Goal: Task Accomplishment & Management: Manage account settings

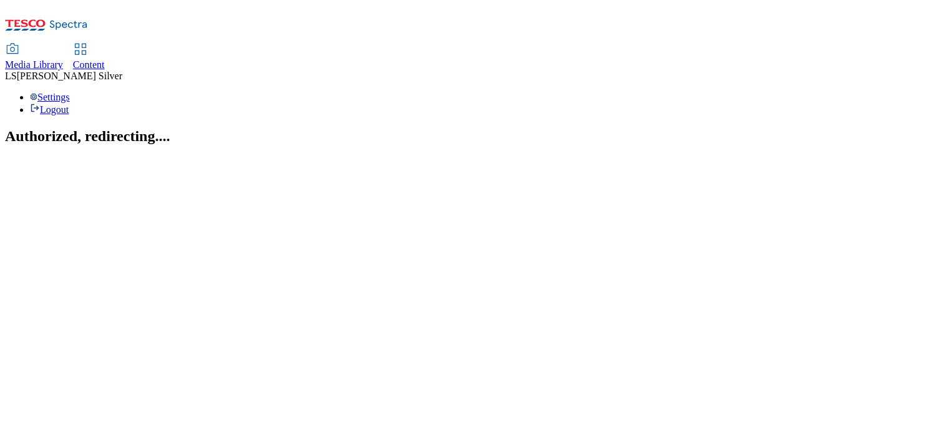
click at [63, 59] on div "Media Library" at bounding box center [34, 64] width 58 height 11
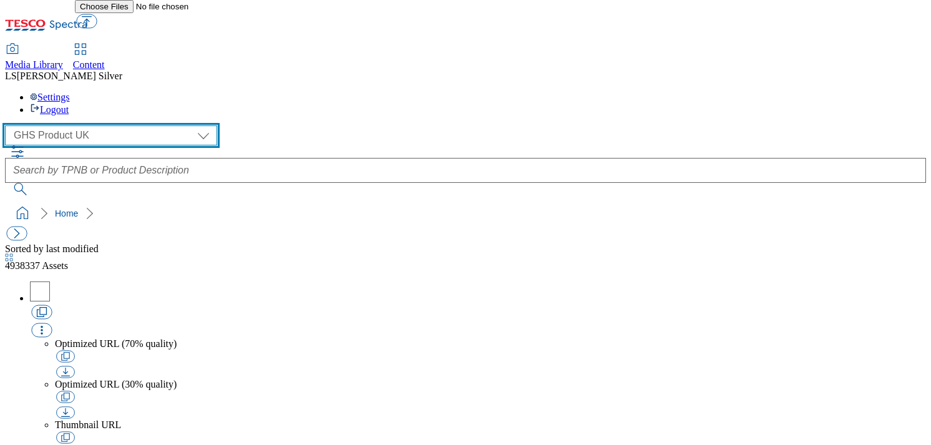
click at [88, 125] on select "GHS Marketing UK GHS Product UK" at bounding box center [111, 135] width 212 height 20
click at [9, 125] on select "GHS Marketing UK GHS Product UK" at bounding box center [111, 135] width 212 height 20
click at [71, 125] on select "GHS Marketing UK GHS Product UK" at bounding box center [111, 135] width 212 height 20
select select "flare-ghs-mktg"
click at [9, 125] on select "GHS Marketing UK GHS Product UK" at bounding box center [111, 135] width 212 height 20
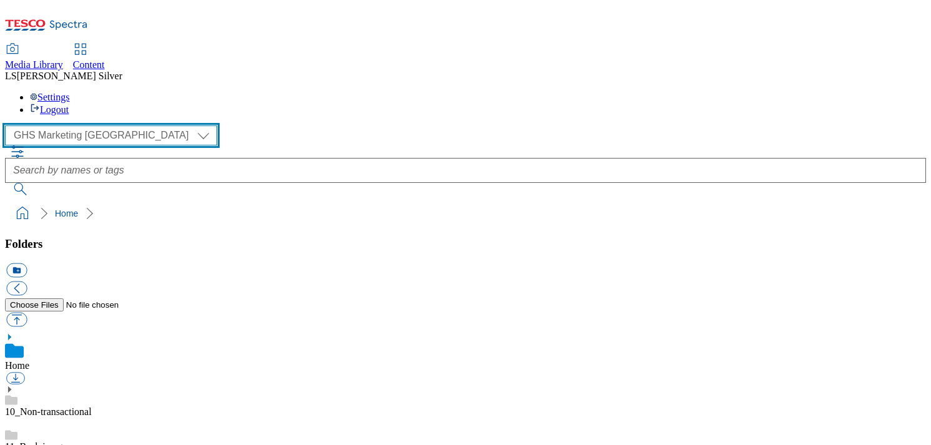
scroll to position [94, 0]
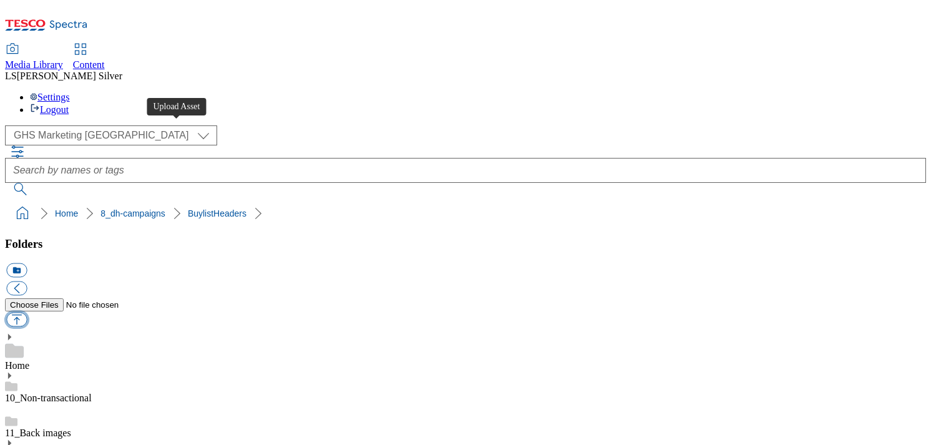
click at [27, 313] on button "button" at bounding box center [16, 320] width 21 height 14
type input "C:\fakepath\1758093701294-ad542319_ROI_Rice_Krispies_LegoBrand_H_1184x333_V1.jpg"
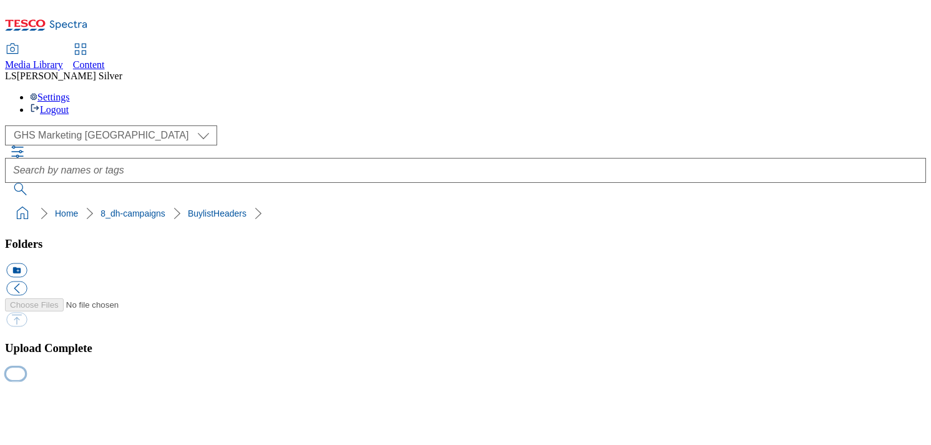
click at [25, 379] on button "button" at bounding box center [15, 374] width 19 height 12
click at [25, 381] on button "button" at bounding box center [15, 387] width 19 height 12
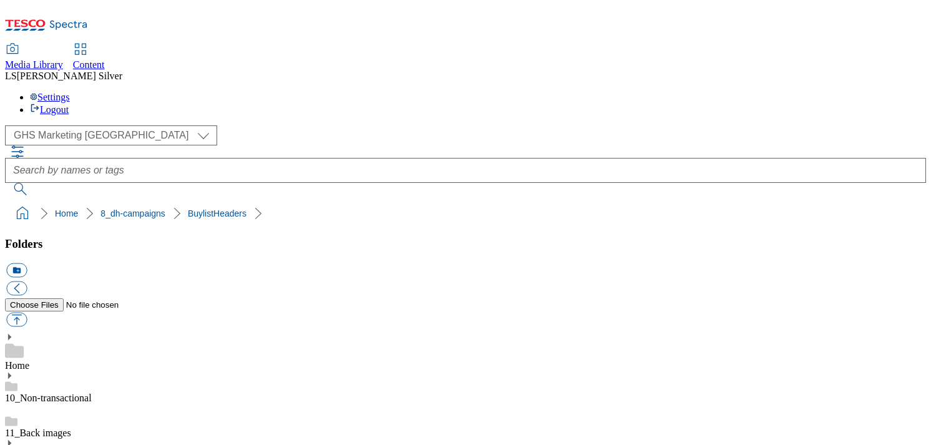
click at [105, 44] on link "Content" at bounding box center [89, 57] width 32 height 26
drag, startPoint x: 346, startPoint y: 286, endPoint x: 392, endPoint y: 285, distance: 45.6
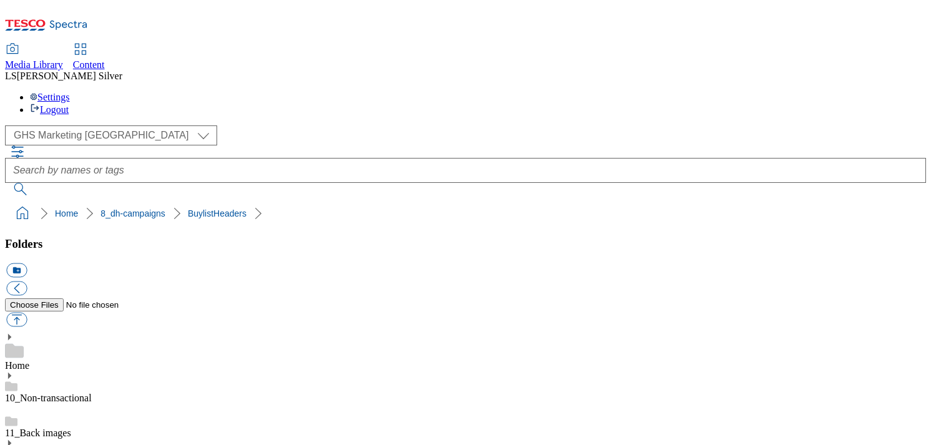
copy div "ad542010_"
drag, startPoint x: 494, startPoint y: 285, endPoint x: 539, endPoint y: 284, distance: 45.6
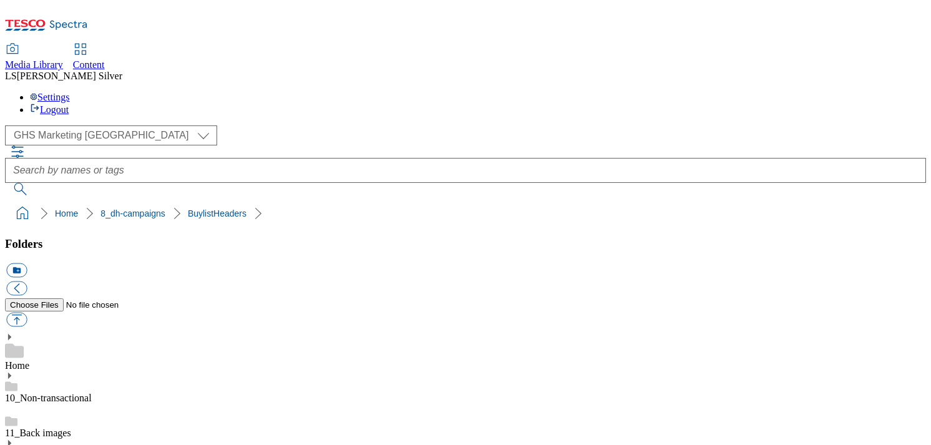
copy div "Ad542007"
copy div "ad542043"
drag, startPoint x: 643, startPoint y: 288, endPoint x: 691, endPoint y: 290, distance: 48.1
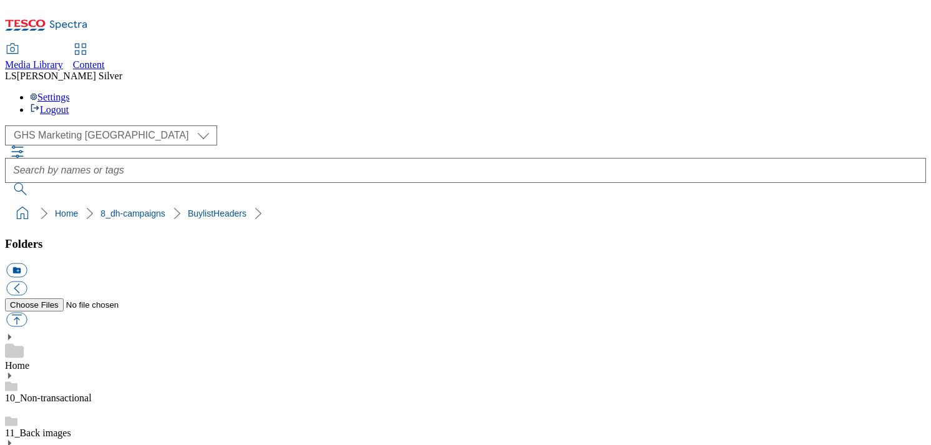
drag, startPoint x: 787, startPoint y: 260, endPoint x: 834, endPoint y: 259, distance: 46.8
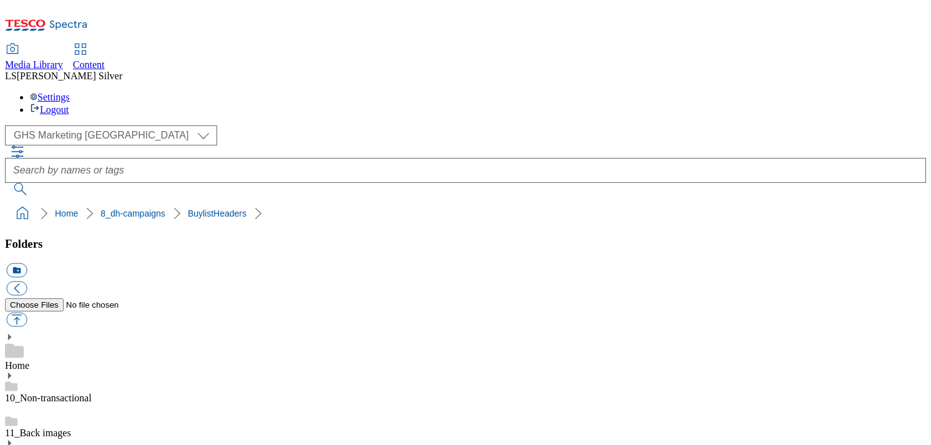
copy div "Ad542009"
drag, startPoint x: 350, startPoint y: 348, endPoint x: 389, endPoint y: 348, distance: 39.3
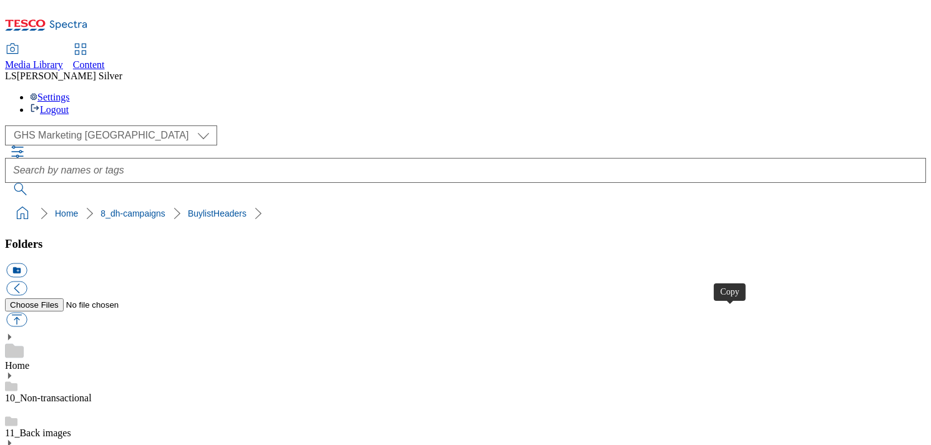
drag, startPoint x: 348, startPoint y: 222, endPoint x: 386, endPoint y: 222, distance: 38.1
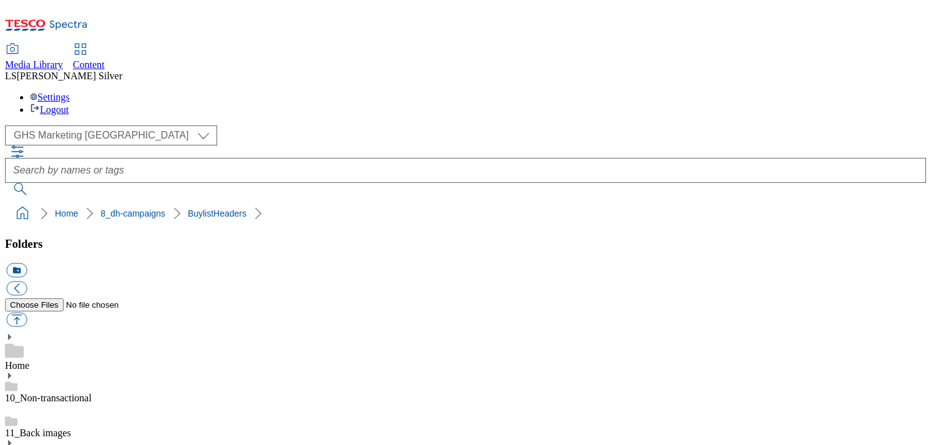
copy div "ad542177"
drag, startPoint x: 497, startPoint y: 278, endPoint x: 536, endPoint y: 278, distance: 39.3
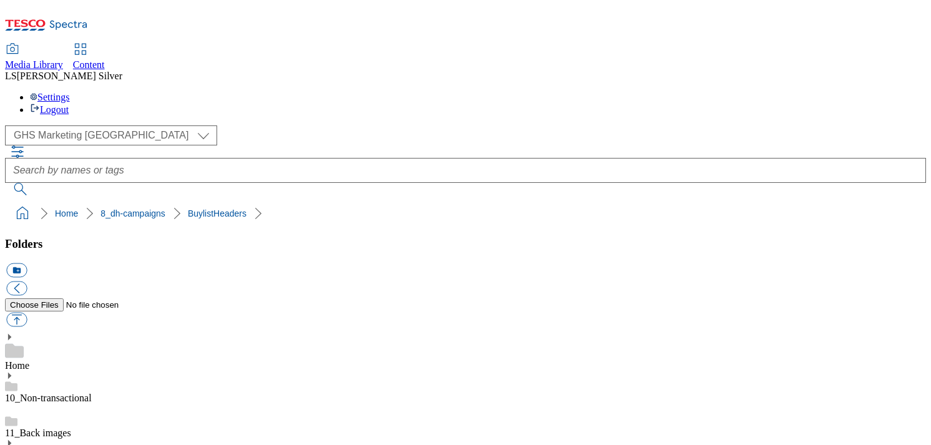
copy div "ad542172"
drag, startPoint x: 638, startPoint y: 329, endPoint x: 679, endPoint y: 328, distance: 41.2
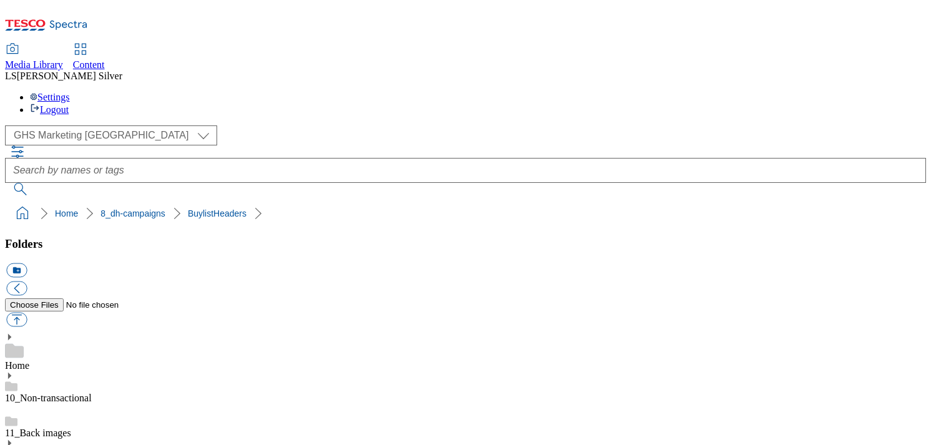
copy div "ad542179"
drag, startPoint x: 787, startPoint y: 286, endPoint x: 831, endPoint y: 287, distance: 43.7
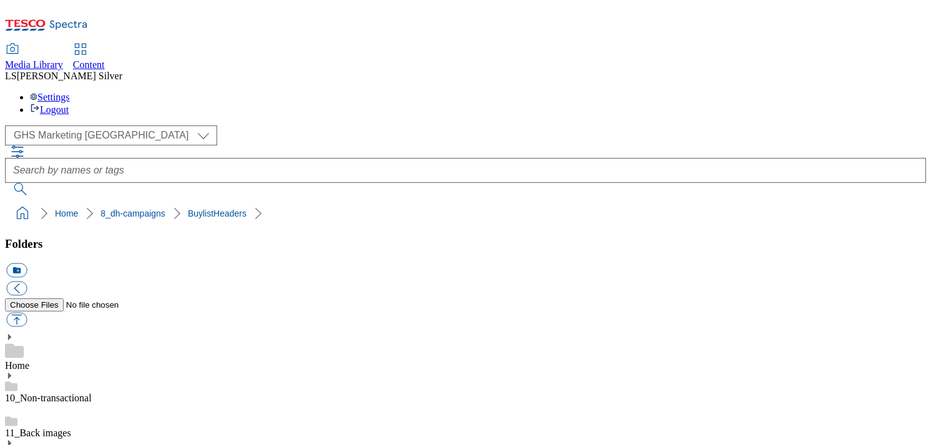
copy div "ad542178"
drag, startPoint x: 343, startPoint y: 351, endPoint x: 385, endPoint y: 355, distance: 42.0
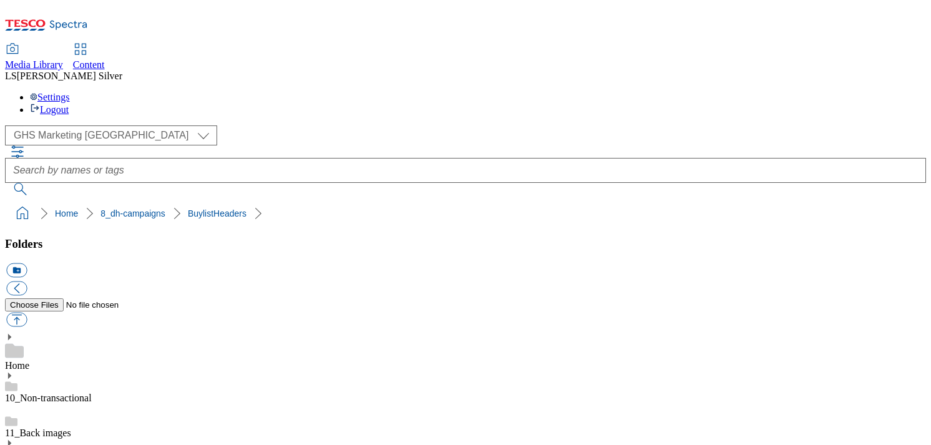
copy div "ad542105"
drag, startPoint x: 500, startPoint y: 235, endPoint x: 536, endPoint y: 235, distance: 36.2
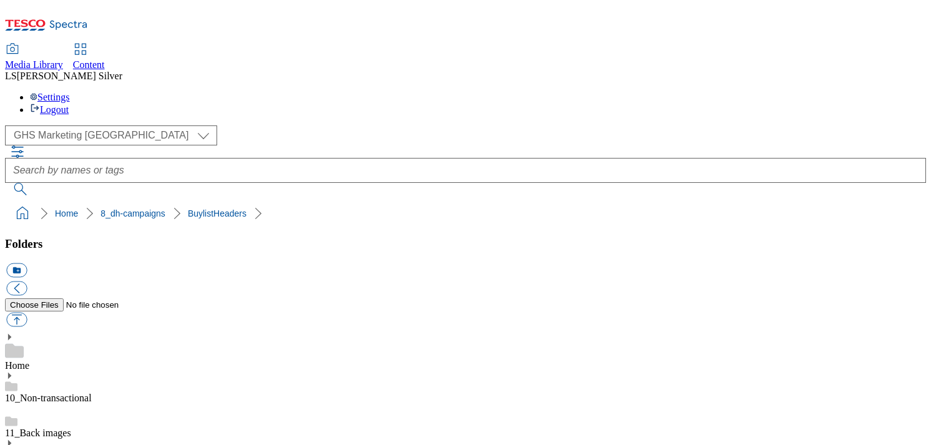
copy div "d542181"
drag, startPoint x: 645, startPoint y: 237, endPoint x: 684, endPoint y: 238, distance: 39.3
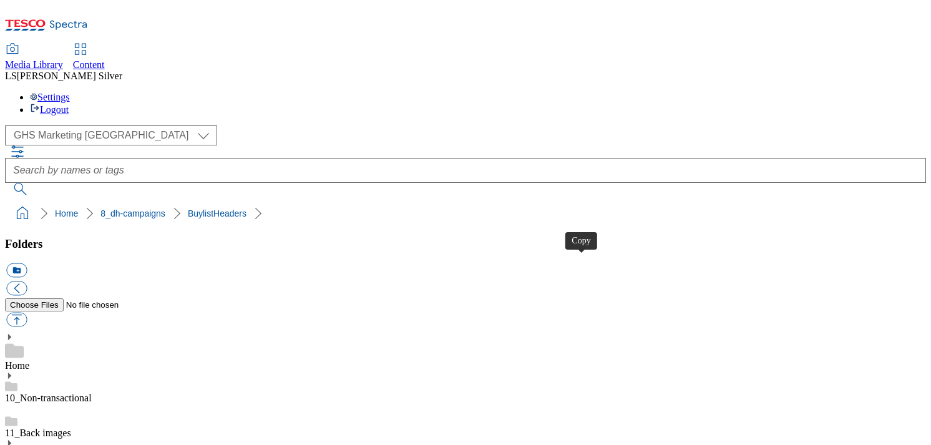
drag, startPoint x: 794, startPoint y: 197, endPoint x: 836, endPoint y: 198, distance: 42.5
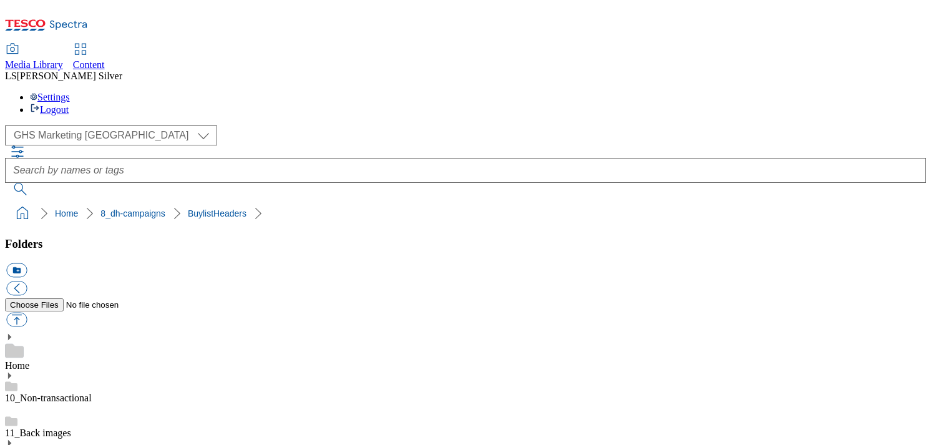
scroll to position [594, 0]
drag, startPoint x: 346, startPoint y: 290, endPoint x: 387, endPoint y: 290, distance: 41.2
drag, startPoint x: 501, startPoint y: 287, endPoint x: 540, endPoint y: 290, distance: 40.0
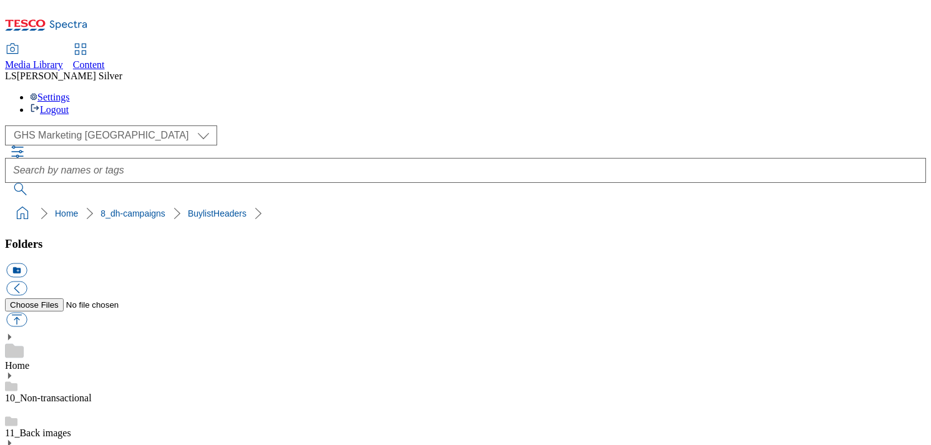
drag, startPoint x: 350, startPoint y: 290, endPoint x: 388, endPoint y: 293, distance: 38.2
drag, startPoint x: 497, startPoint y: 286, endPoint x: 539, endPoint y: 290, distance: 42.0
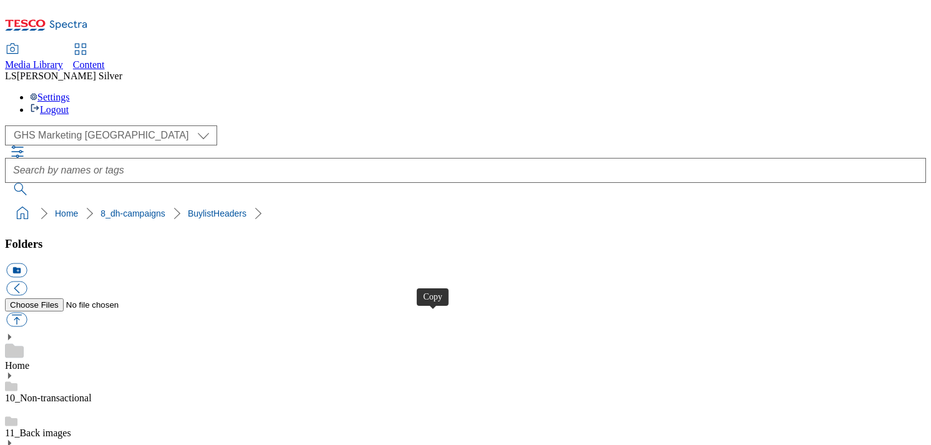
drag, startPoint x: 645, startPoint y: 290, endPoint x: 688, endPoint y: 292, distance: 42.5
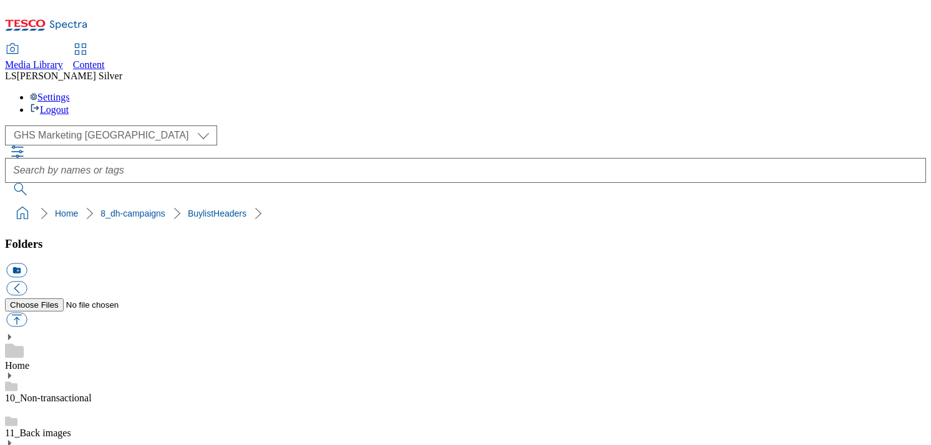
scroll to position [648, 0]
drag, startPoint x: 789, startPoint y: 237, endPoint x: 830, endPoint y: 238, distance: 41.2
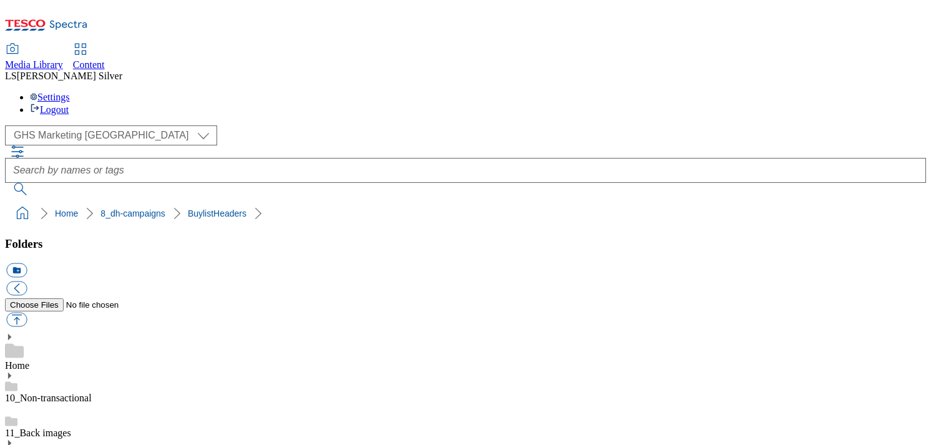
scroll to position [783, 0]
drag, startPoint x: 348, startPoint y: 305, endPoint x: 389, endPoint y: 305, distance: 41.2
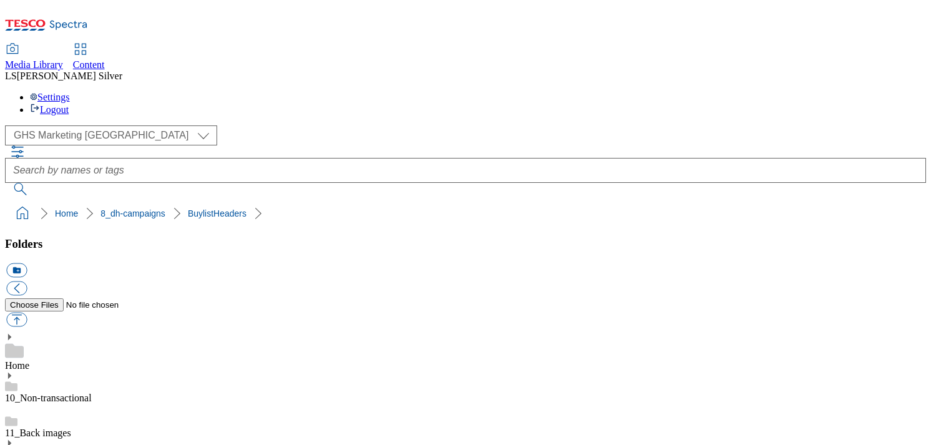
drag, startPoint x: 496, startPoint y: 247, endPoint x: 539, endPoint y: 245, distance: 43.1
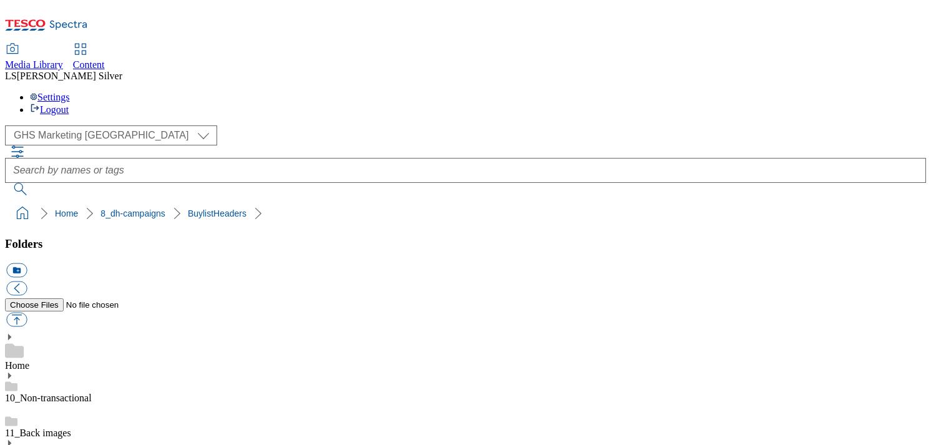
drag, startPoint x: 642, startPoint y: 213, endPoint x: 684, endPoint y: 217, distance: 42.0
drag, startPoint x: 793, startPoint y: 217, endPoint x: 835, endPoint y: 217, distance: 41.8
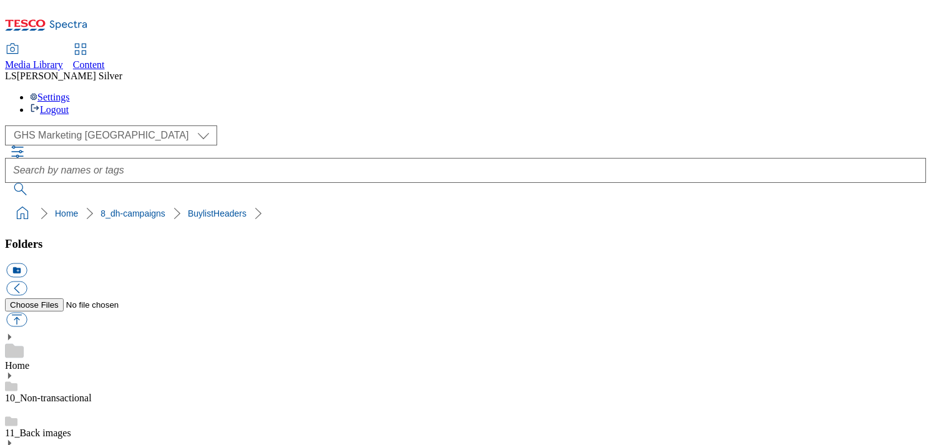
drag, startPoint x: 351, startPoint y: 328, endPoint x: 388, endPoint y: 328, distance: 36.2
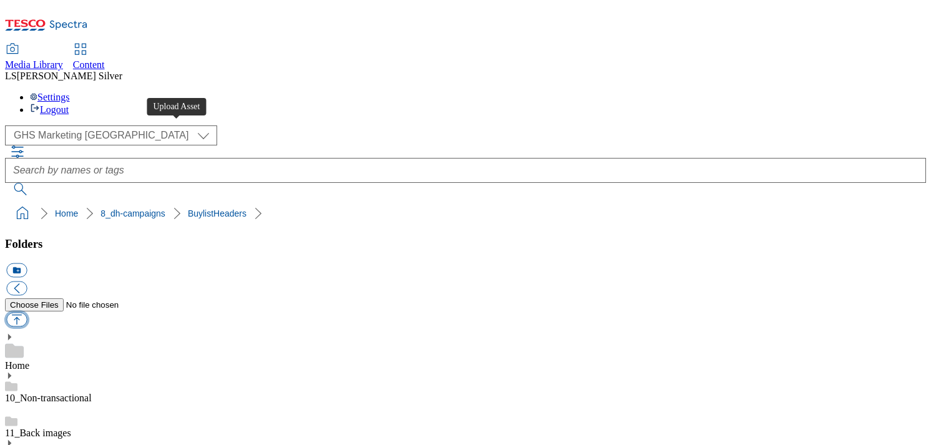
click at [27, 313] on button "button" at bounding box center [16, 320] width 21 height 14
type input "C:\fakepath\1758026336924-ad542178_ROI_Alpro_Kids_Yoghurts_LegoBrand_918x110_V3…"
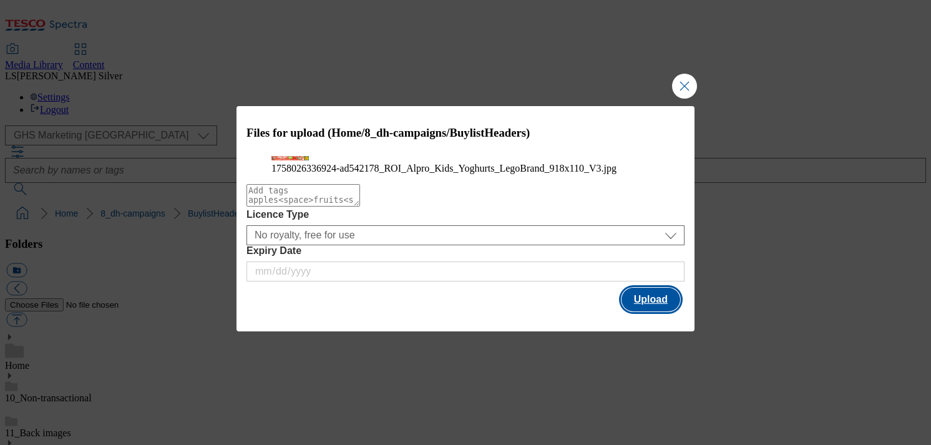
click at [675, 311] on button "Upload" at bounding box center [651, 300] width 59 height 24
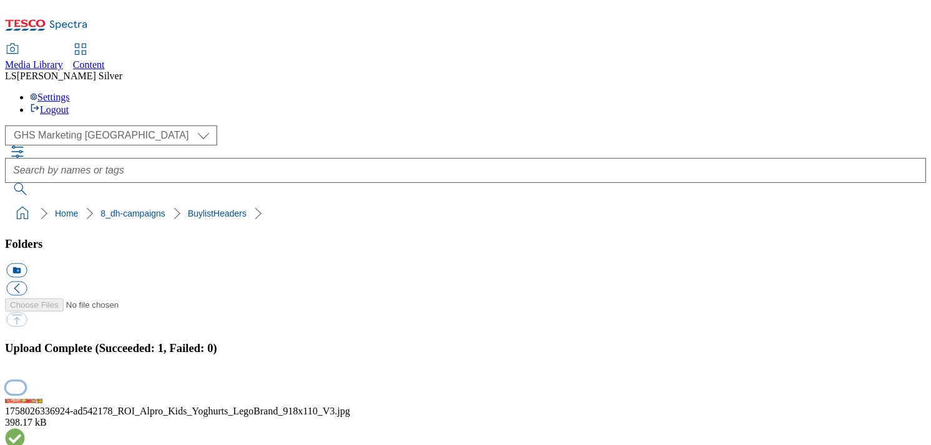
click at [25, 381] on button "button" at bounding box center [15, 387] width 19 height 12
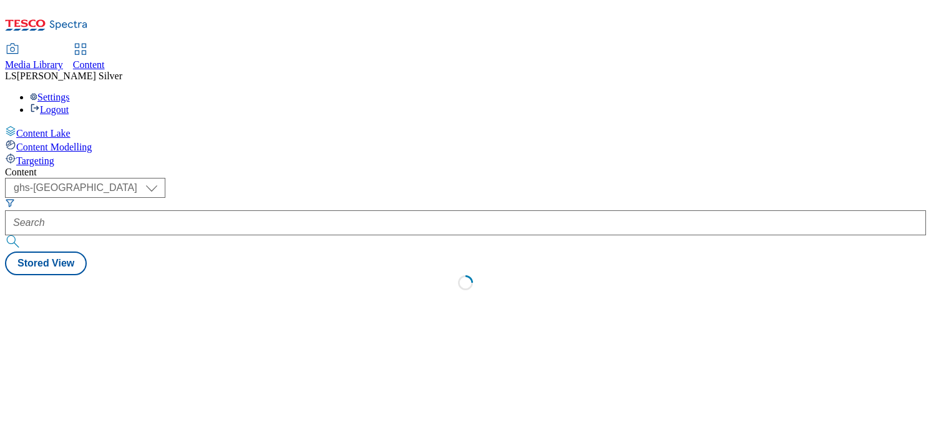
select select "ghs-[GEOGRAPHIC_DATA]"
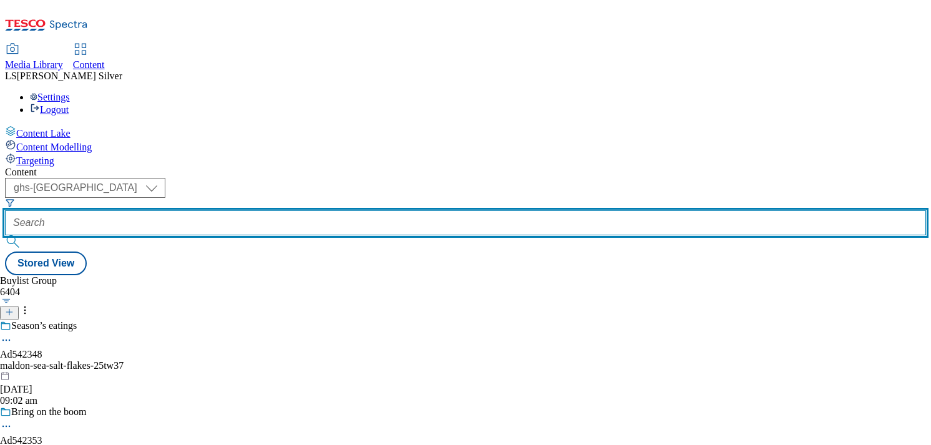
click at [285, 210] on input "text" at bounding box center [465, 222] width 921 height 25
paste input "ad542010_"
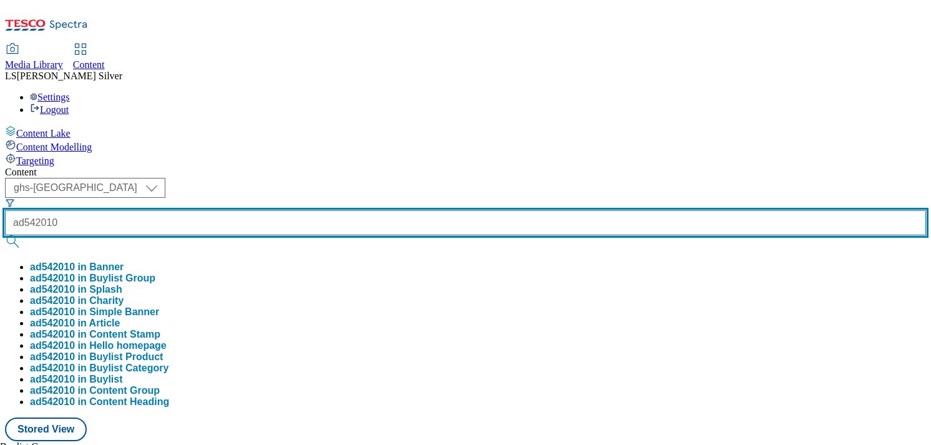
type input "ad542010"
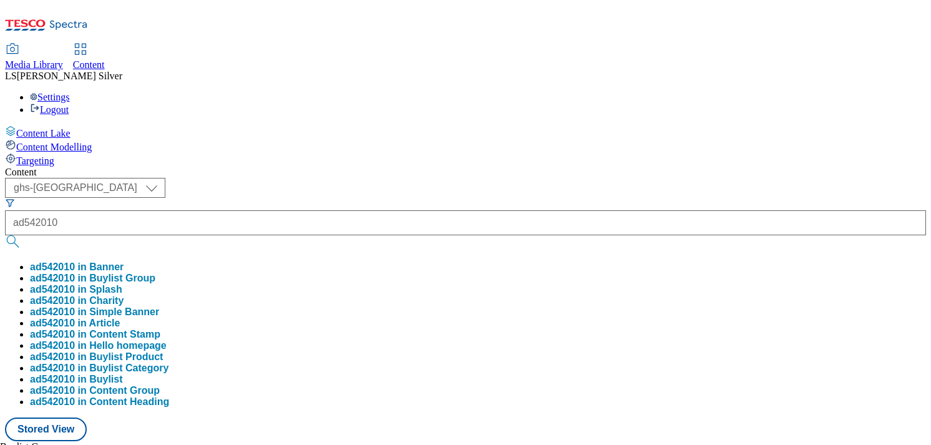
click at [155, 273] on button "ad542010 in Buylist Group" at bounding box center [92, 278] width 125 height 11
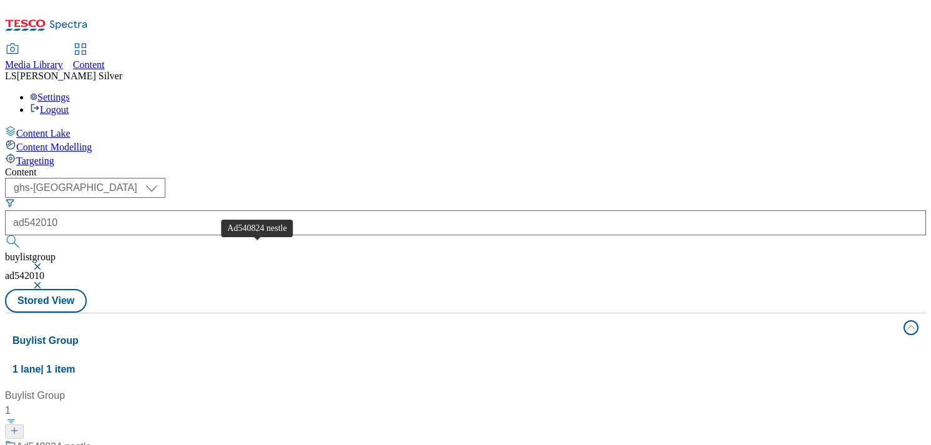
click at [91, 439] on div "Ad540824 nestle" at bounding box center [53, 446] width 75 height 15
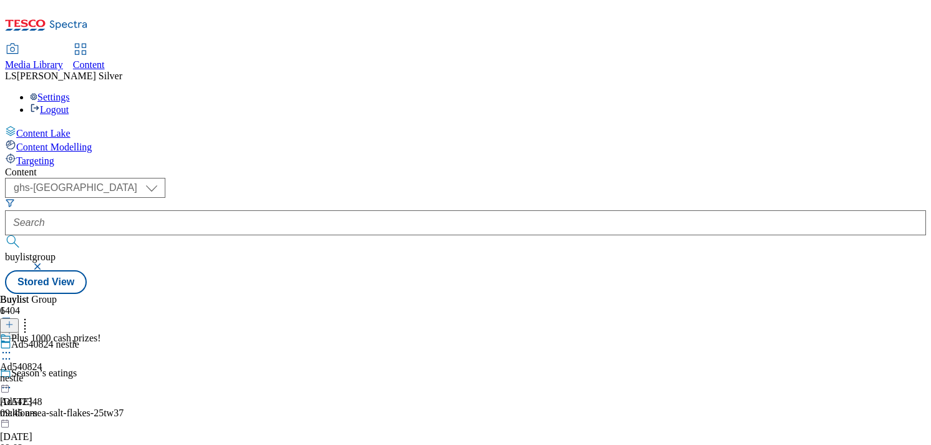
click at [12, 346] on icon at bounding box center [6, 352] width 12 height 12
click at [58, 371] on button "Edit" at bounding box center [41, 378] width 33 height 14
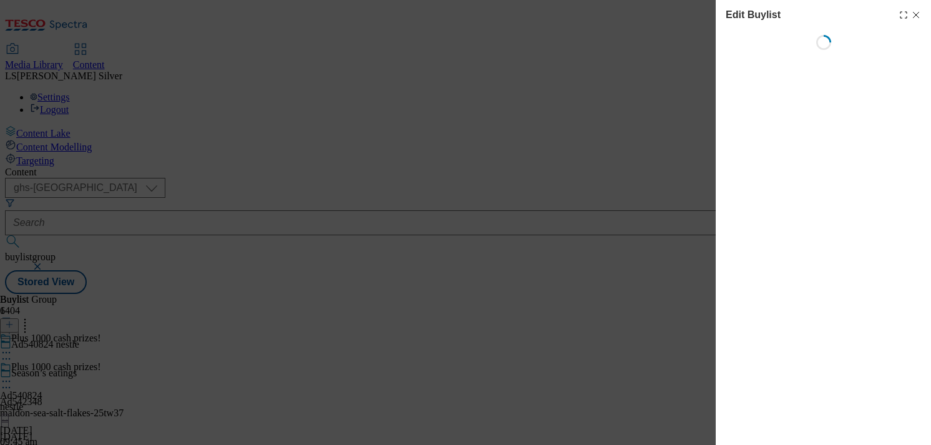
select select "tactical"
select select "supplier funded short term 1-3 weeks"
select select "dunnhumby"
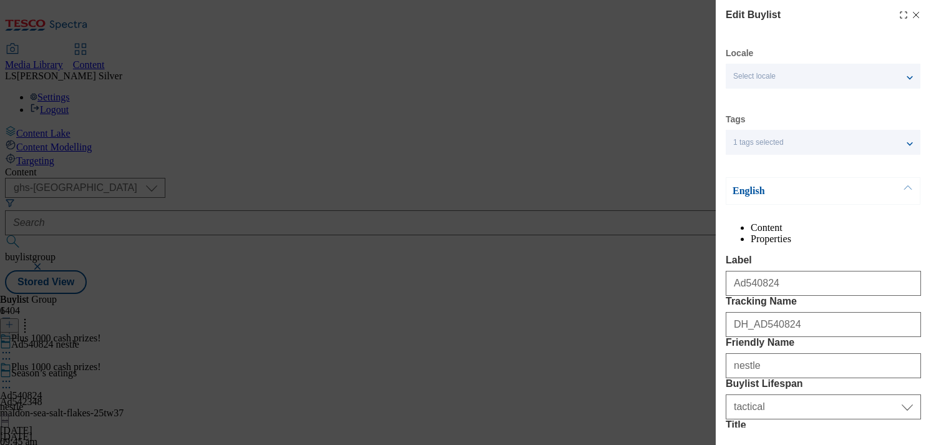
select select "Banner"
click at [917, 10] on icon "Modal" at bounding box center [916, 15] width 10 height 10
select select "tactical"
select select "supplier funded short term 1-3 weeks"
select select "dunnhumby"
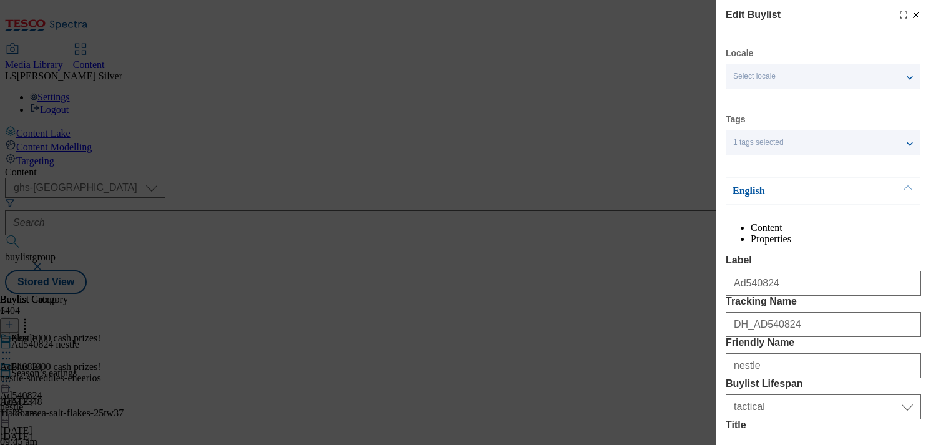
select select "Banner"
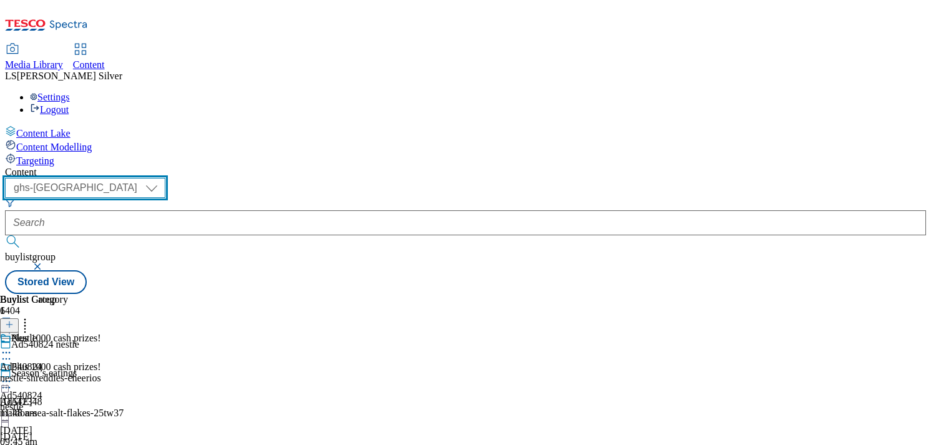
click at [165, 178] on select "ghs-roi ghs-[GEOGRAPHIC_DATA]" at bounding box center [85, 188] width 160 height 20
select select "ghs-roi"
click at [162, 178] on select "ghs-roi ghs-[GEOGRAPHIC_DATA]" at bounding box center [85, 188] width 160 height 20
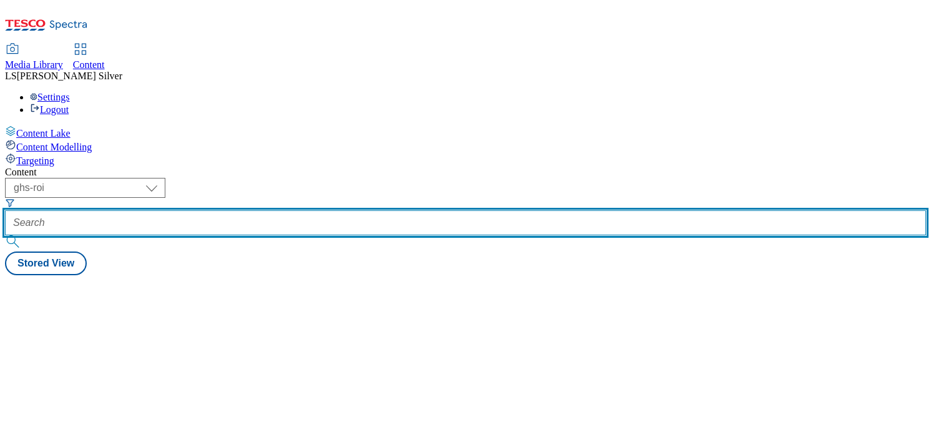
click at [317, 210] on input "text" at bounding box center [465, 222] width 921 height 25
paste input "ad542010_"
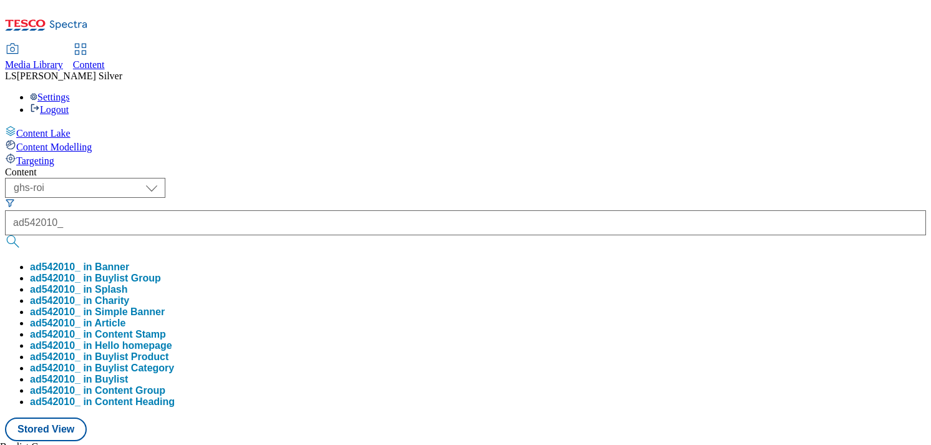
click at [161, 273] on button "ad542010_ in Buylist Group" at bounding box center [95, 278] width 131 height 11
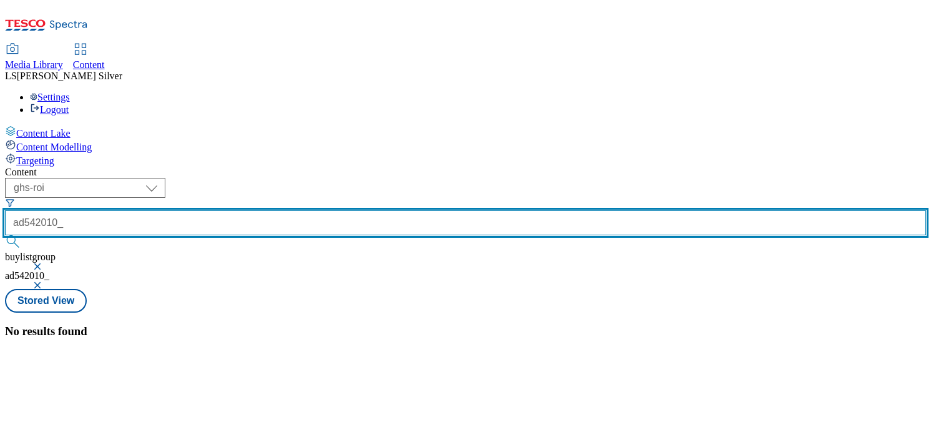
click at [331, 210] on input "ad542010_" at bounding box center [465, 222] width 921 height 25
type input "ad542010"
click at [5, 235] on button "submit" at bounding box center [13, 241] width 17 height 12
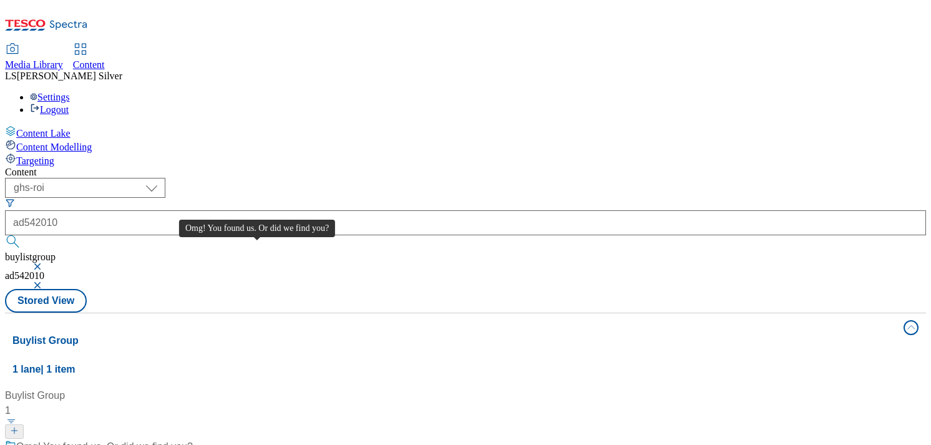
click at [193, 439] on div "Omg! You found us. Or did we find you?" at bounding box center [104, 446] width 177 height 15
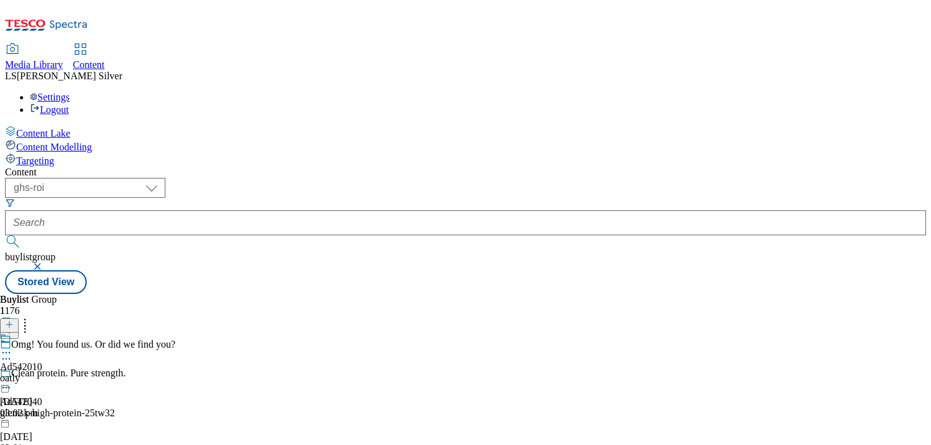
click at [42, 333] on div "Ad542010 oatly [DATE] 03:02 pm" at bounding box center [21, 376] width 42 height 86
click at [12, 375] on icon at bounding box center [6, 381] width 12 height 12
click at [53, 403] on span "Edit" at bounding box center [46, 407] width 14 height 9
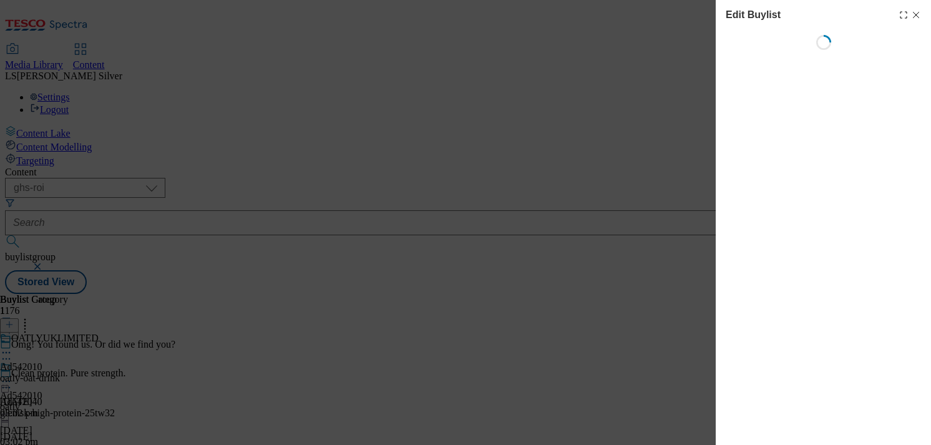
select select "tactical"
select select "supplier funded short term 1-3 weeks"
select select "dunnhumby"
select select "Banner"
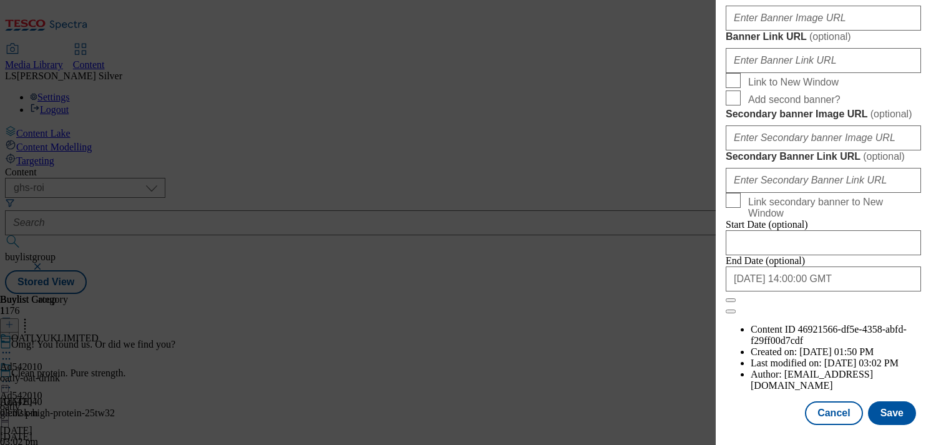
scroll to position [1226, 0]
click at [807, 31] on input "Banner Image URL ( optional )" at bounding box center [823, 18] width 195 height 25
paste input "[URL][DOMAIN_NAME]"
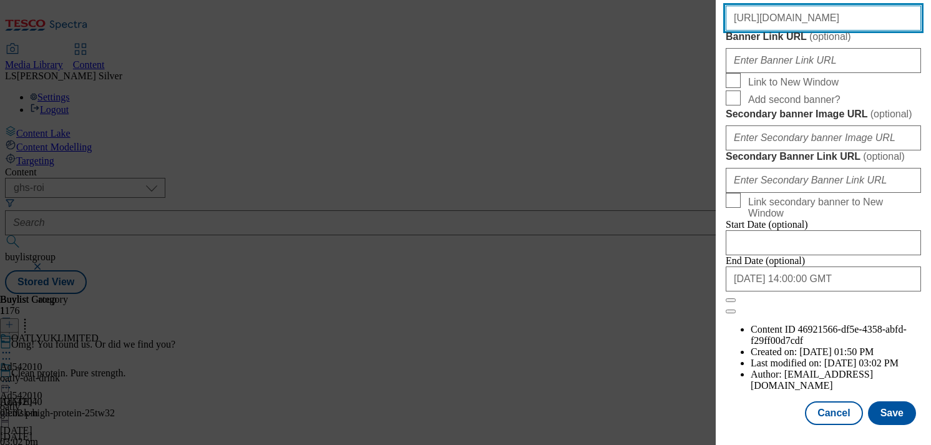
scroll to position [1362, 0]
type input "[URL][DOMAIN_NAME]"
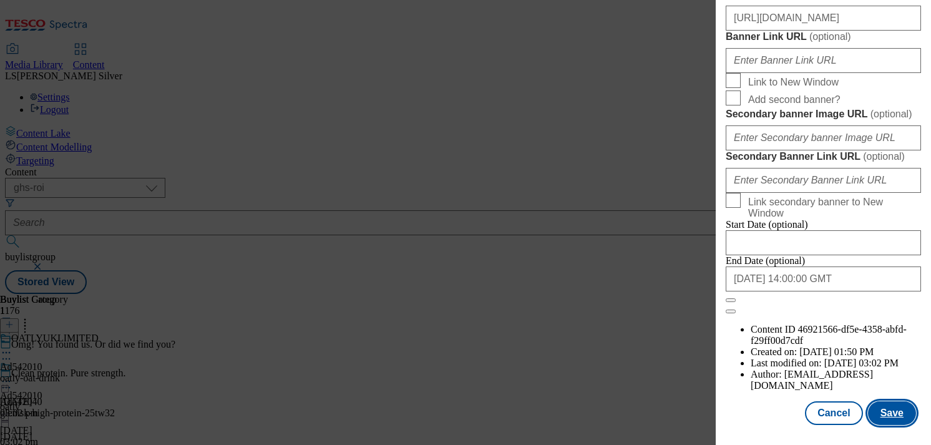
click at [879, 408] on button "Save" at bounding box center [892, 413] width 48 height 24
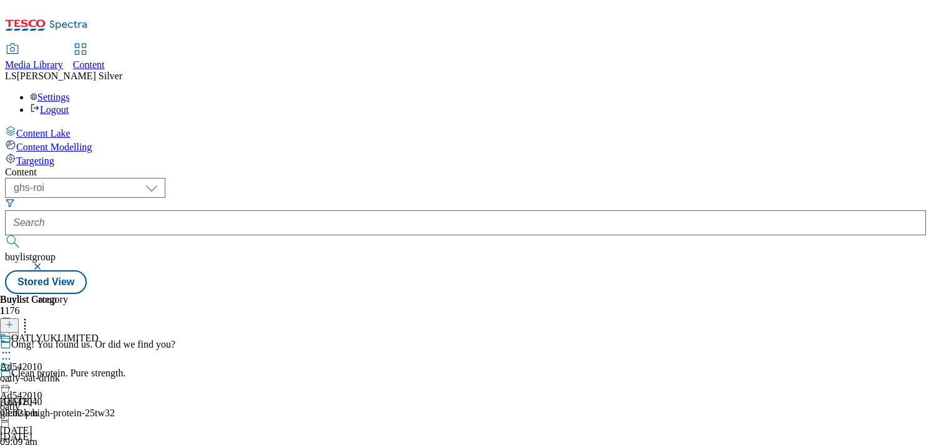
click at [12, 375] on icon at bounding box center [6, 381] width 12 height 12
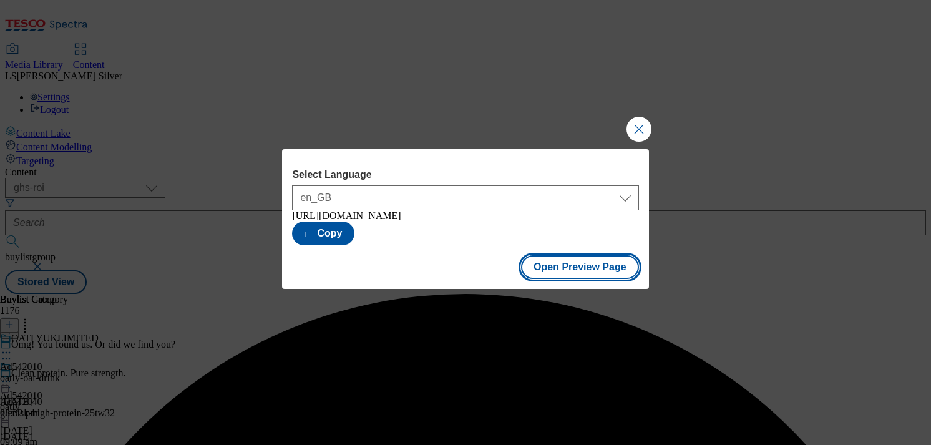
click at [562, 265] on button "Open Preview Page" at bounding box center [580, 267] width 118 height 24
click at [634, 130] on button "Close Modal" at bounding box center [639, 129] width 25 height 25
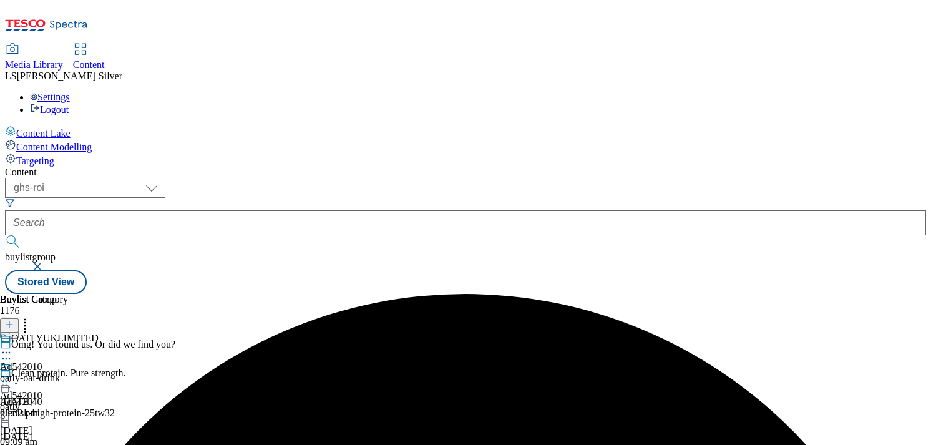
click at [12, 375] on icon at bounding box center [6, 381] width 12 height 12
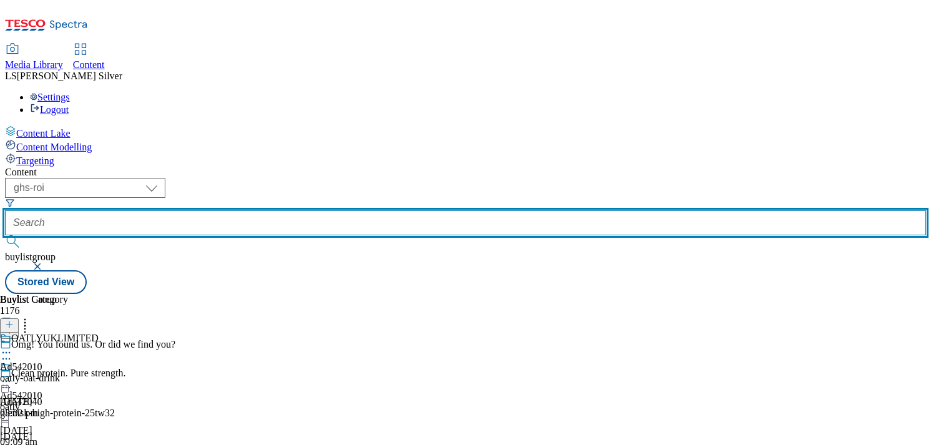
click at [328, 210] on input "text" at bounding box center [465, 222] width 921 height 25
paste input "Ad542007"
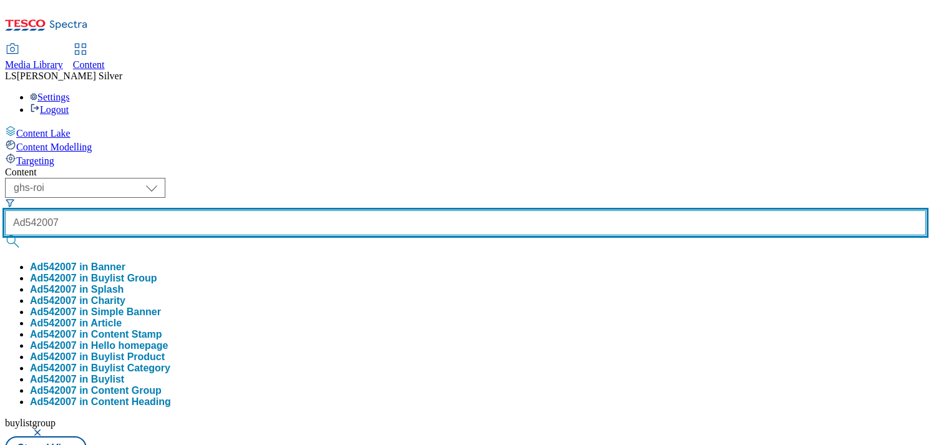
type input "Ad542007"
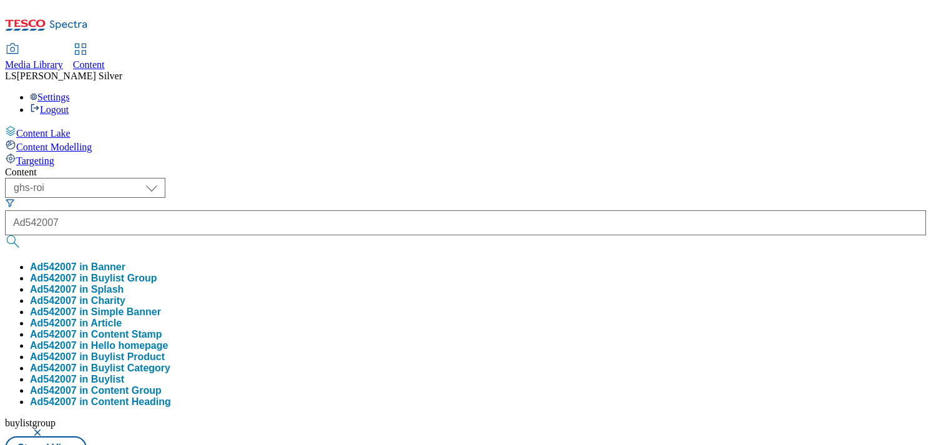
click at [157, 273] on button "Ad542007 in Buylist Group" at bounding box center [93, 278] width 127 height 11
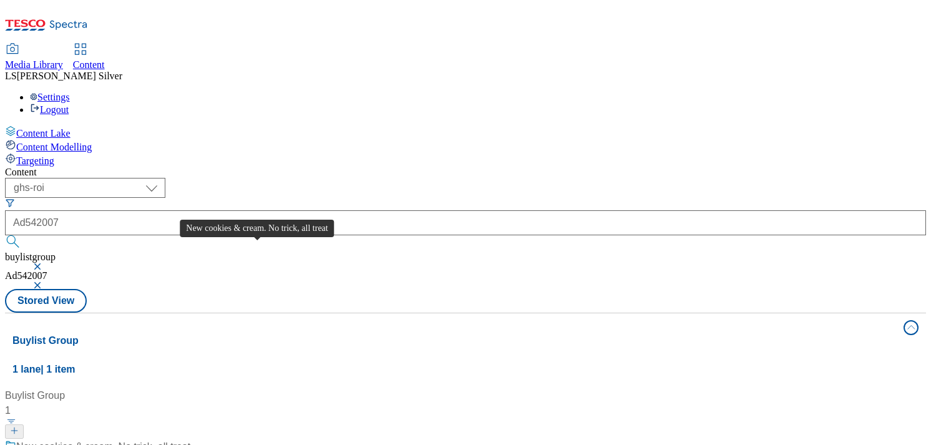
click at [190, 439] on div "New cookies & cream. No trick, all treat" at bounding box center [103, 446] width 174 height 15
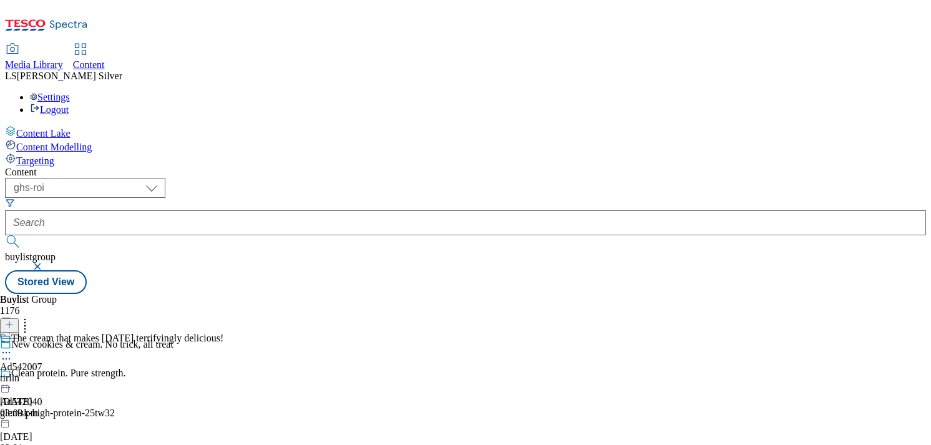
click at [12, 346] on icon at bounding box center [6, 352] width 12 height 12
click at [53, 374] on span "Edit" at bounding box center [46, 378] width 14 height 9
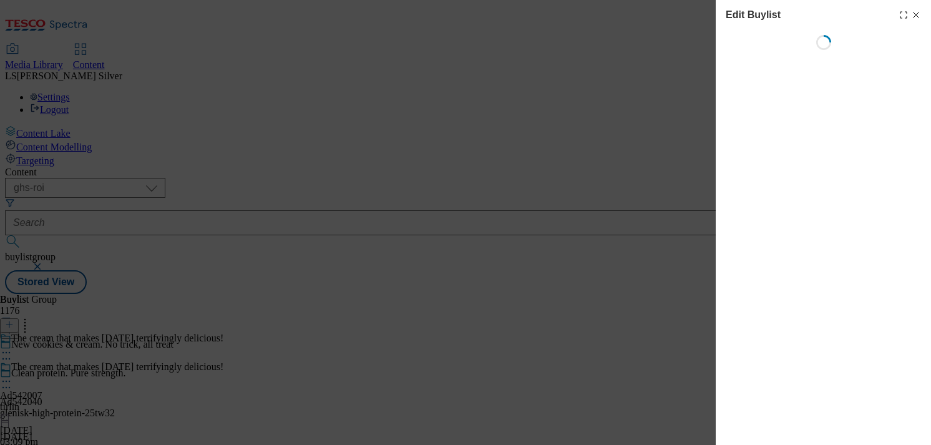
select select "tactical"
select select "supplier funded short term 1-3 weeks"
select select "dunnhumby"
select select "Banner"
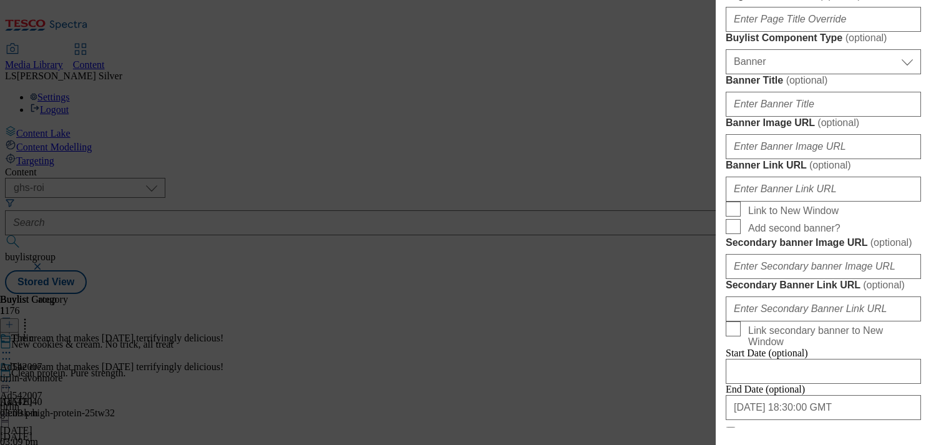
scroll to position [1063, 0]
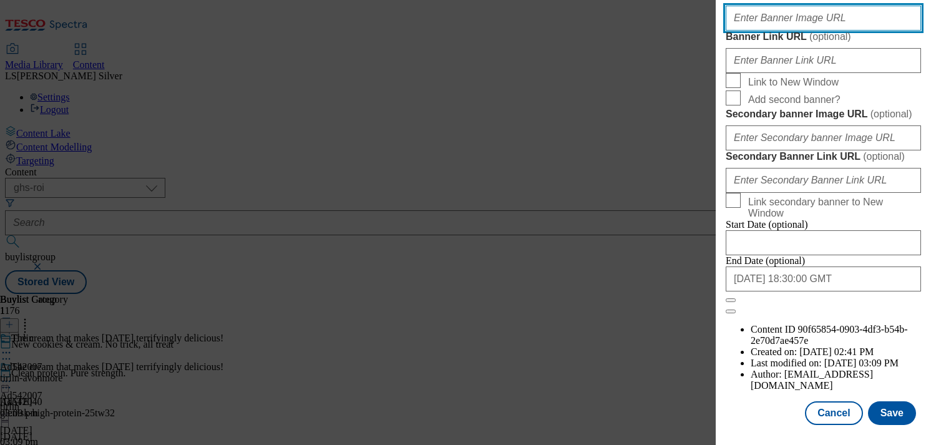
click at [789, 31] on input "Banner Image URL ( optional )" at bounding box center [823, 18] width 195 height 25
paste input "[URL][DOMAIN_NAME]"
type input "[URL][DOMAIN_NAME]"
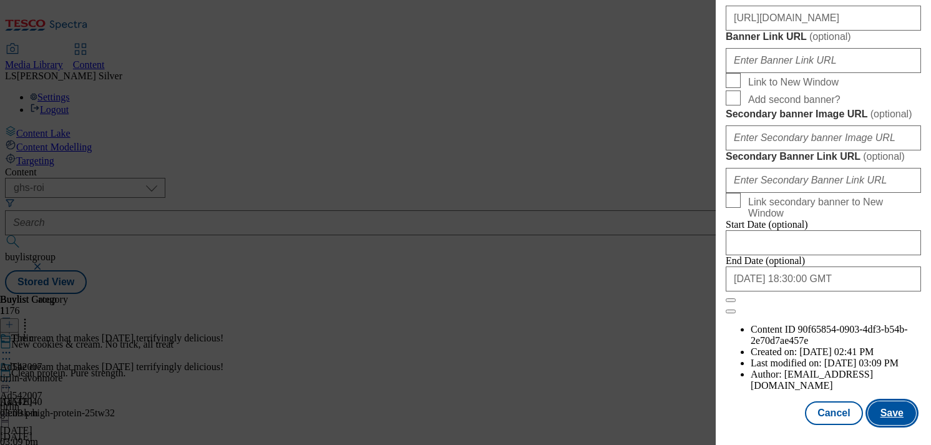
scroll to position [0, 0]
click at [887, 407] on button "Save" at bounding box center [892, 413] width 48 height 24
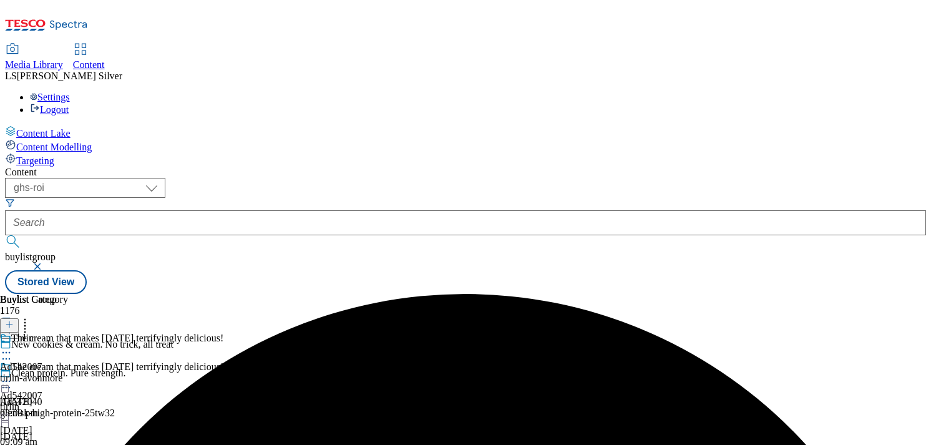
click at [12, 375] on icon at bounding box center [6, 381] width 12 height 12
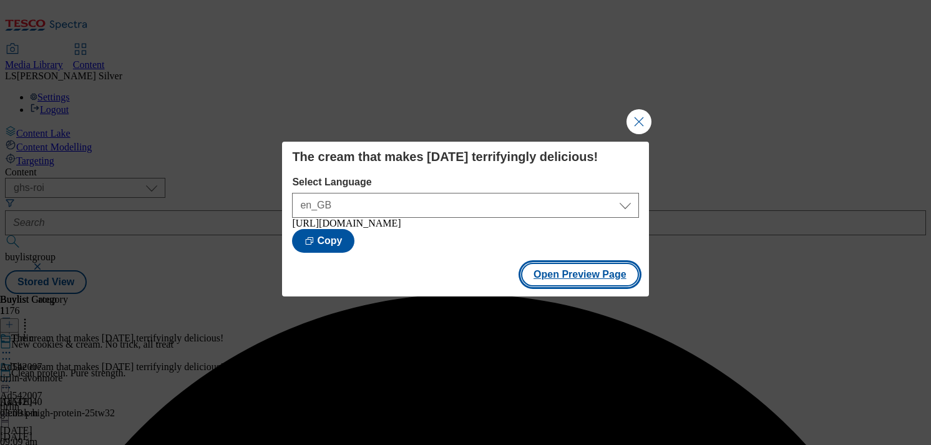
click at [554, 276] on button "Open Preview Page" at bounding box center [580, 275] width 118 height 24
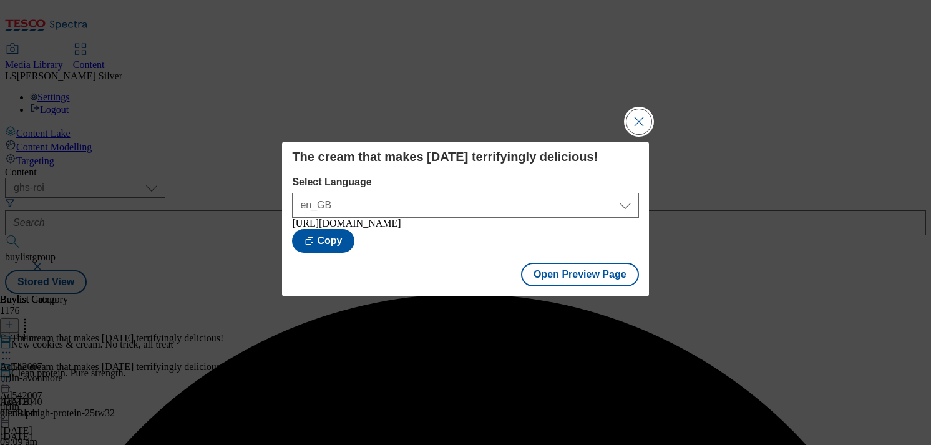
click at [640, 109] on button "Close Modal" at bounding box center [639, 121] width 25 height 25
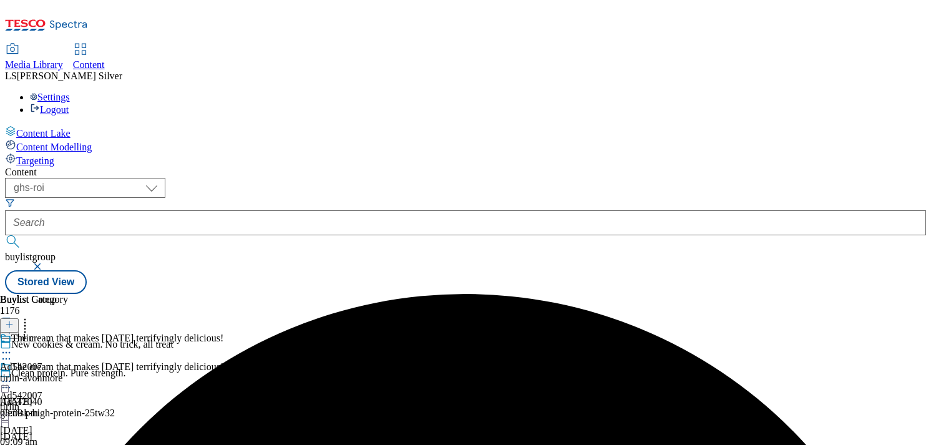
click at [223, 375] on div at bounding box center [111, 382] width 223 height 15
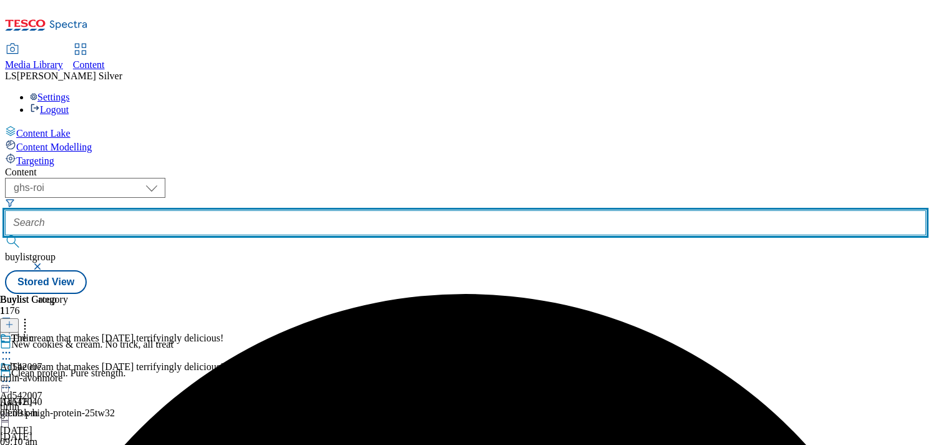
click at [300, 210] on input "text" at bounding box center [465, 222] width 921 height 25
paste input "ad542043"
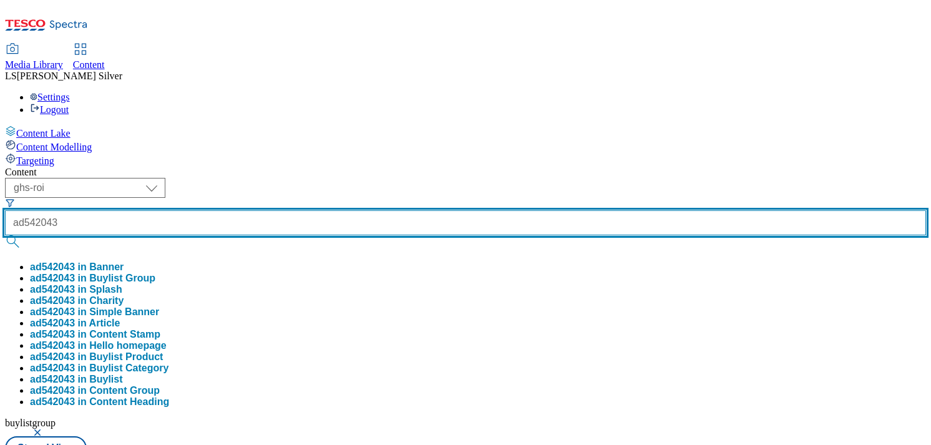
type input "ad542043"
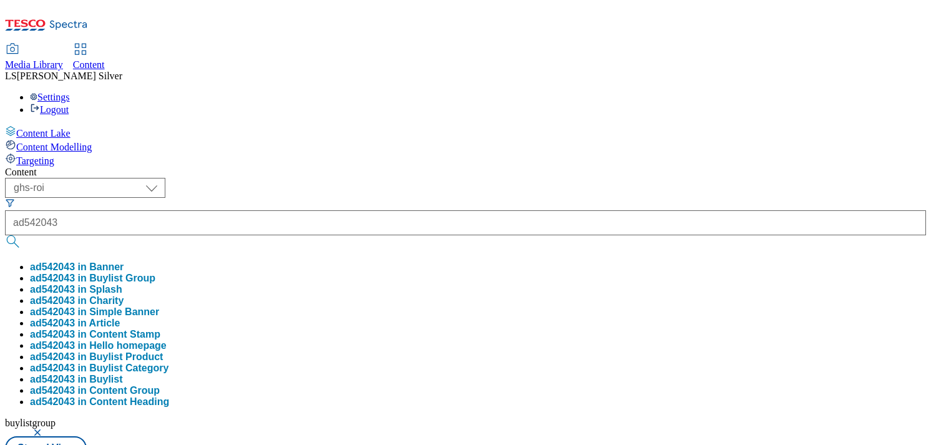
click at [310, 262] on ul "ad542043 in Banner ad542043 in Buylist Group ad542043 in Splash ad542043 in Cha…" at bounding box center [465, 335] width 921 height 146
click at [155, 273] on button "ad542043 in Buylist Group" at bounding box center [92, 278] width 125 height 11
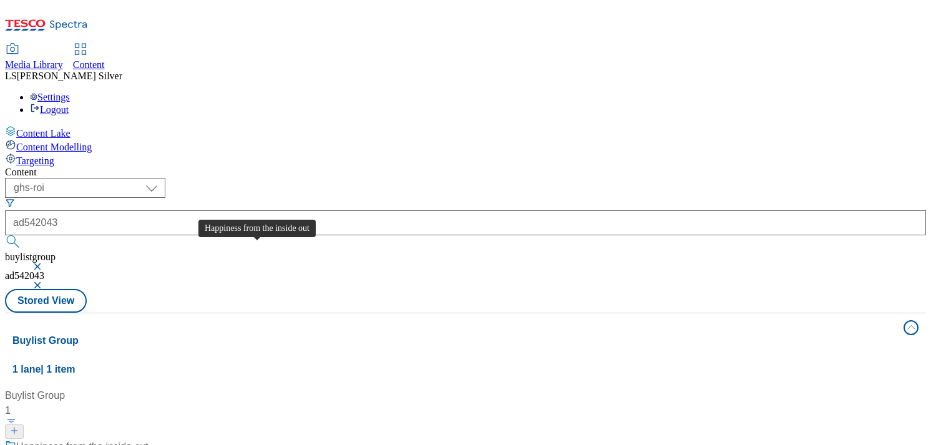
click at [149, 439] on div "Happiness from the inside out" at bounding box center [82, 446] width 132 height 15
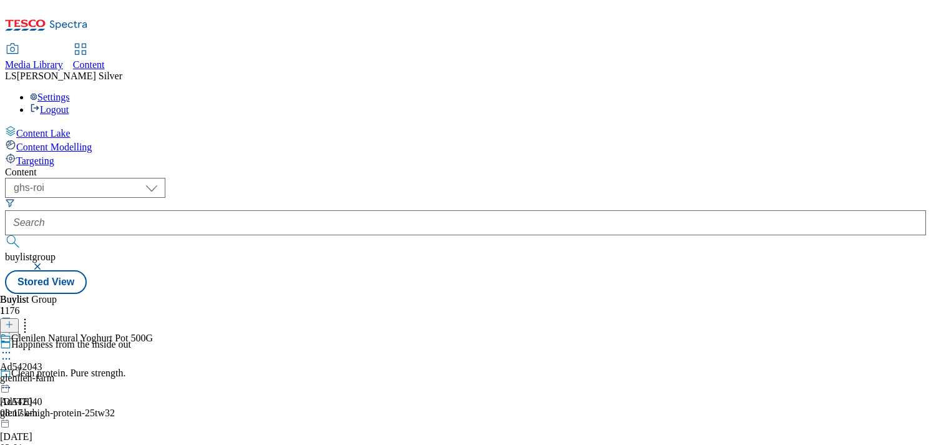
click at [12, 346] on icon at bounding box center [6, 352] width 12 height 12
click at [53, 374] on span "Edit" at bounding box center [46, 378] width 14 height 9
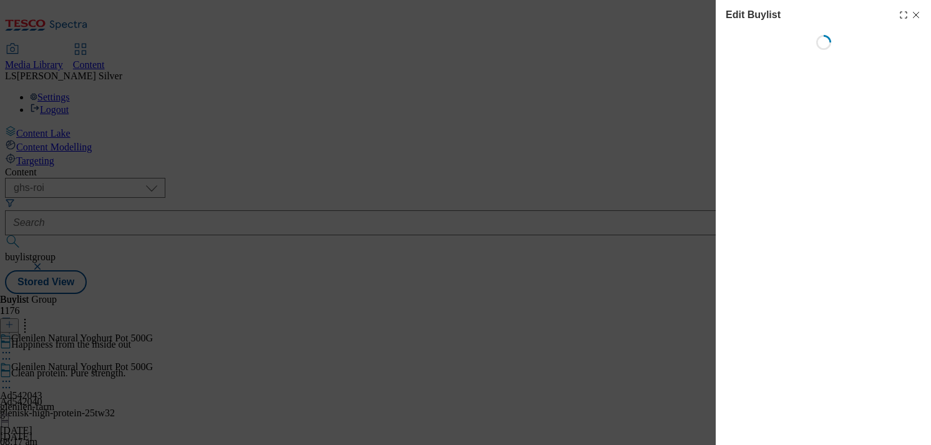
select select "tactical"
select select "supplier funded short term 1-3 weeks"
select select "dunnhumby"
select select "Banner"
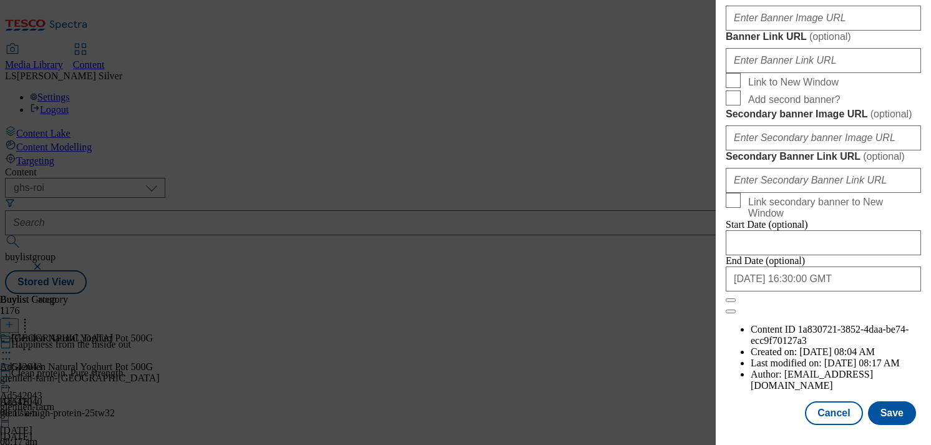
scroll to position [981, 0]
click at [824, 31] on input "Banner Image URL ( optional )" at bounding box center [823, 18] width 195 height 25
paste input "[URL][DOMAIN_NAME]"
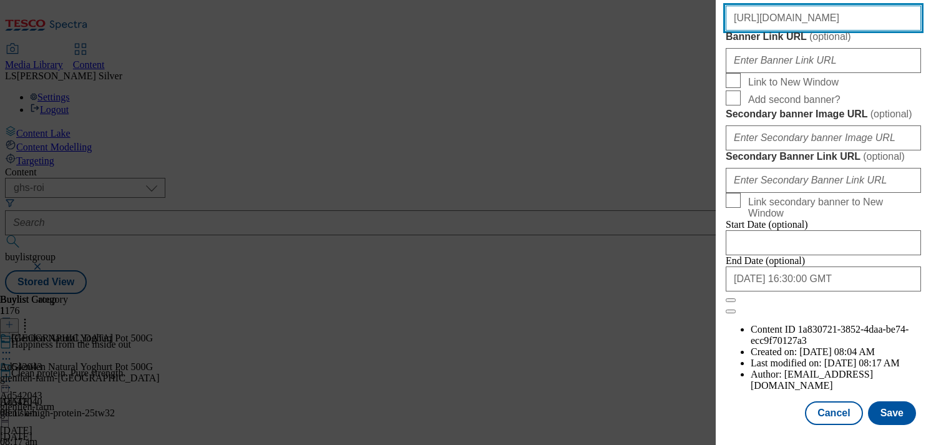
scroll to position [1362, 0]
type input "[URL][DOMAIN_NAME]"
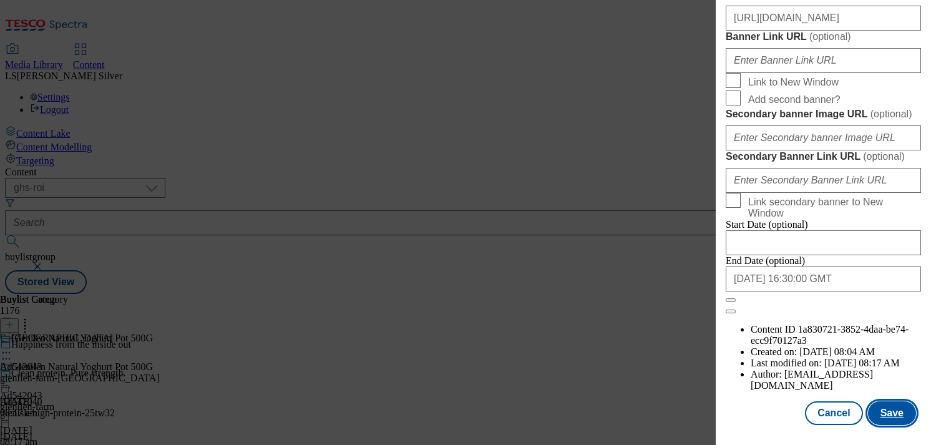
scroll to position [0, 0]
click at [894, 408] on button "Save" at bounding box center [892, 413] width 48 height 24
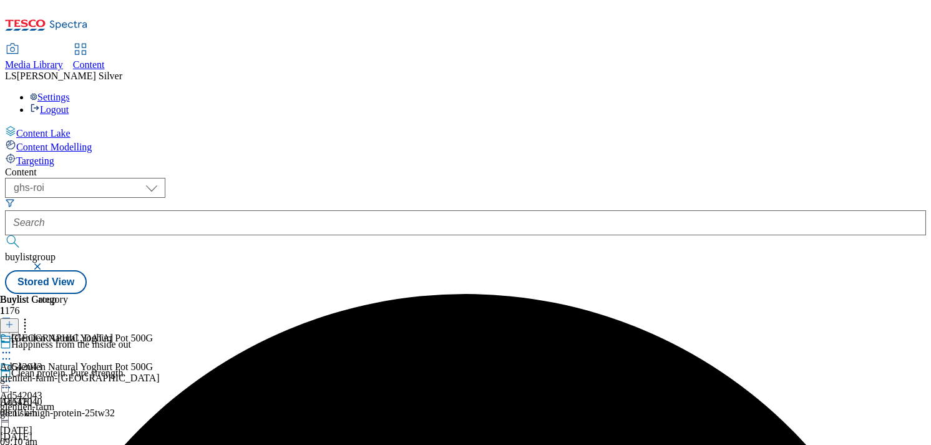
click at [12, 375] on icon at bounding box center [6, 381] width 12 height 12
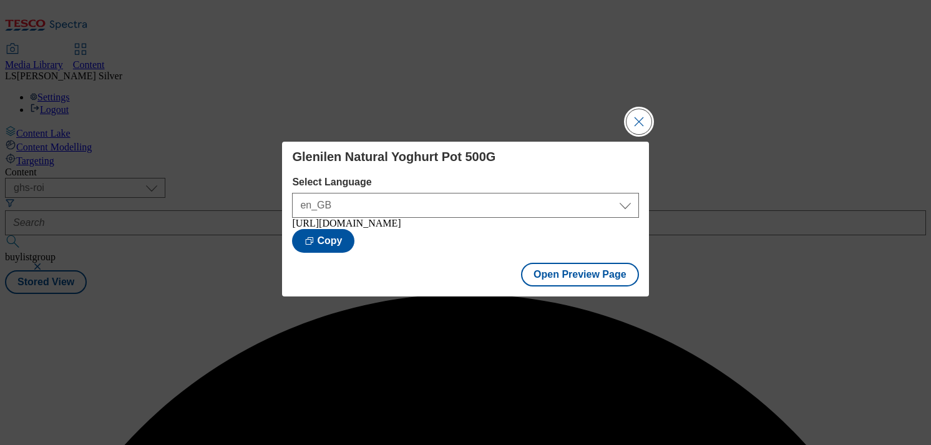
click at [645, 123] on button "Close Modal" at bounding box center [639, 121] width 25 height 25
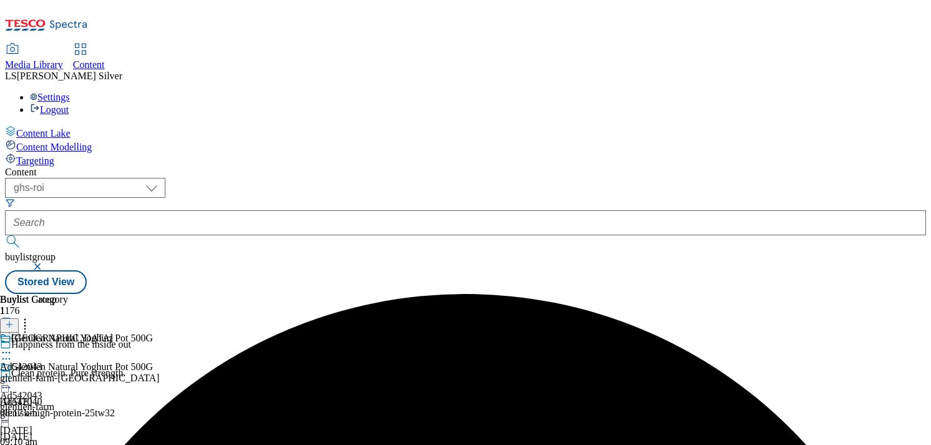
click at [12, 375] on icon at bounding box center [6, 381] width 12 height 12
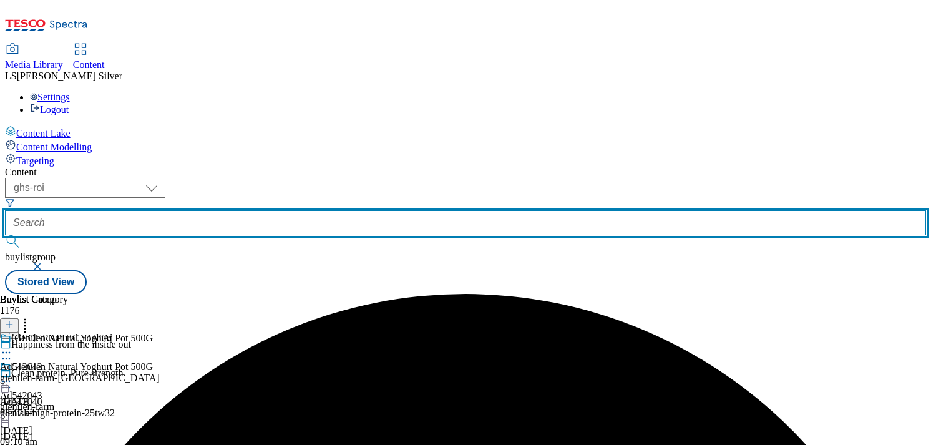
click at [326, 210] on input "text" at bounding box center [465, 222] width 921 height 25
paste input "Ad542009"
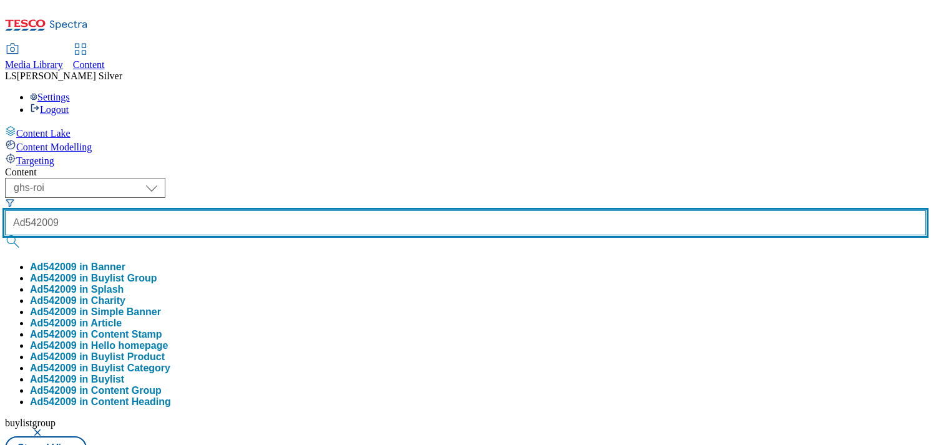
type input "Ad542009"
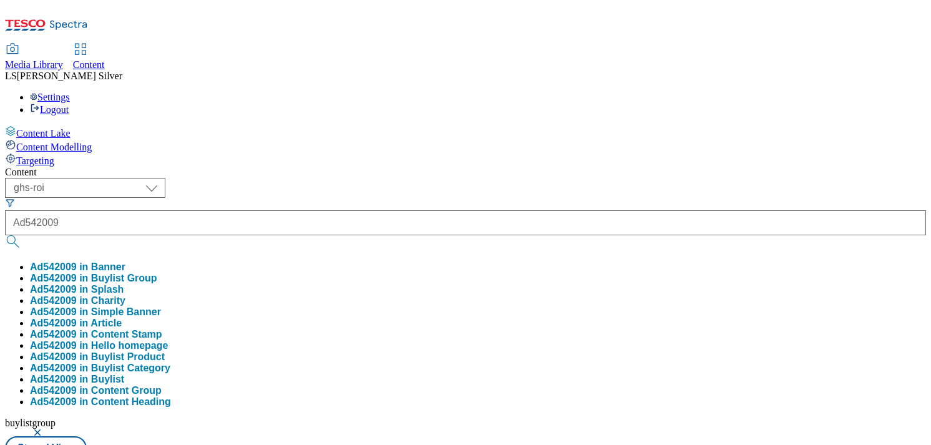
click at [157, 273] on button "Ad542009 in Buylist Group" at bounding box center [93, 278] width 127 height 11
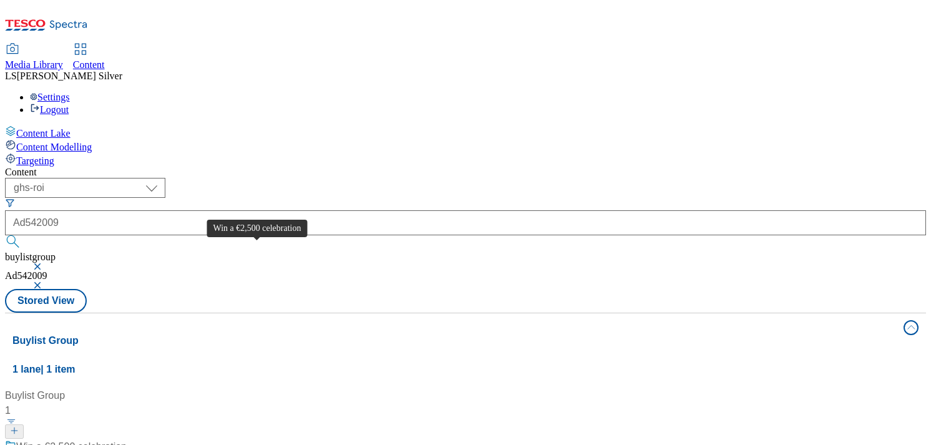
click at [127, 439] on div "Win a €2,500 celebration" at bounding box center [71, 446] width 110 height 15
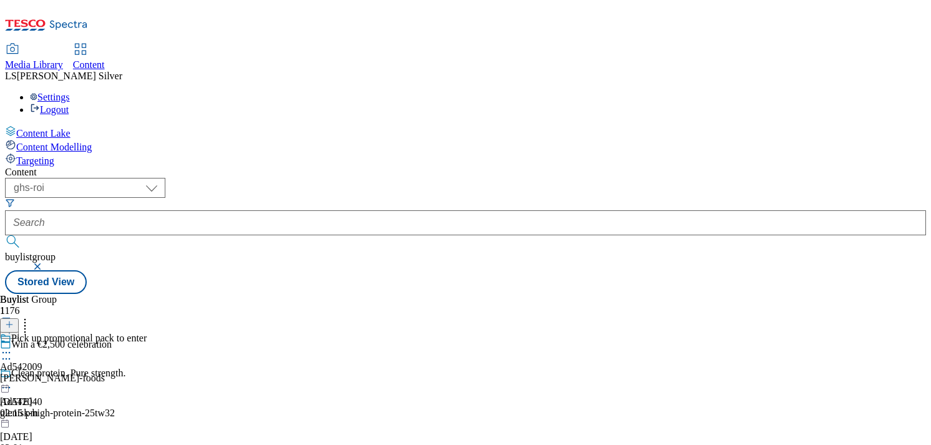
click at [12, 346] on icon at bounding box center [6, 352] width 12 height 12
click at [58, 371] on button "Edit" at bounding box center [41, 378] width 33 height 14
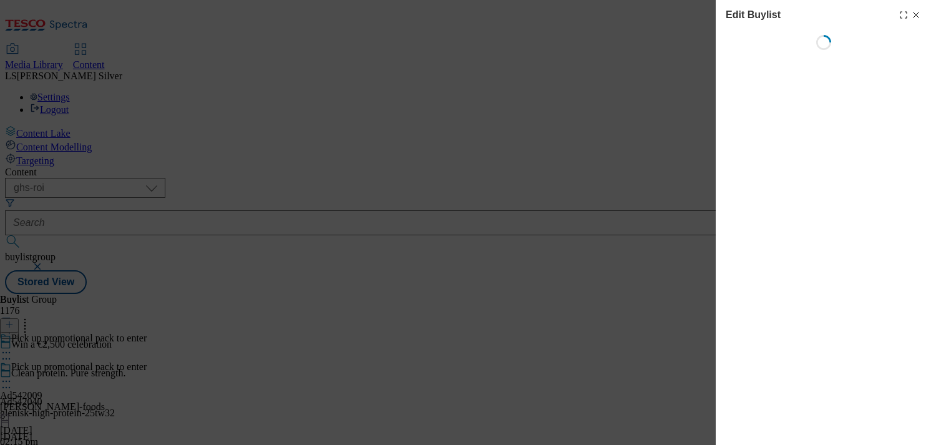
select select "tactical"
select select "supplier funded short term 1-3 weeks"
select select "dunnhumby"
select select "Banner"
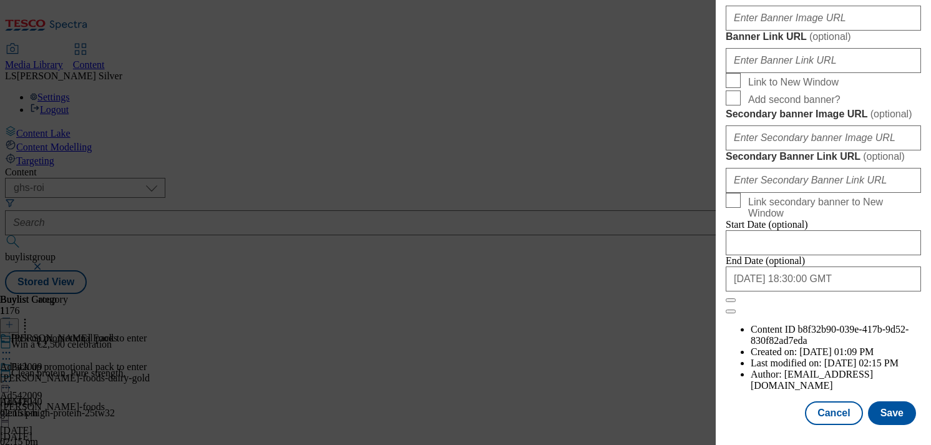
scroll to position [1201, 0]
click at [828, 31] on input "Banner Image URL ( optional )" at bounding box center [823, 18] width 195 height 25
paste input "[URL][DOMAIN_NAME]"
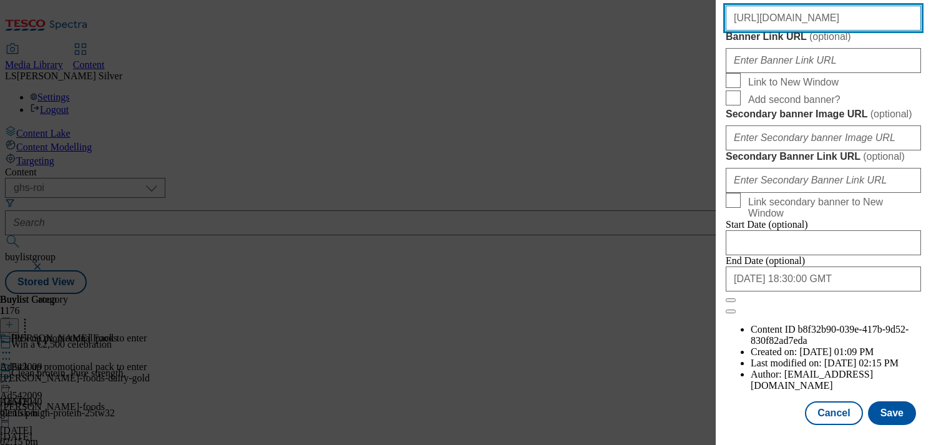
scroll to position [1362, 0]
type input "[URL][DOMAIN_NAME]"
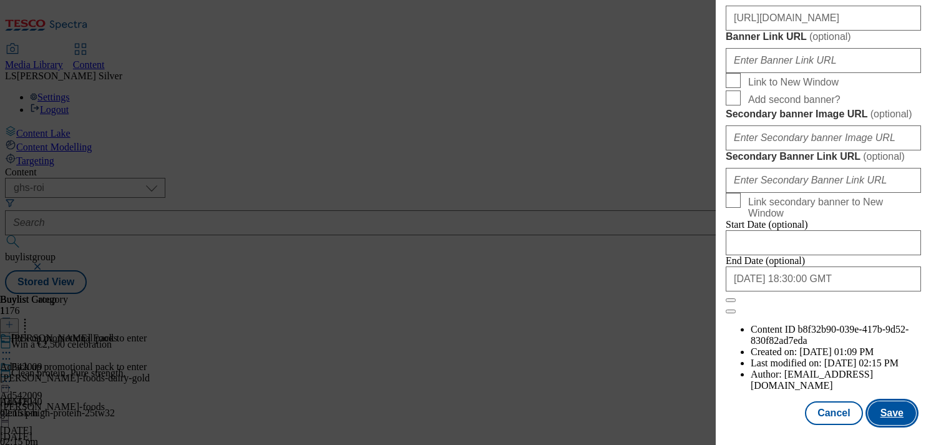
scroll to position [0, 0]
click at [893, 401] on button "Save" at bounding box center [892, 413] width 48 height 24
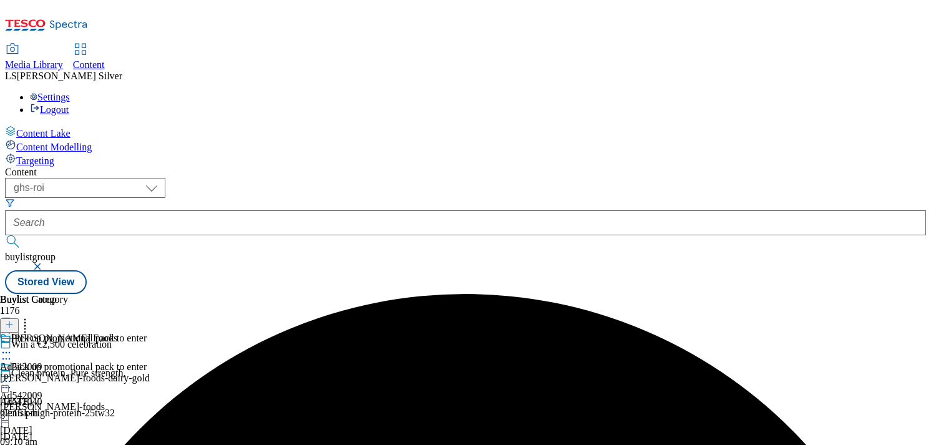
click at [7, 381] on circle at bounding box center [7, 382] width 2 height 2
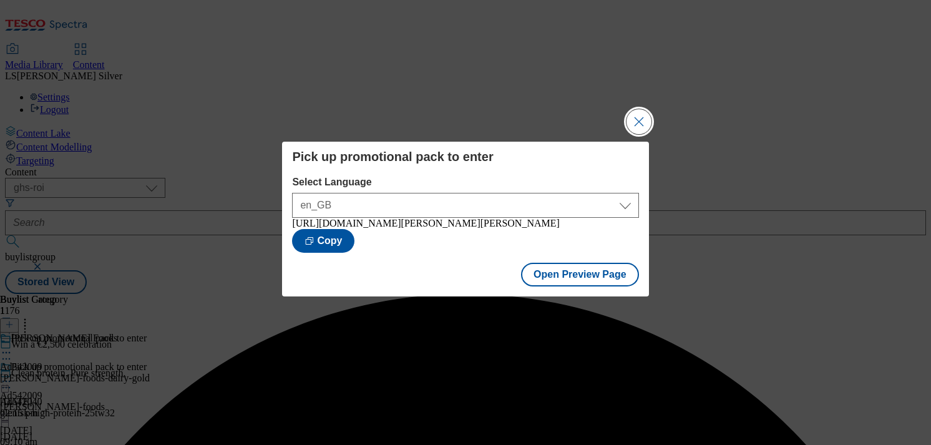
click at [638, 121] on button "Close Modal" at bounding box center [639, 121] width 25 height 25
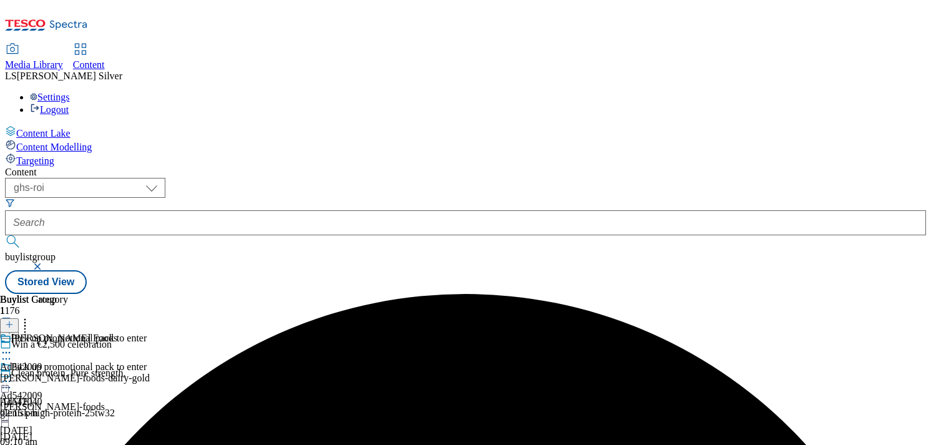
click at [12, 375] on icon at bounding box center [6, 381] width 12 height 12
click at [327, 167] on div "Content ( optional ) ghs-roi ghs-uk ghs-roi buylistgroup Stored View Buylist Gr…" at bounding box center [465, 230] width 921 height 127
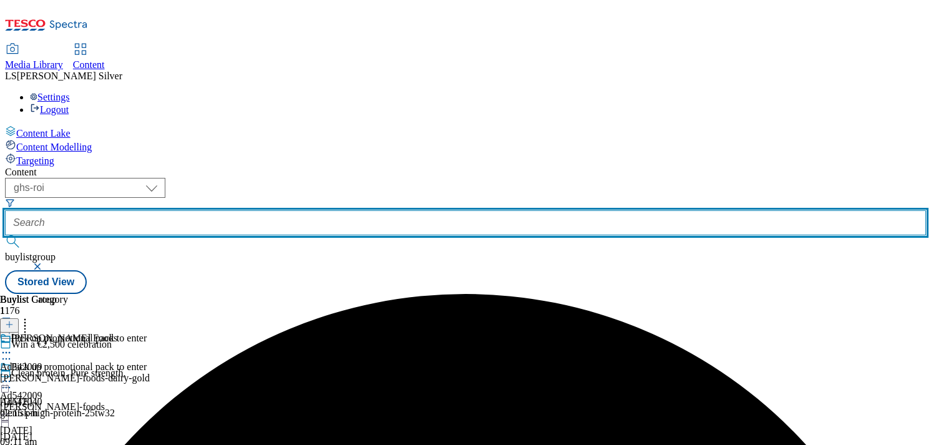
click at [316, 210] on input "text" at bounding box center [465, 222] width 921 height 25
paste input "ad542177"
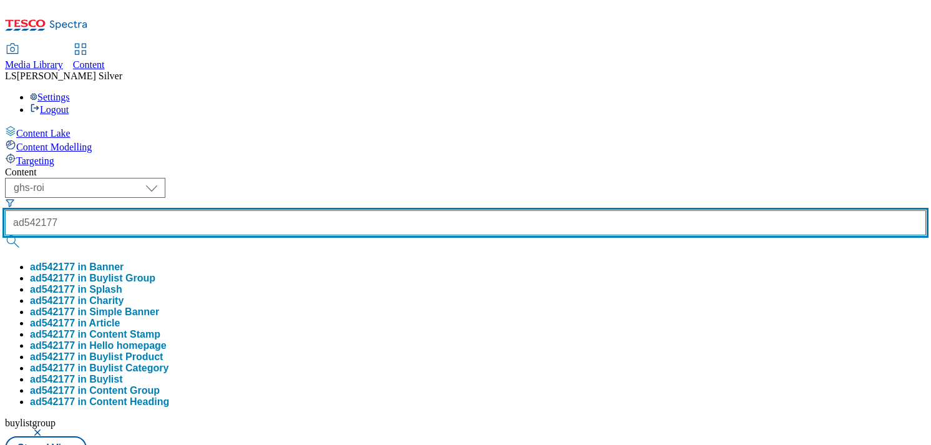
type input "ad542177"
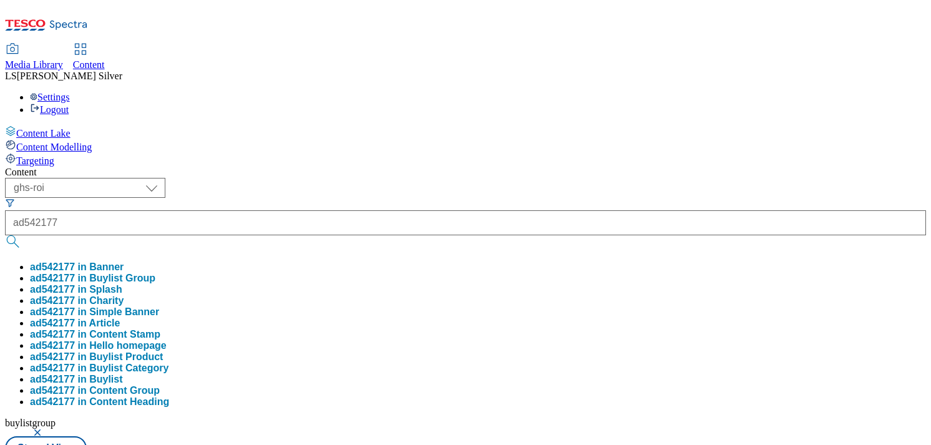
click at [155, 273] on button "ad542177 in Buylist Group" at bounding box center [92, 278] width 125 height 11
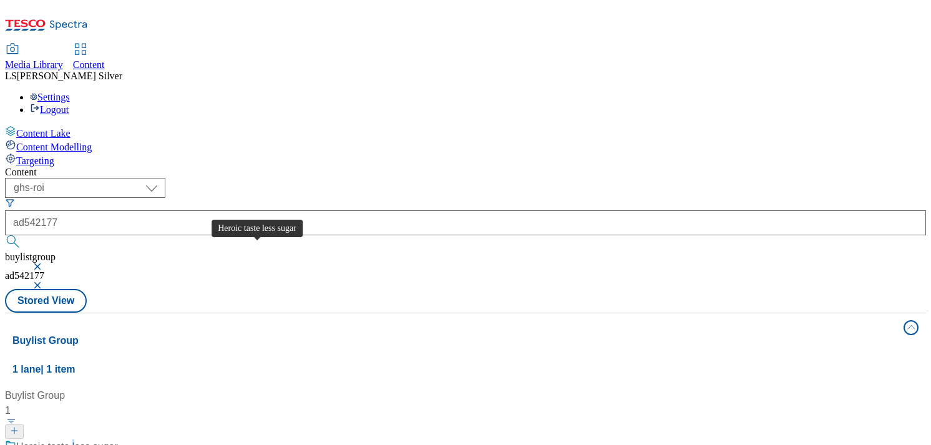
click at [118, 439] on div "Heroic taste less sugar" at bounding box center [67, 446] width 102 height 15
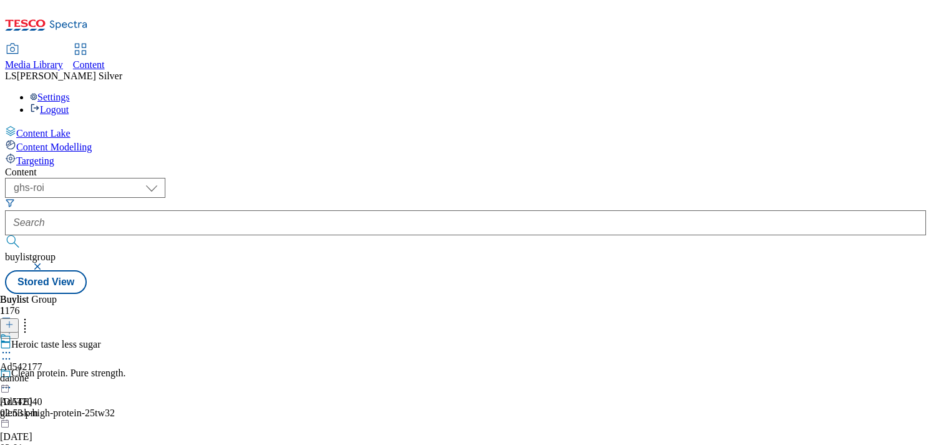
click at [4, 352] on circle at bounding box center [3, 353] width 2 height 2
click at [53, 374] on span "Edit" at bounding box center [46, 378] width 14 height 9
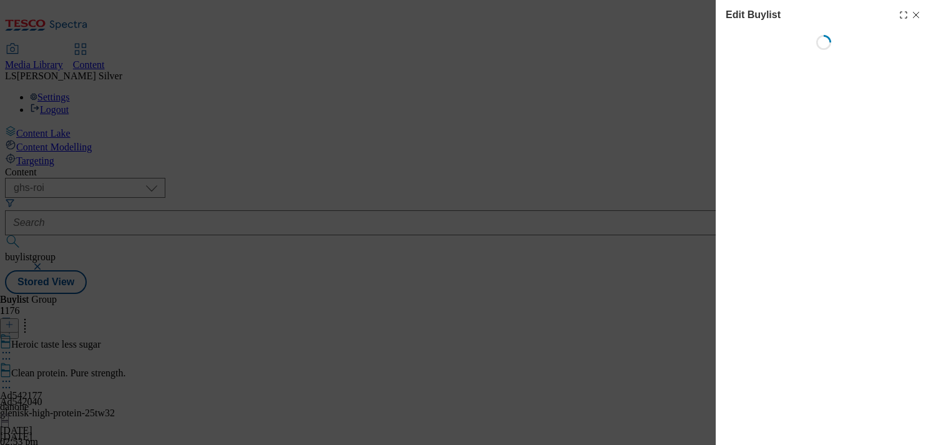
select select "tactical"
select select "supplier funded short term 1-3 weeks"
select select "dunnhumby"
select select "Banner"
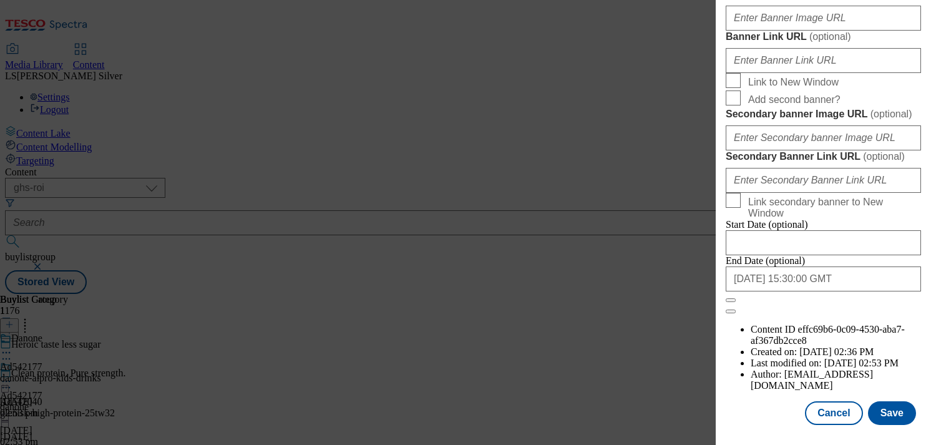
scroll to position [969, 0]
click at [833, 31] on input "Banner Image URL ( optional )" at bounding box center [823, 18] width 195 height 25
paste input "[URL][DOMAIN_NAME]"
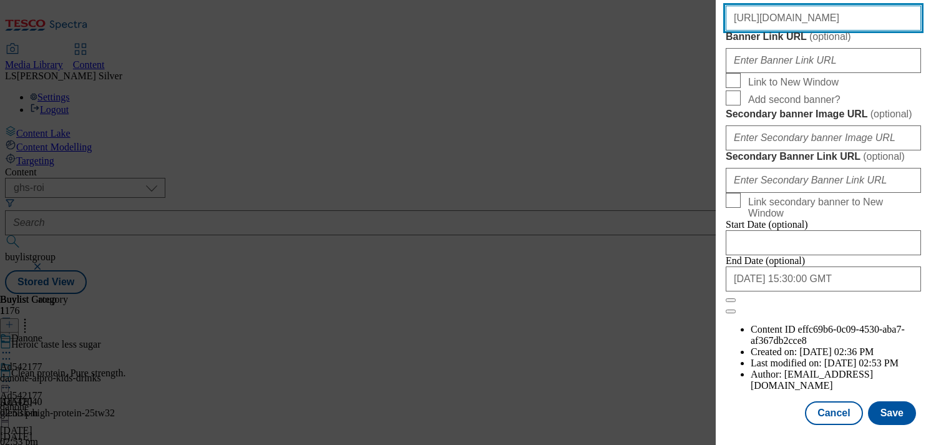
scroll to position [1362, 0]
type input "[URL][DOMAIN_NAME]"
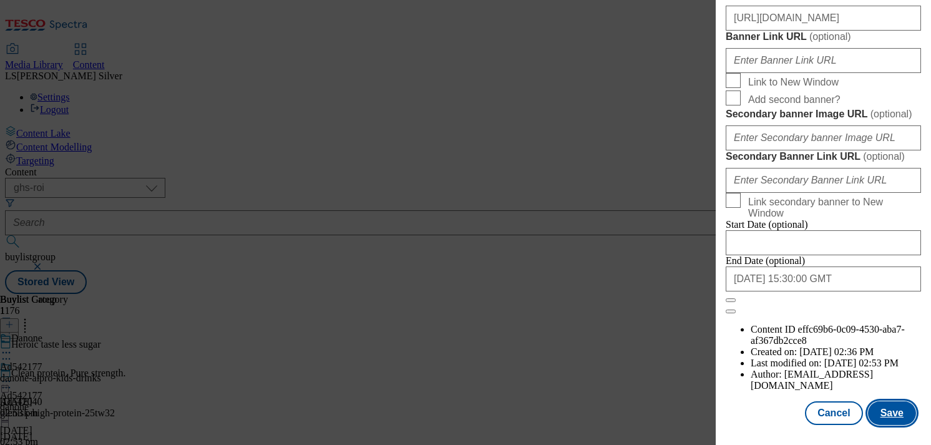
scroll to position [0, 0]
click at [886, 408] on button "Save" at bounding box center [892, 413] width 48 height 24
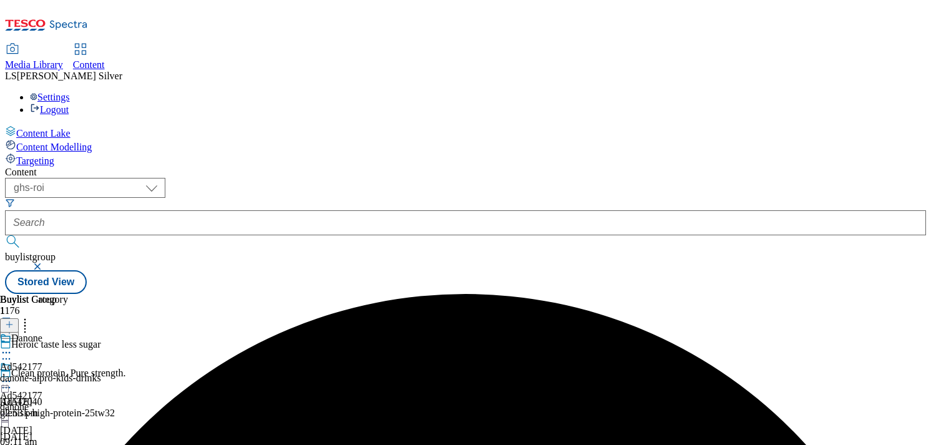
click at [11, 381] on circle at bounding box center [10, 382] width 2 height 2
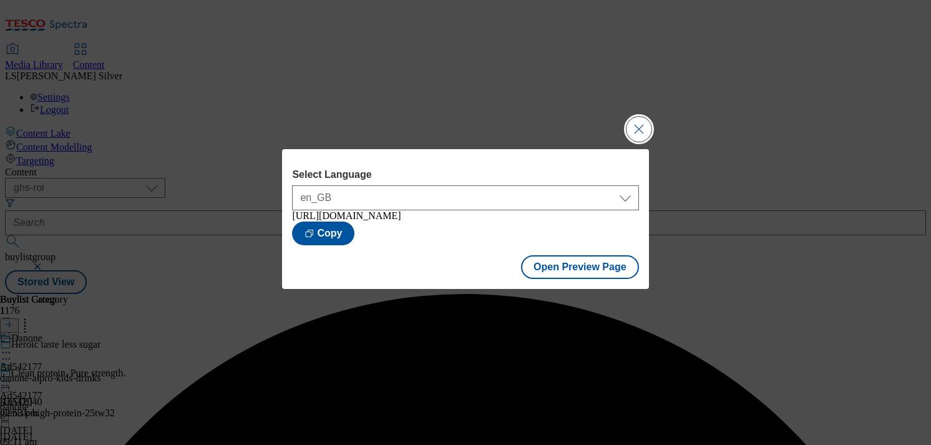
click at [633, 126] on button "Close Modal" at bounding box center [639, 129] width 25 height 25
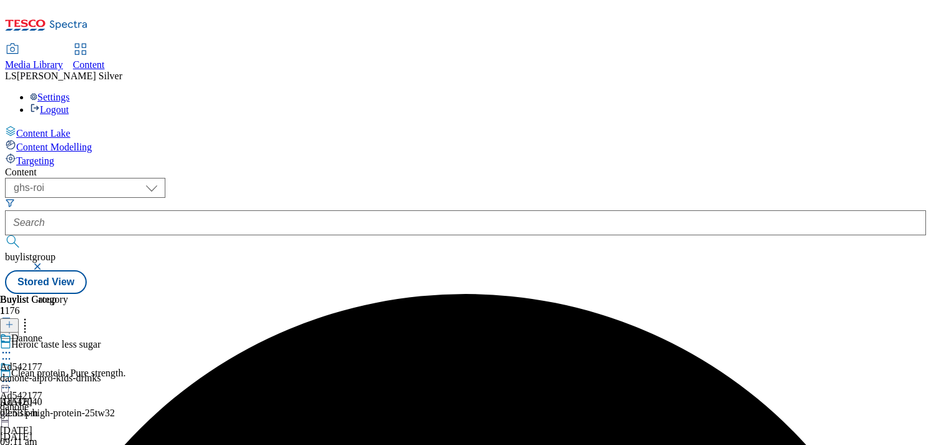
click at [12, 375] on icon at bounding box center [6, 381] width 12 height 12
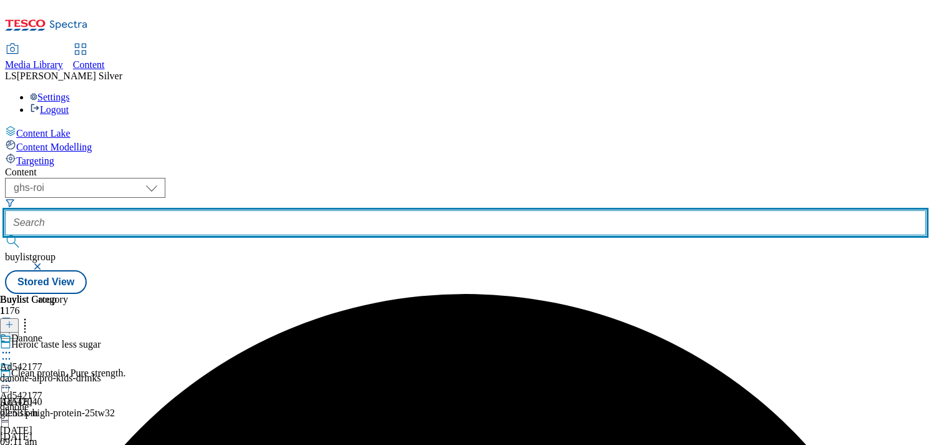
click at [326, 210] on input "text" at bounding box center [465, 222] width 921 height 25
paste input "ad542172"
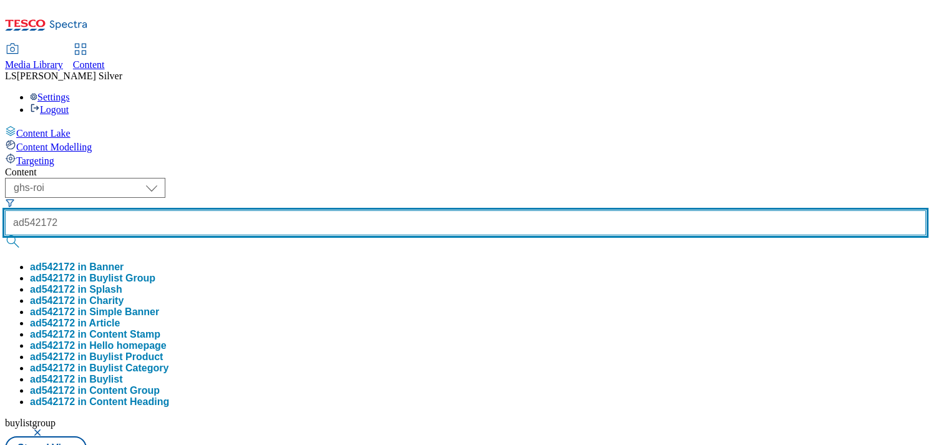
type input "ad542172"
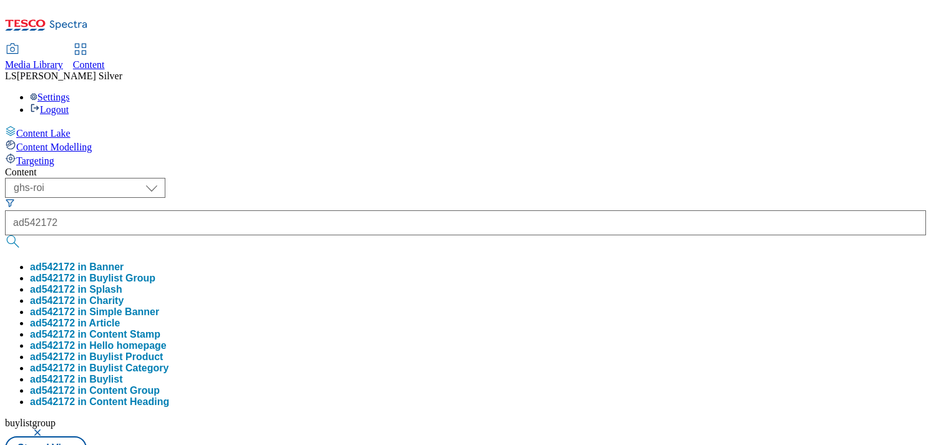
click at [155, 273] on button "ad542172 in Buylist Group" at bounding box center [92, 278] width 125 height 11
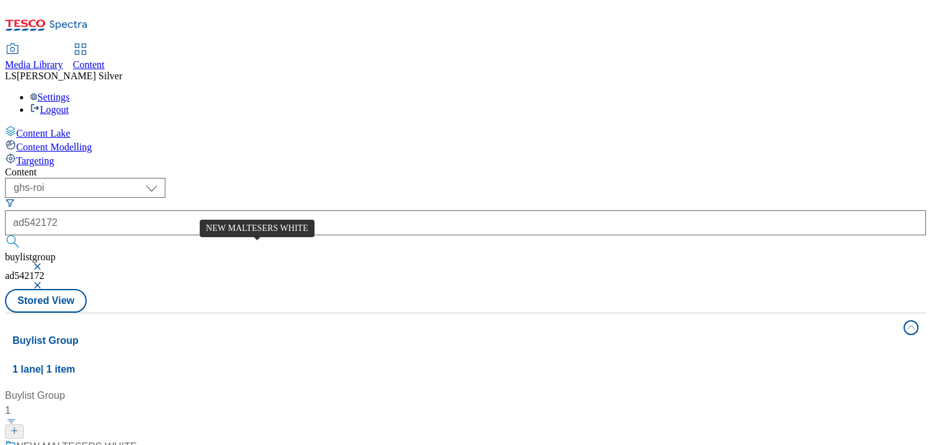
click at [137, 439] on div "NEW MALTESERS WHITE" at bounding box center [76, 446] width 121 height 15
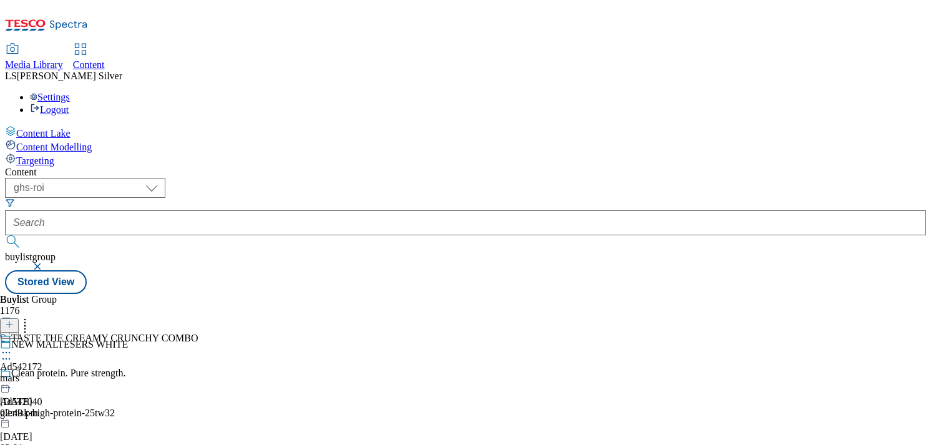
click at [12, 346] on icon at bounding box center [6, 352] width 12 height 12
click at [58, 371] on button "Edit" at bounding box center [41, 378] width 33 height 14
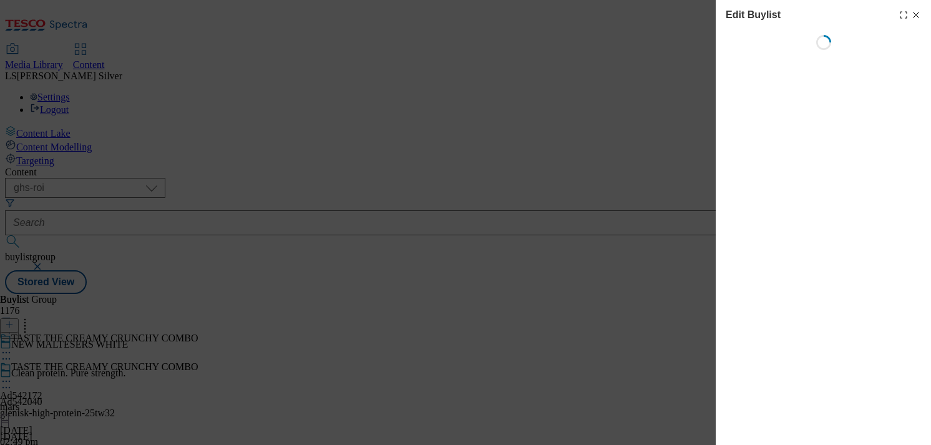
select select "tactical"
select select "supplier funded short term 1-3 weeks"
select select "dunnhumby"
select select "Banner"
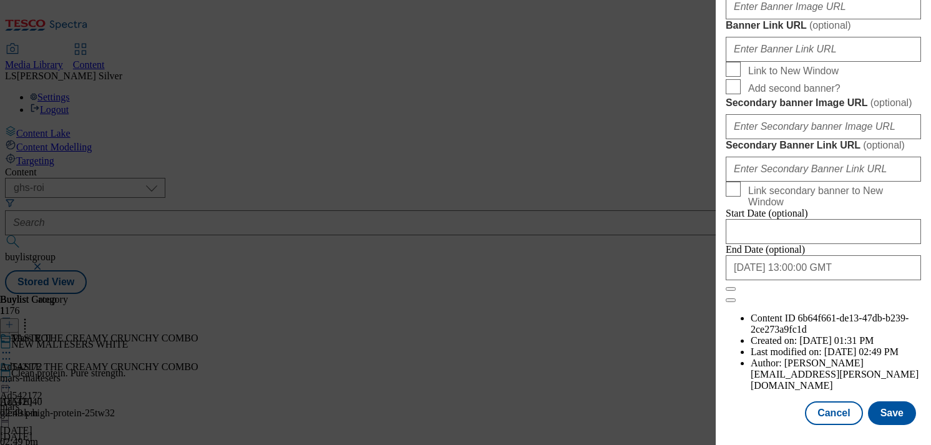
scroll to position [1059, 0]
click at [832, 19] on input "Banner Image URL ( optional )" at bounding box center [823, 6] width 195 height 25
paste input "[URL][DOMAIN_NAME]"
type input "[URL][DOMAIN_NAME]"
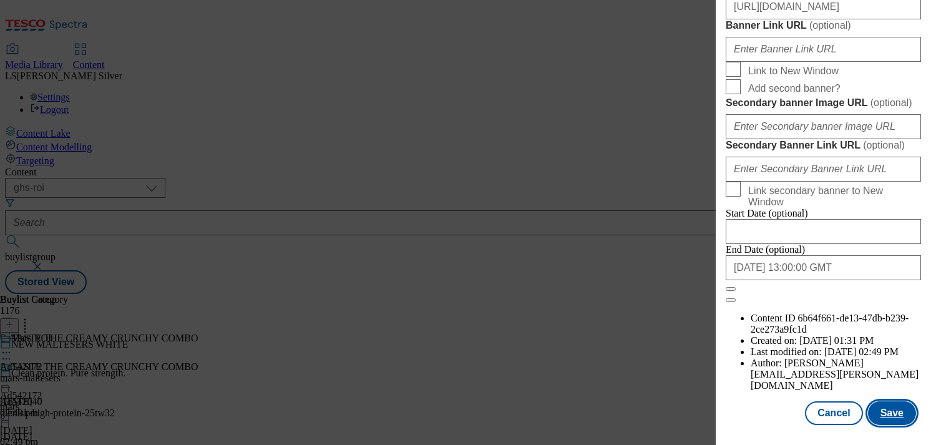
click at [899, 411] on button "Save" at bounding box center [892, 413] width 48 height 24
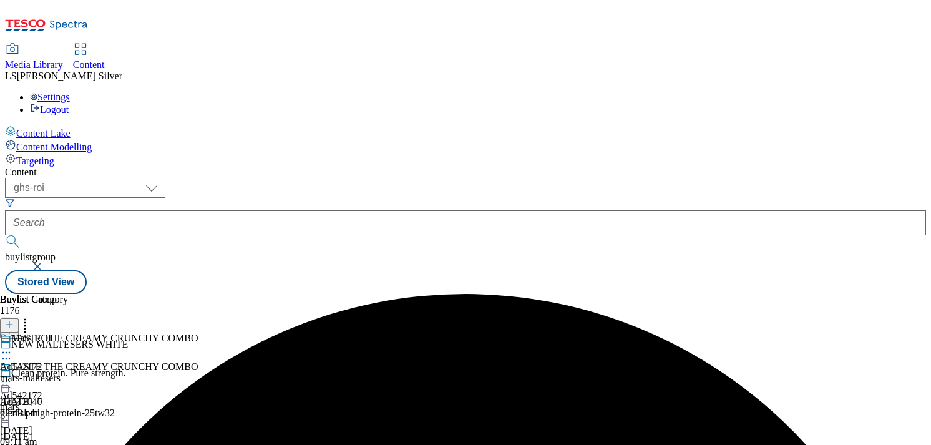
click at [12, 375] on icon at bounding box center [6, 381] width 12 height 12
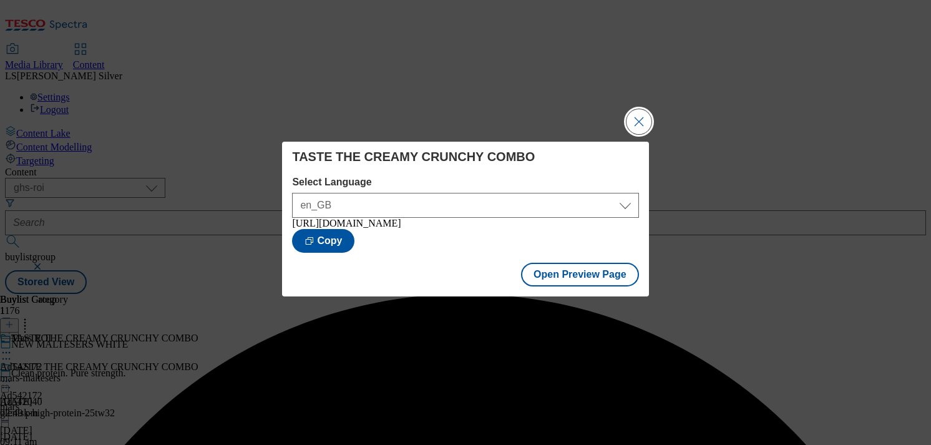
click at [637, 125] on button "Close Modal" at bounding box center [639, 121] width 25 height 25
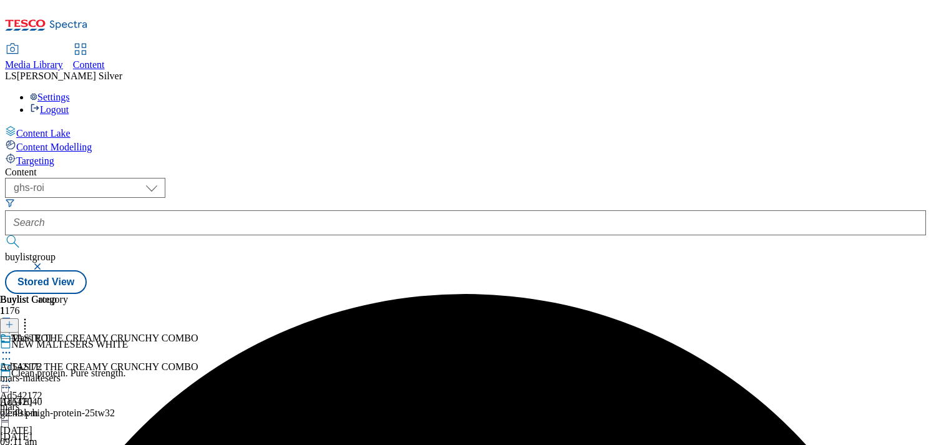
click at [12, 375] on icon at bounding box center [6, 381] width 12 height 12
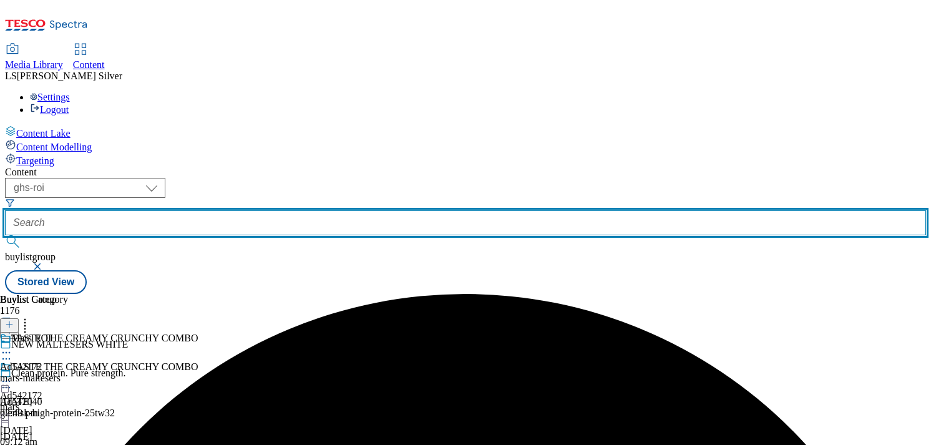
click at [299, 210] on input "text" at bounding box center [465, 222] width 921 height 25
paste input "ad542179"
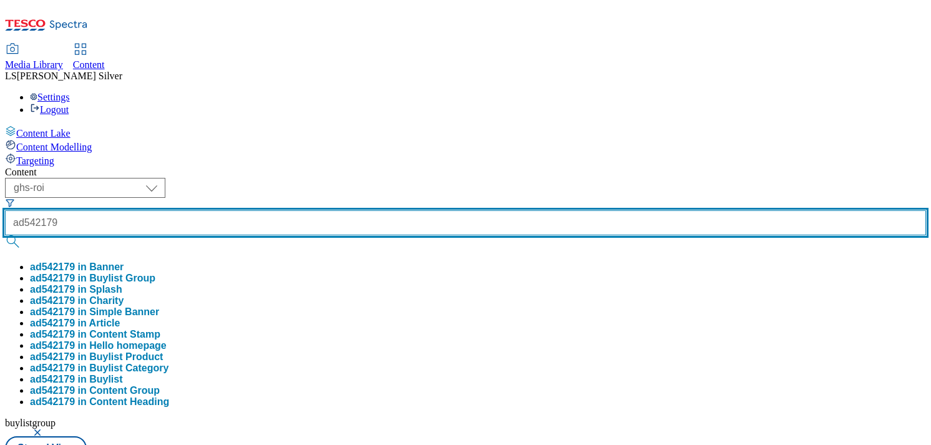
type input "ad542179"
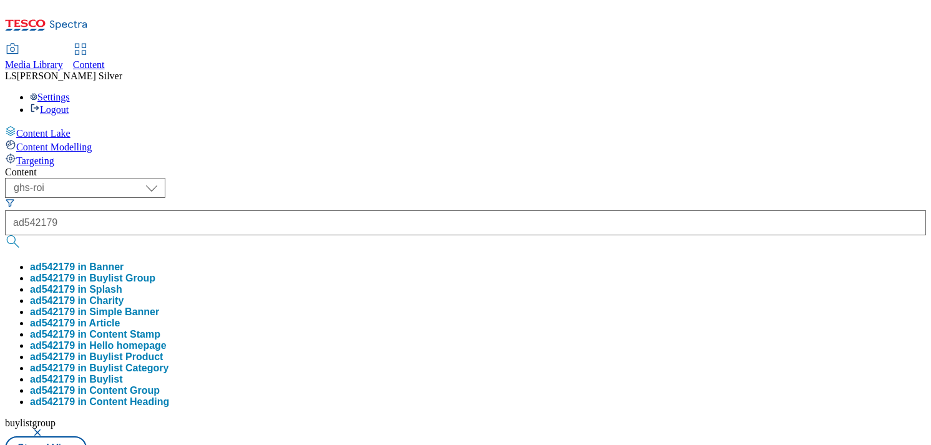
click at [155, 273] on button "ad542179 in Buylist Group" at bounding box center [92, 278] width 125 height 11
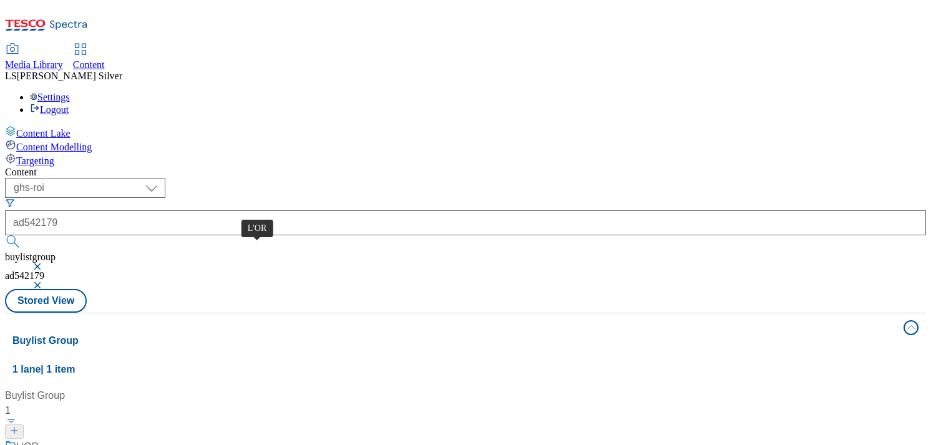
click at [39, 439] on div "L'OR" at bounding box center [27, 446] width 22 height 15
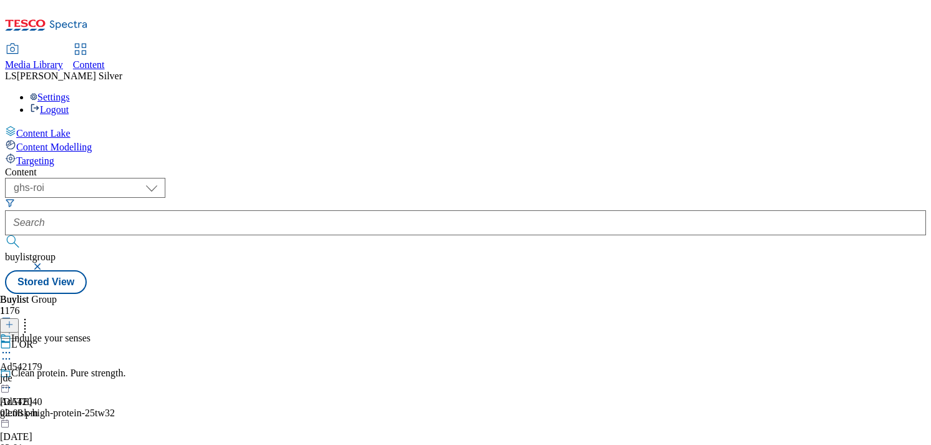
click at [12, 346] on icon at bounding box center [6, 352] width 12 height 12
click at [53, 374] on span "Edit" at bounding box center [46, 378] width 14 height 9
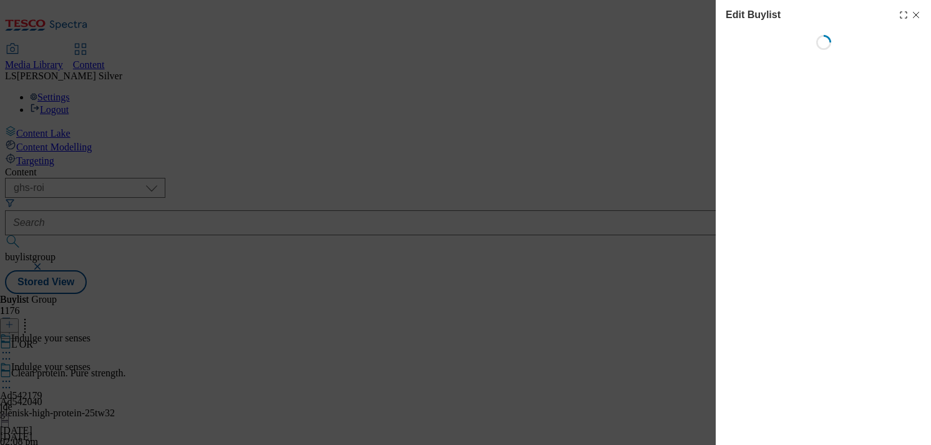
select select "tactical"
select select "supplier funded short term 1-3 weeks"
select select "dunnhumby"
select select "Banner"
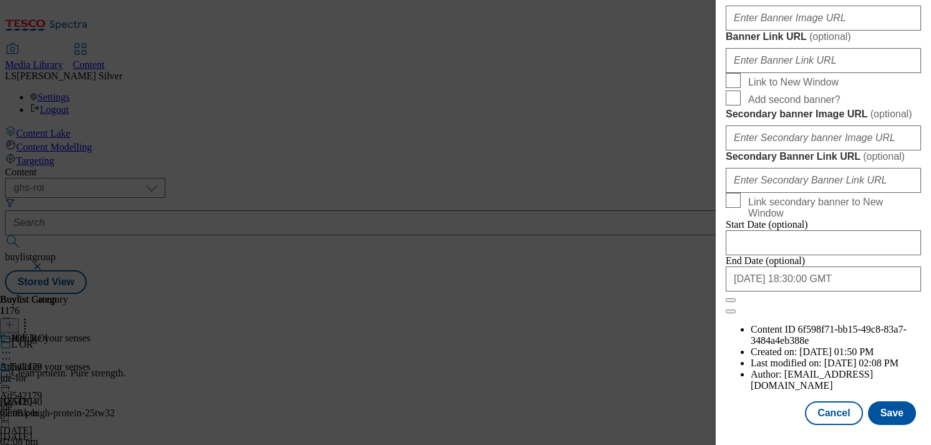
scroll to position [1034, 0]
click at [829, 31] on input "Banner Image URL ( optional )" at bounding box center [823, 18] width 195 height 25
paste input "[URL][DOMAIN_NAME]"
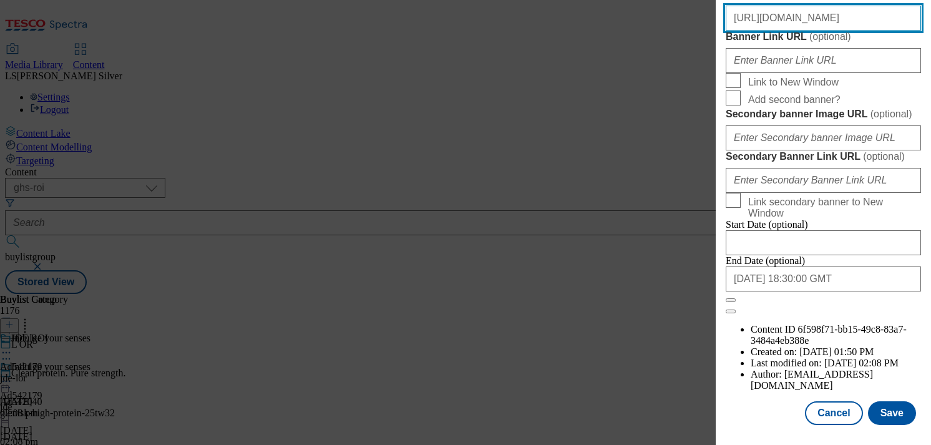
scroll to position [1362, 0]
type input "[URL][DOMAIN_NAME]"
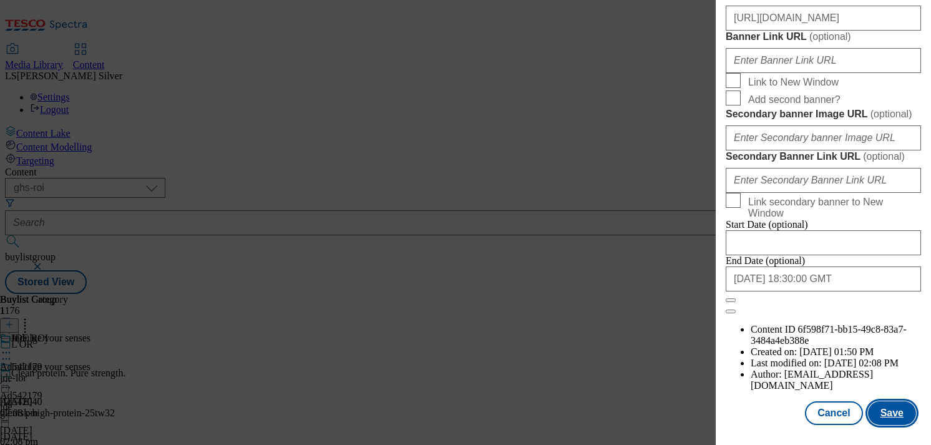
scroll to position [0, 0]
click at [896, 408] on button "Save" at bounding box center [892, 413] width 48 height 24
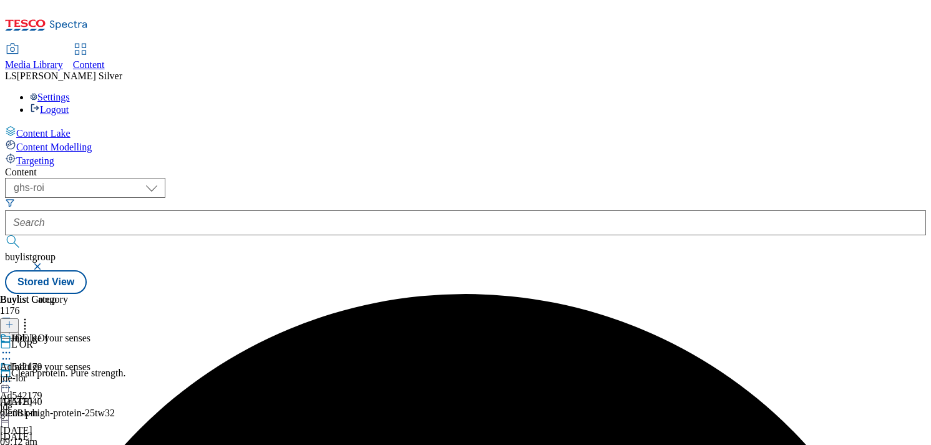
click at [12, 375] on icon at bounding box center [6, 381] width 12 height 12
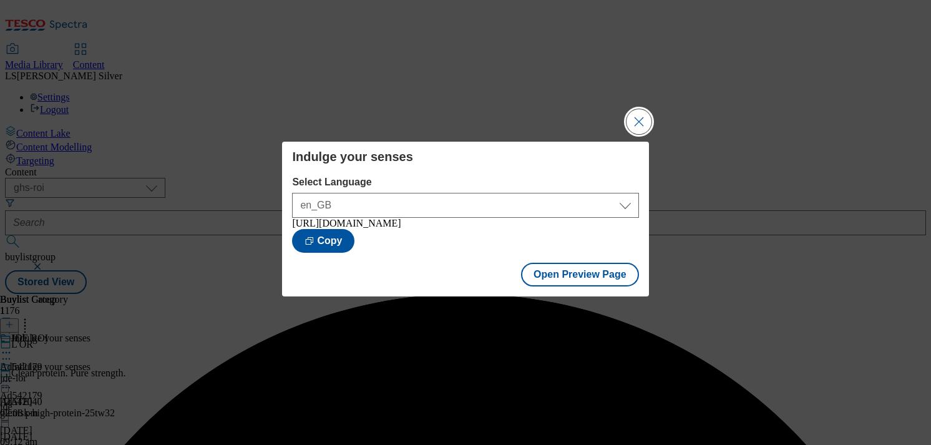
click at [642, 120] on button "Close Modal" at bounding box center [639, 121] width 25 height 25
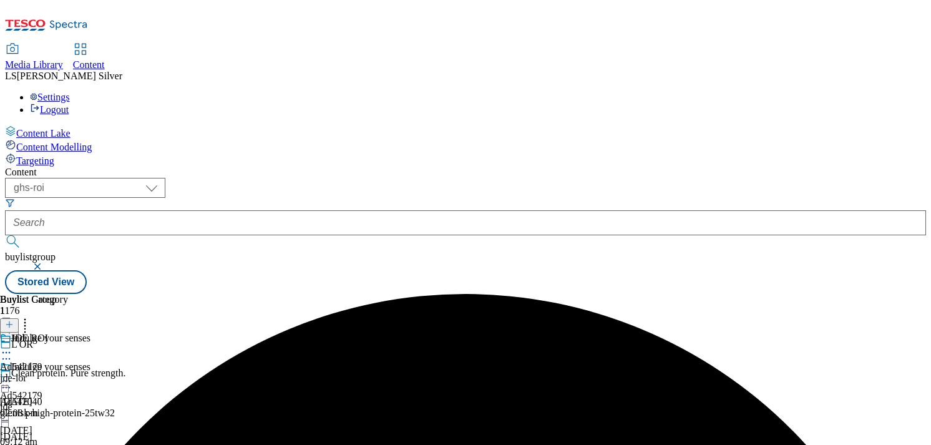
click at [12, 375] on icon at bounding box center [6, 381] width 12 height 12
click at [306, 167] on div "Content ( optional ) ghs-roi ghs-uk ghs-roi buylistgroup Stored View Buylist Gr…" at bounding box center [465, 230] width 921 height 127
click at [304, 198] on form at bounding box center [465, 225] width 921 height 54
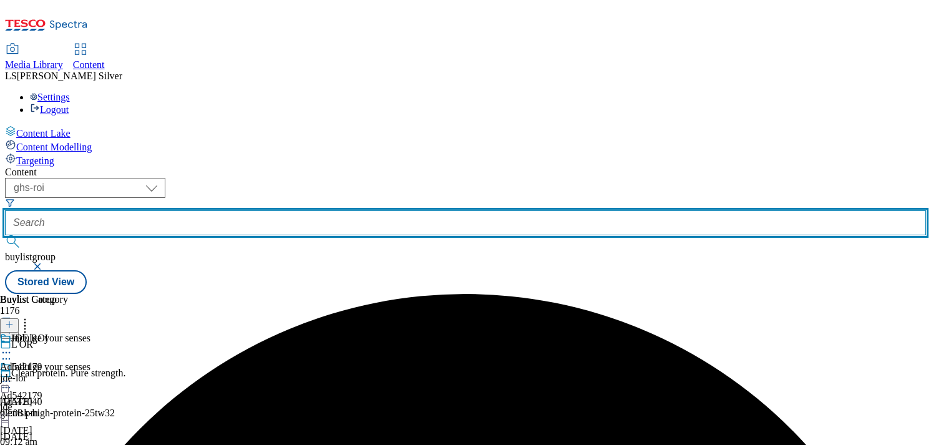
click at [301, 210] on input "text" at bounding box center [465, 222] width 921 height 25
paste input "ad542178"
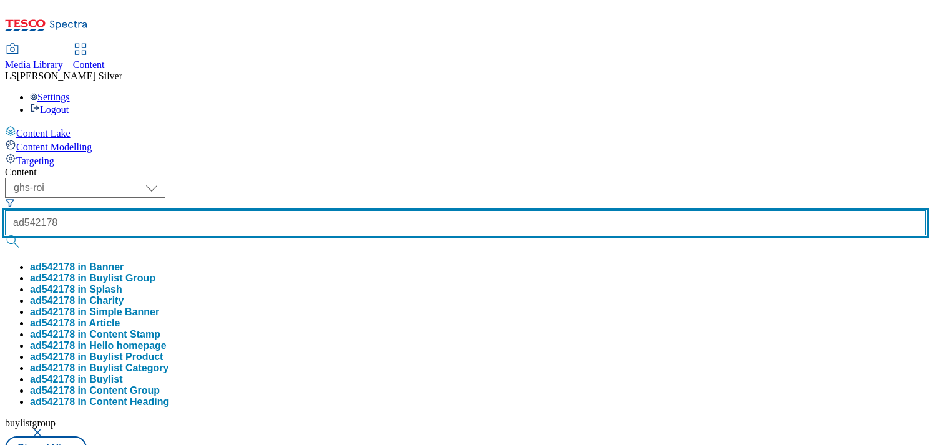
type input "ad542178"
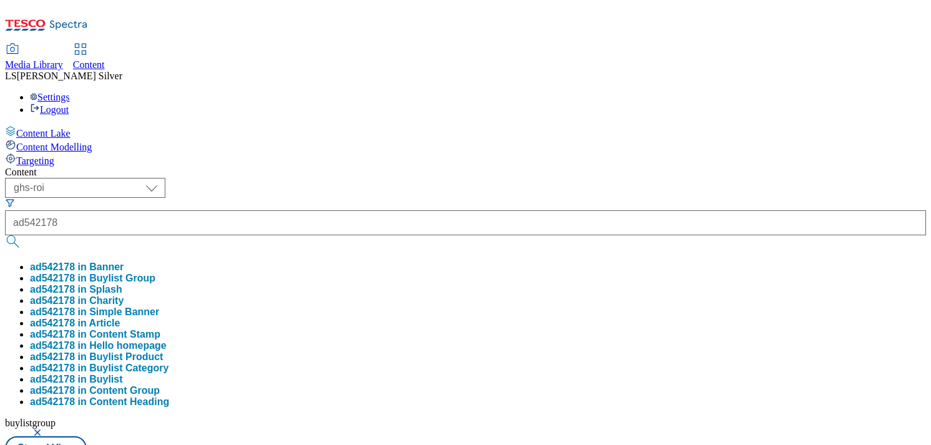
click at [155, 273] on button "ad542178 in Buylist Group" at bounding box center [92, 278] width 125 height 11
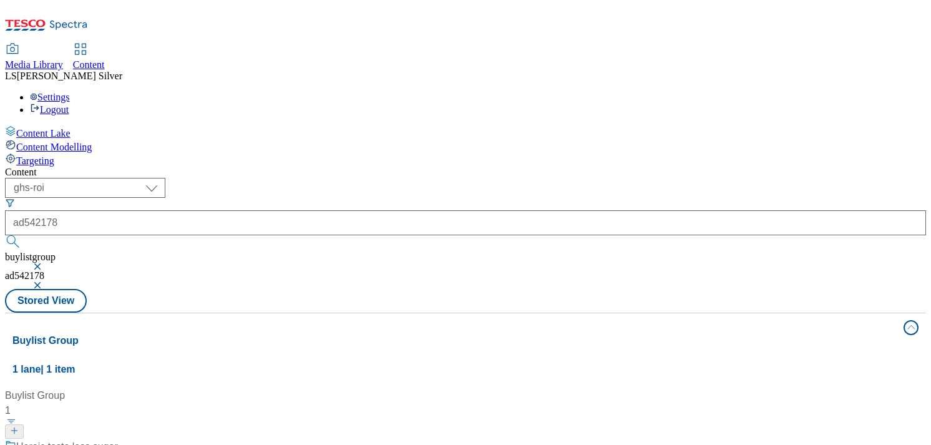
scroll to position [44, 0]
click at [118, 439] on div "Heroic taste less sugar" at bounding box center [67, 446] width 102 height 15
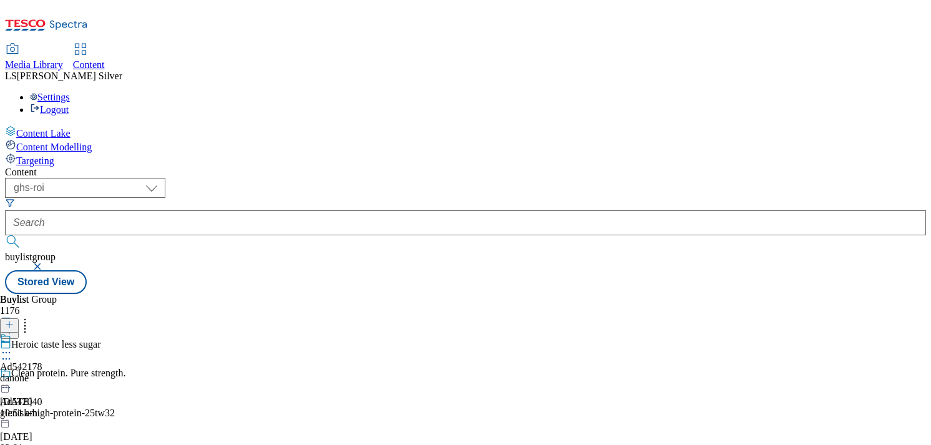
click at [12, 346] on icon at bounding box center [6, 352] width 12 height 12
click at [53, 374] on span "Edit" at bounding box center [46, 378] width 14 height 9
select select "tactical"
select select "supplier funded short term 1-3 weeks"
select select "dunnhumby"
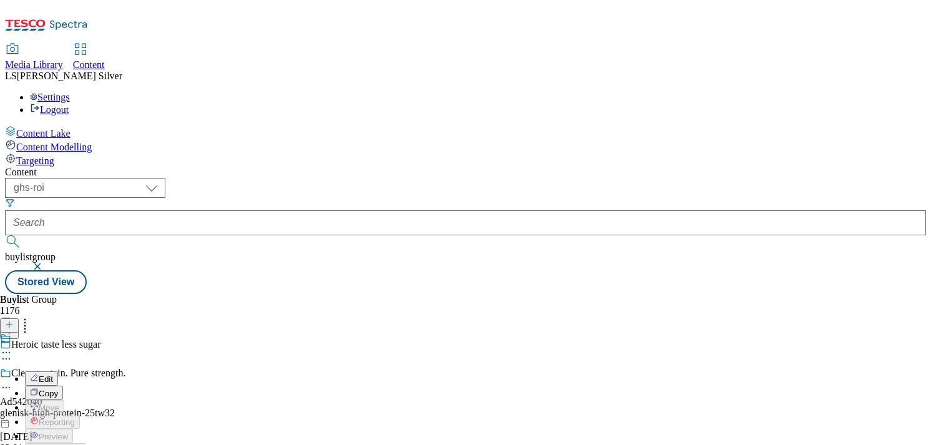
select select "Banner"
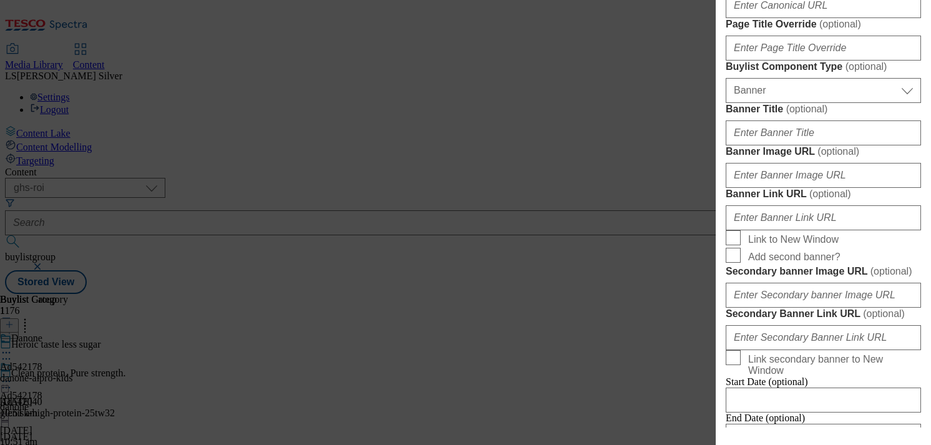
scroll to position [1032, 0]
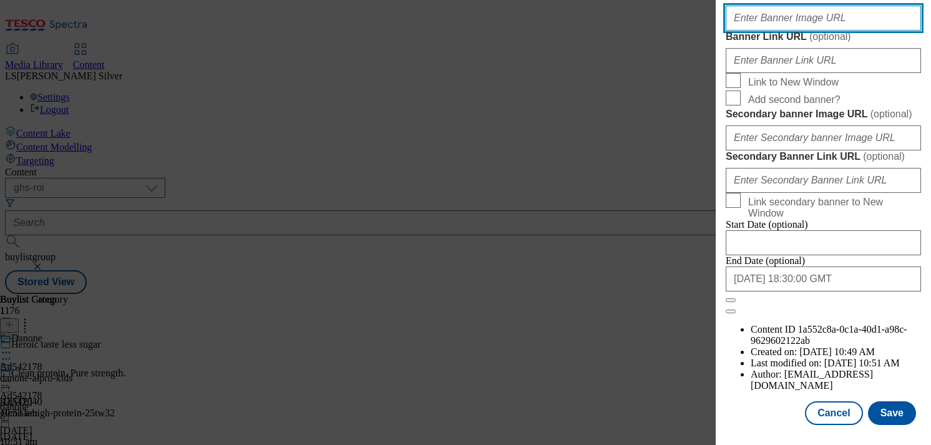
click at [808, 31] on input "Banner Image URL ( optional )" at bounding box center [823, 18] width 195 height 25
paste input "[URL][DOMAIN_NAME]"
type input "[URL][DOMAIN_NAME]"
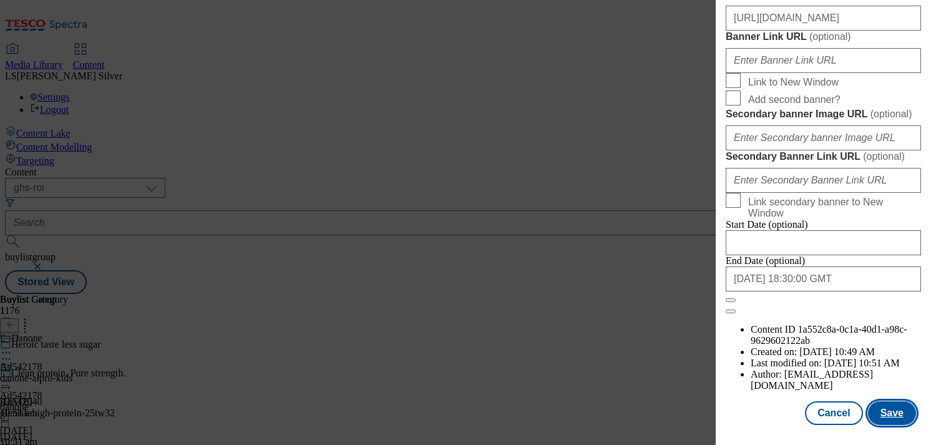
scroll to position [0, 0]
click at [884, 408] on button "Save" at bounding box center [892, 413] width 48 height 24
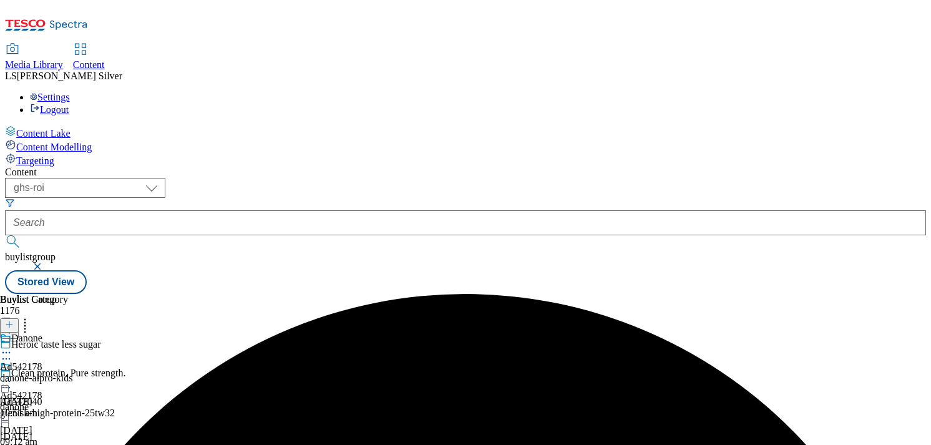
click at [12, 375] on icon at bounding box center [6, 381] width 12 height 12
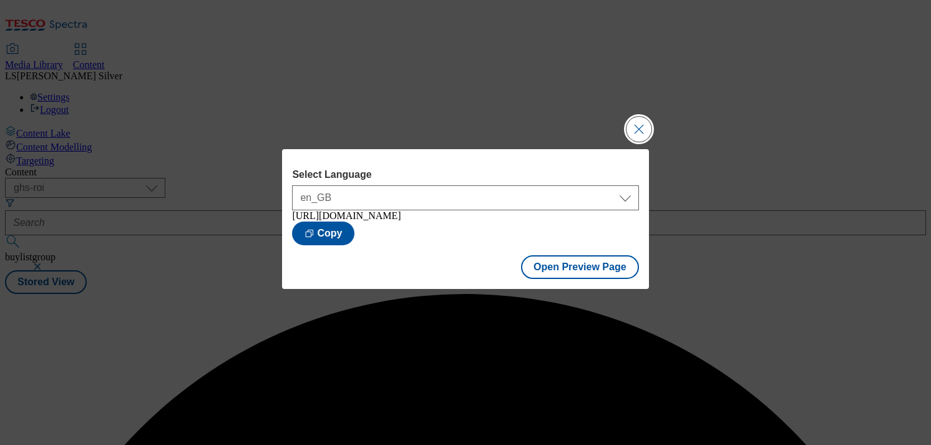
click at [635, 120] on button "Close Modal" at bounding box center [639, 129] width 25 height 25
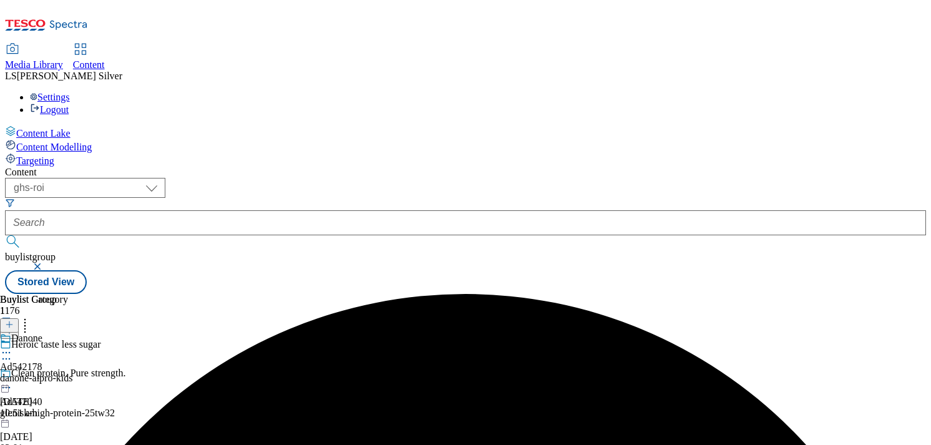
click at [12, 375] on icon at bounding box center [6, 381] width 12 height 12
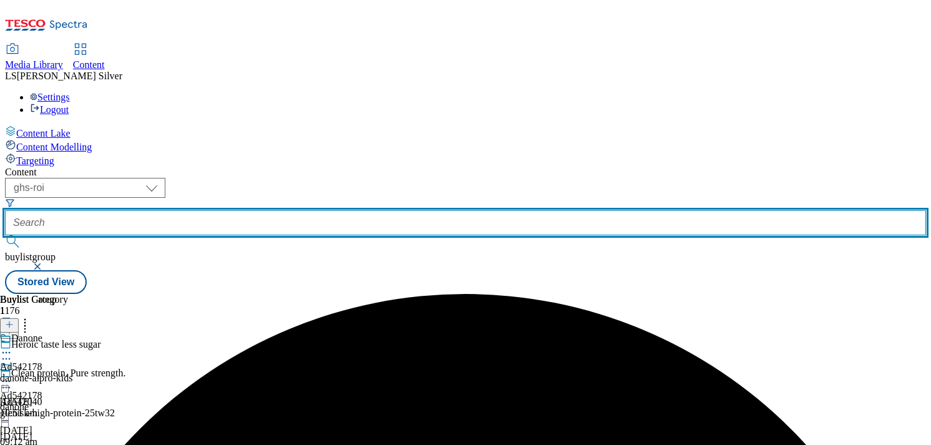
click at [317, 210] on input "text" at bounding box center [465, 222] width 921 height 25
paste input "ad542105"
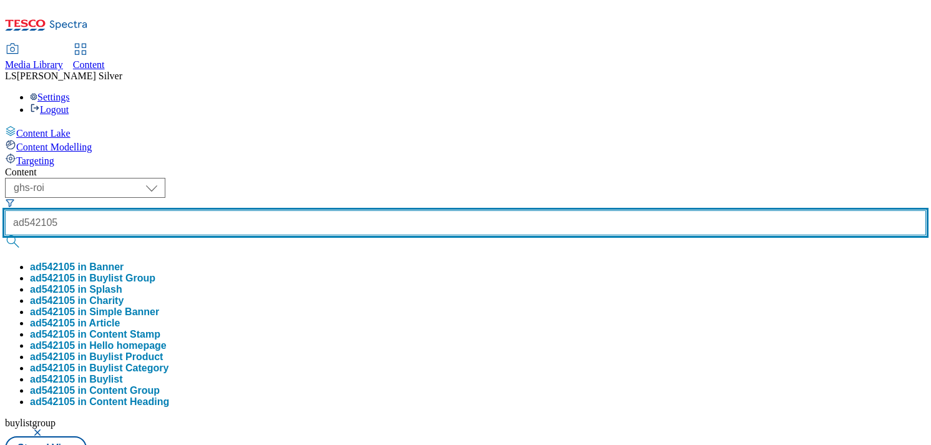
type input "ad542105"
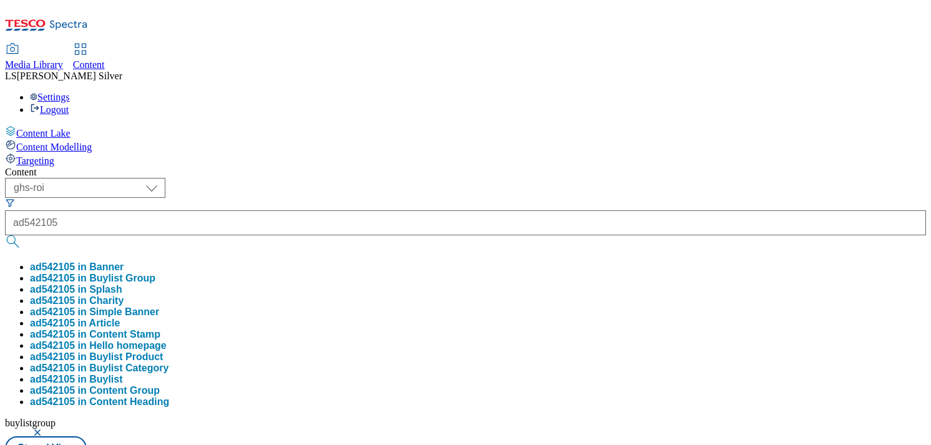
click at [155, 273] on button "ad542105 in Buylist Group" at bounding box center [92, 278] width 125 height 11
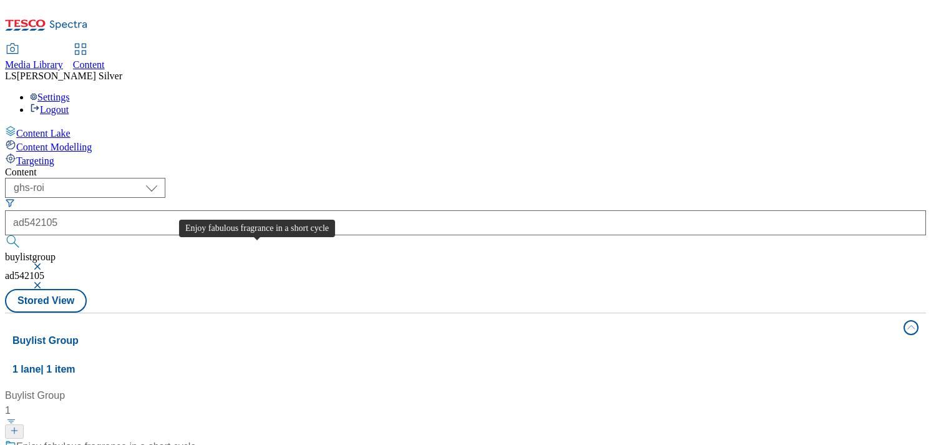
click at [196, 439] on div "Enjoy fabulous fragrance in a short cycle" at bounding box center [106, 446] width 180 height 15
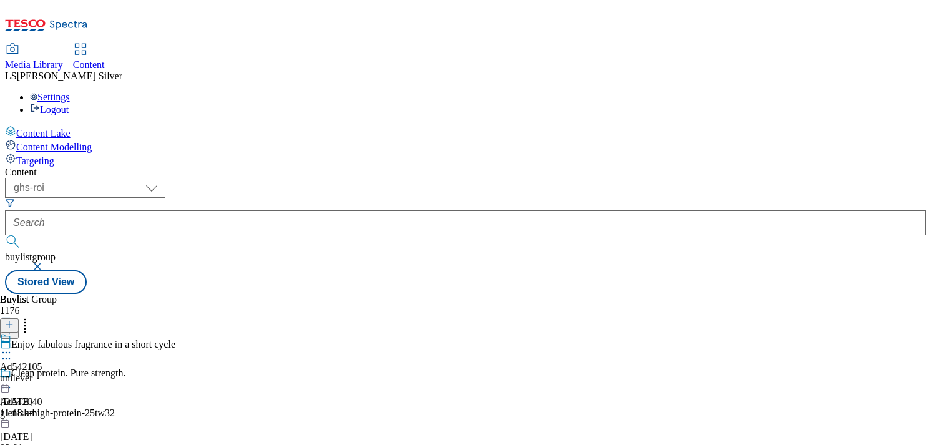
click at [12, 346] on icon at bounding box center [6, 352] width 12 height 12
click at [53, 374] on span "Edit" at bounding box center [46, 378] width 14 height 9
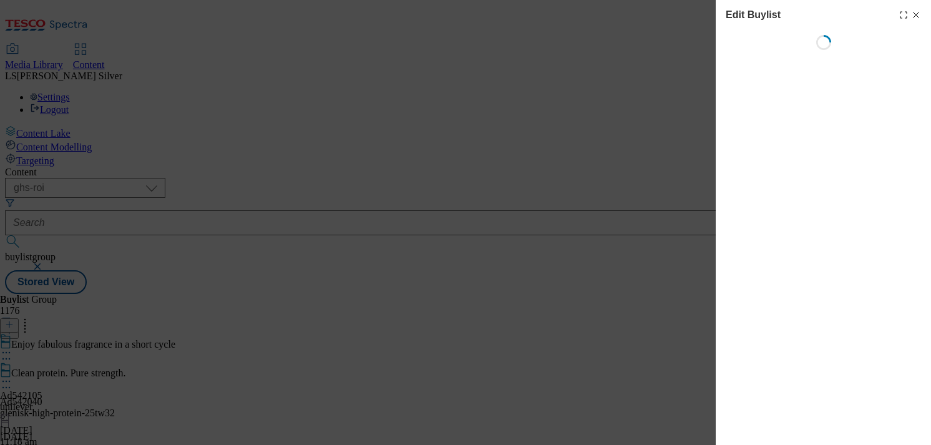
select select "tactical"
select select "supplier funded short term 1-3 weeks"
select select "dunnhumby"
select select "Banner"
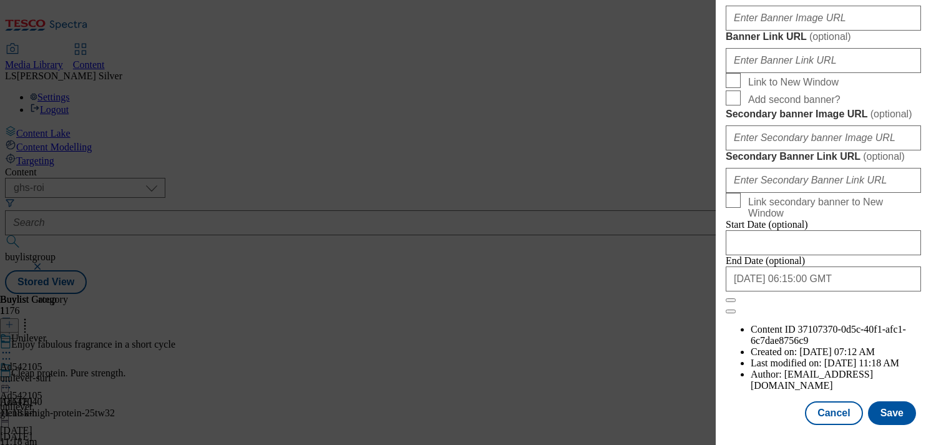
scroll to position [948, 0]
click at [822, 31] on input "Banner Image URL ( optional )" at bounding box center [823, 18] width 195 height 25
paste input "[URL][DOMAIN_NAME]"
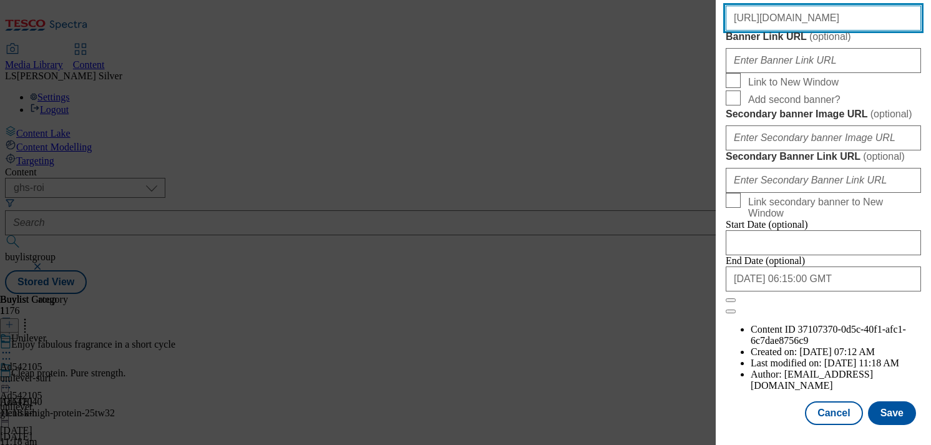
scroll to position [1362, 0]
type input "[URL][DOMAIN_NAME]"
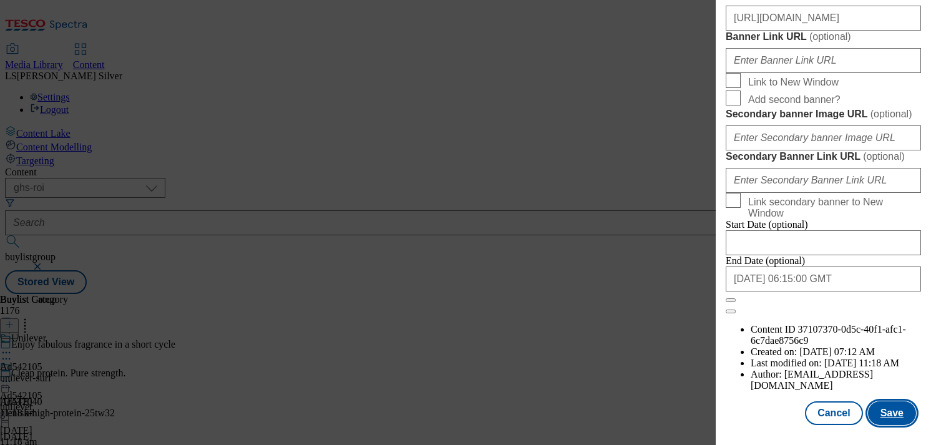
scroll to position [0, 0]
click at [881, 414] on button "Save" at bounding box center [892, 413] width 48 height 24
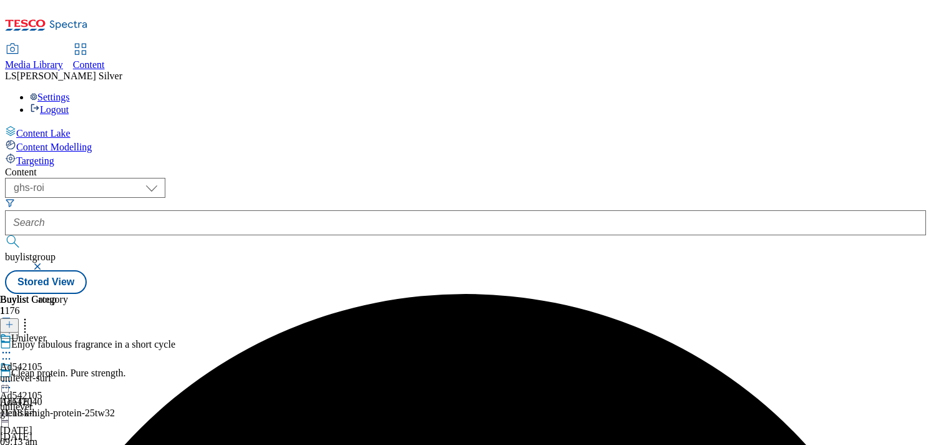
click at [12, 375] on icon at bounding box center [6, 381] width 12 height 12
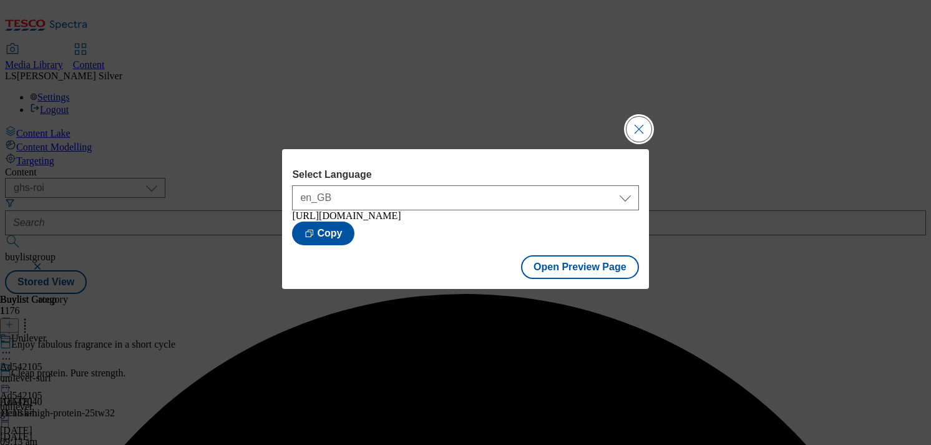
click at [642, 129] on button "Close Modal" at bounding box center [639, 129] width 25 height 25
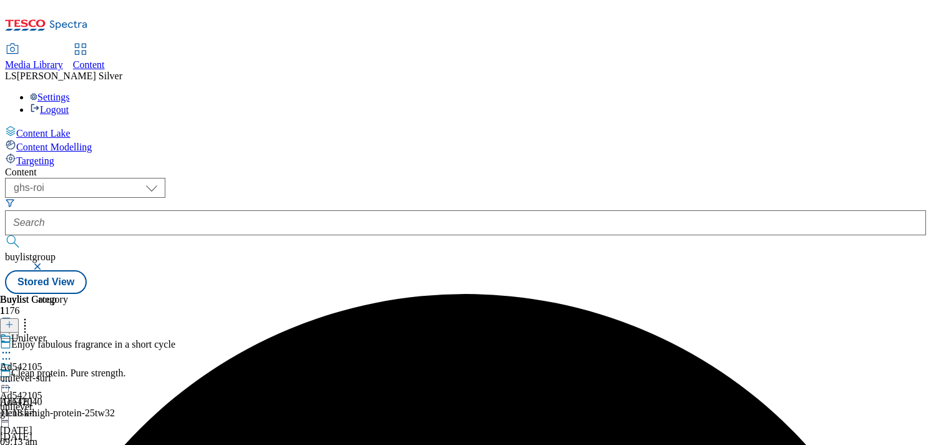
click at [12, 375] on icon at bounding box center [6, 381] width 12 height 12
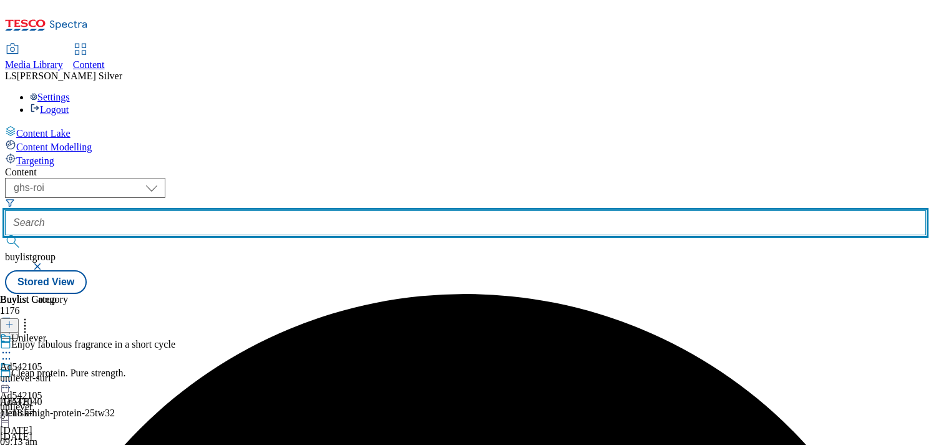
click at [332, 210] on input "text" at bounding box center [465, 222] width 921 height 25
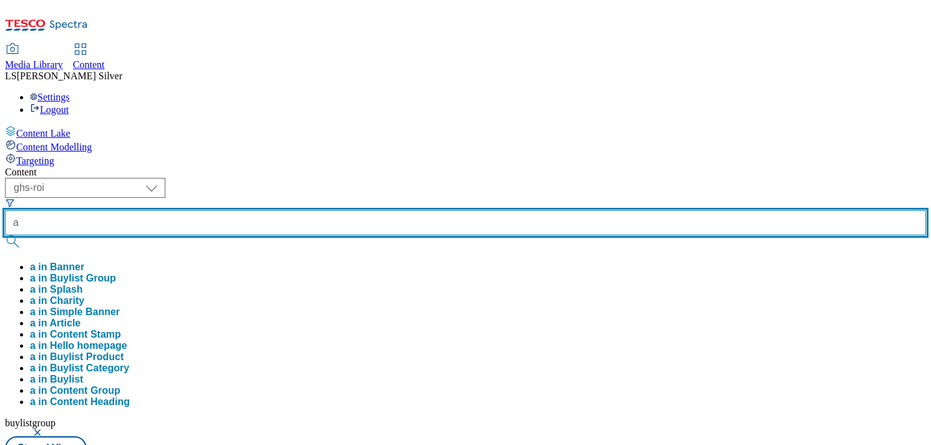
paste input "d542181"
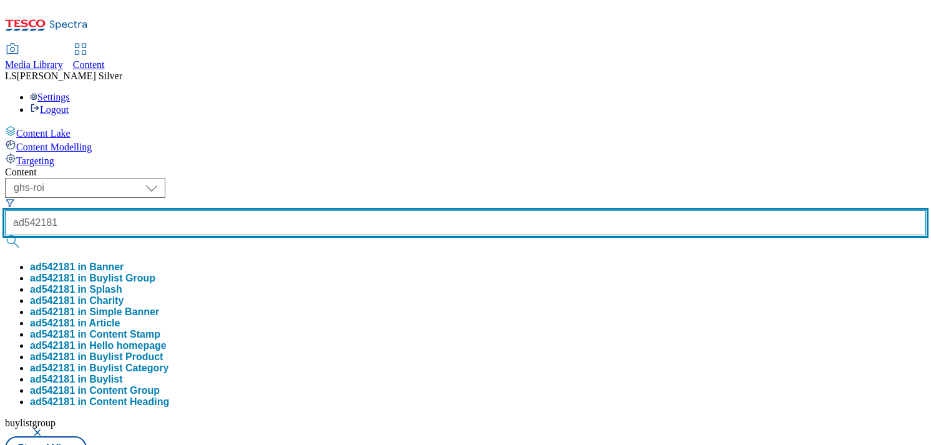
type input "ad542181"
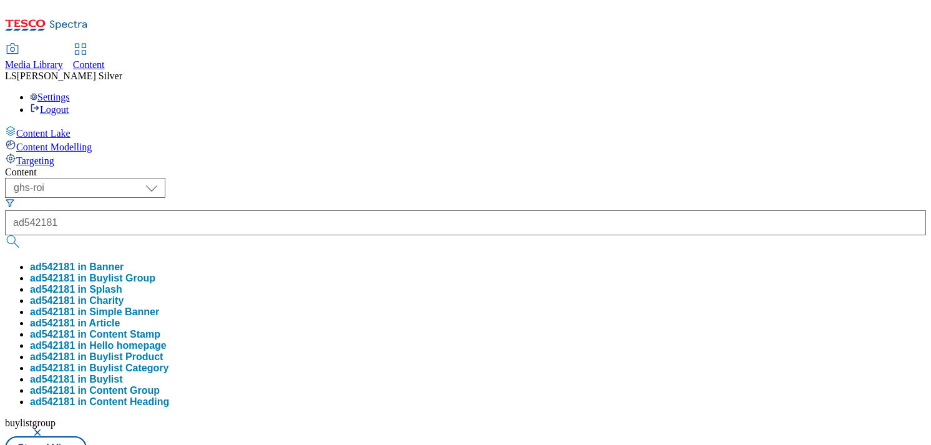
click at [155, 273] on button "ad542181 in Buylist Group" at bounding box center [92, 278] width 125 height 11
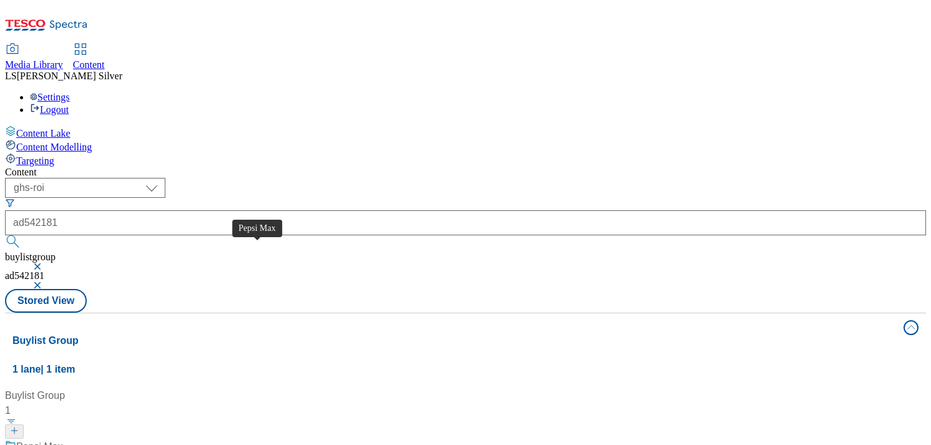
click at [63, 439] on div "Pepsi Max" at bounding box center [39, 446] width 47 height 15
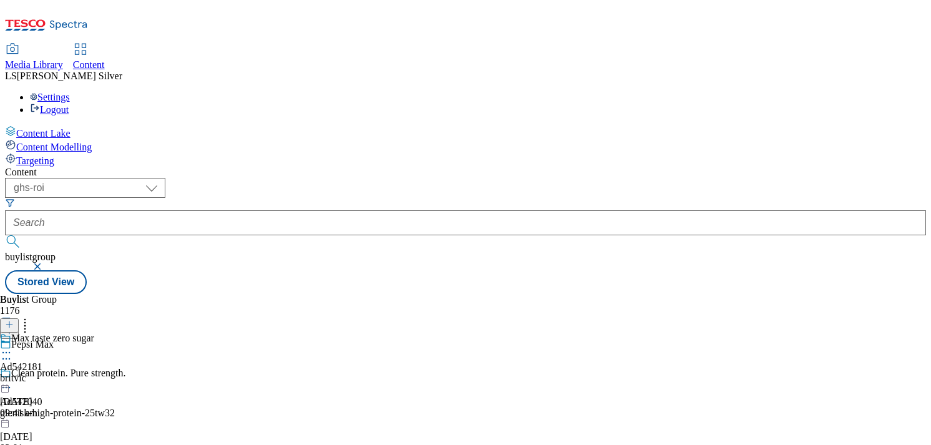
click at [12, 346] on icon at bounding box center [6, 352] width 12 height 12
click at [53, 374] on span "Edit" at bounding box center [46, 378] width 14 height 9
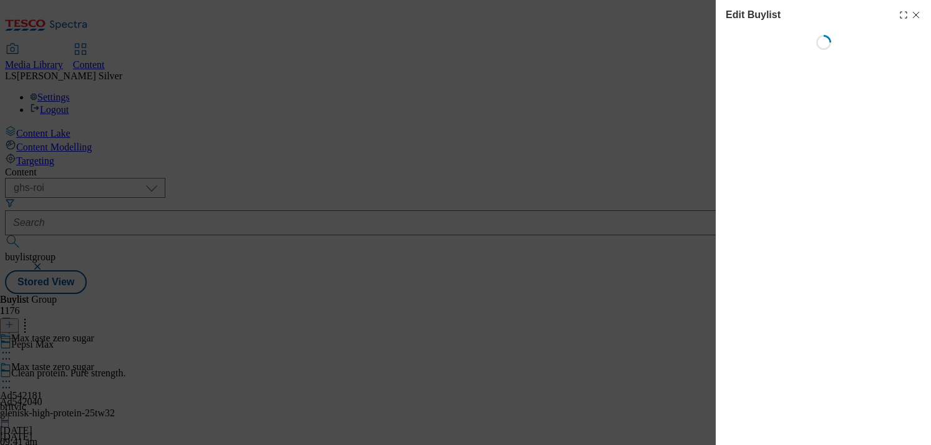
select select "tactical"
select select "supplier funded short term 1-3 weeks"
select select "dunnhumby"
select select "Banner"
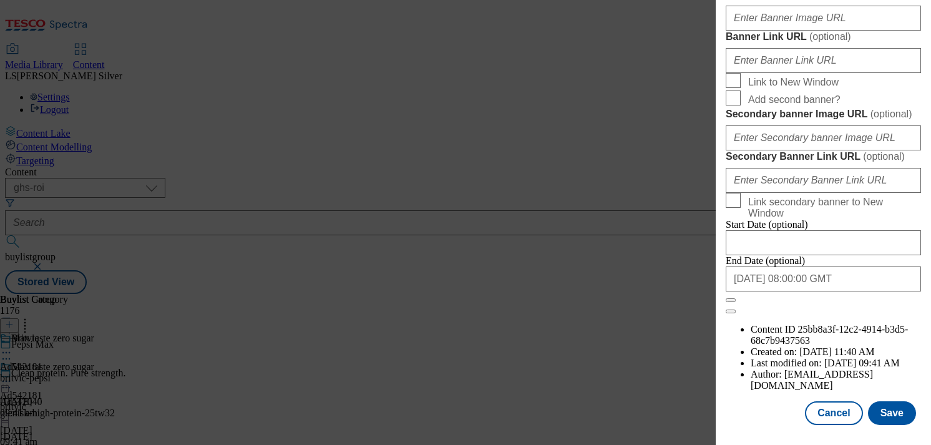
scroll to position [1143, 0]
click at [827, 31] on input "Banner Image URL ( optional )" at bounding box center [823, 18] width 195 height 25
paste input "[URL][DOMAIN_NAME]"
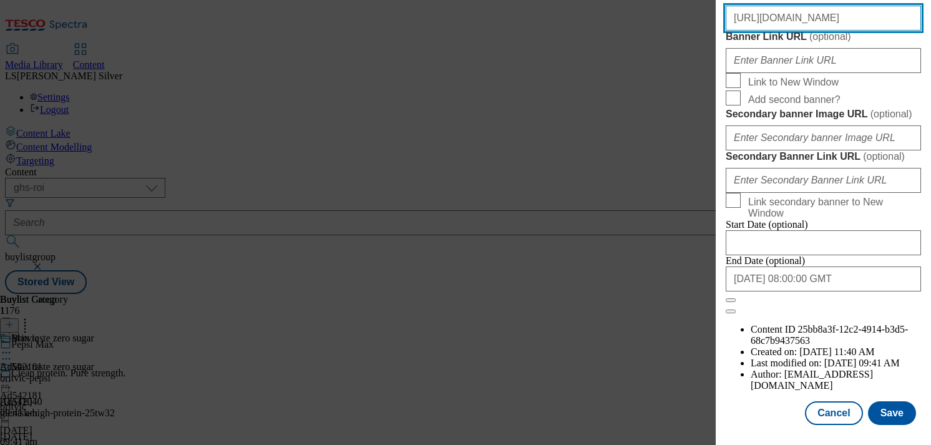
scroll to position [1362, 0]
type input "[URL][DOMAIN_NAME]"
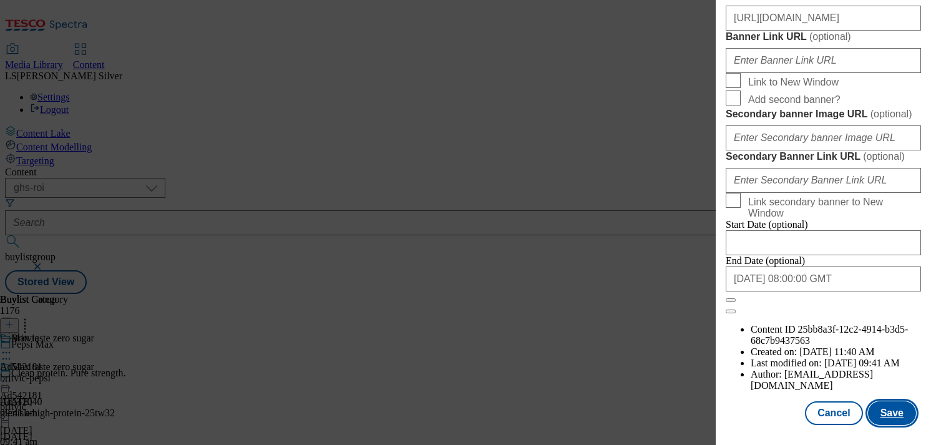
scroll to position [0, 0]
click at [884, 412] on button "Save" at bounding box center [892, 413] width 48 height 24
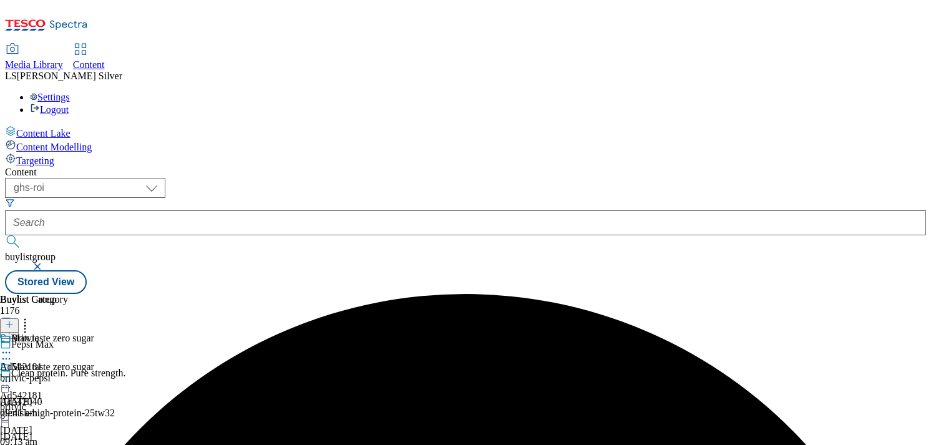
click at [12, 375] on icon at bounding box center [6, 381] width 12 height 12
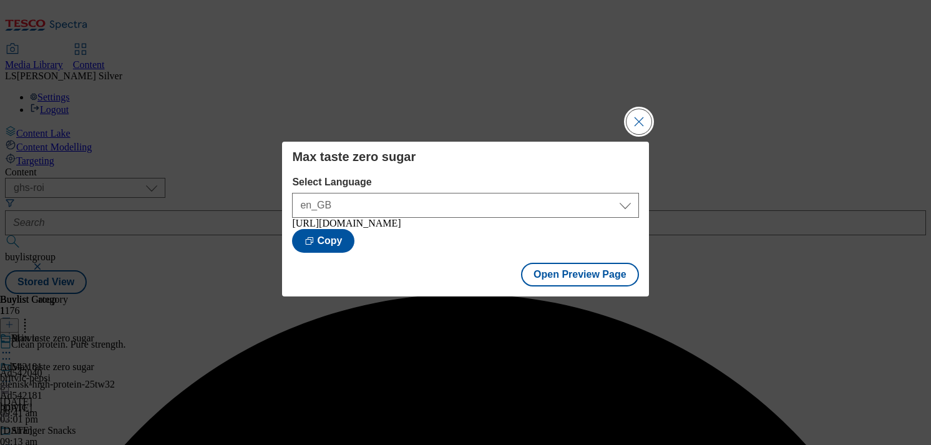
click at [635, 125] on button "Close Modal" at bounding box center [639, 121] width 25 height 25
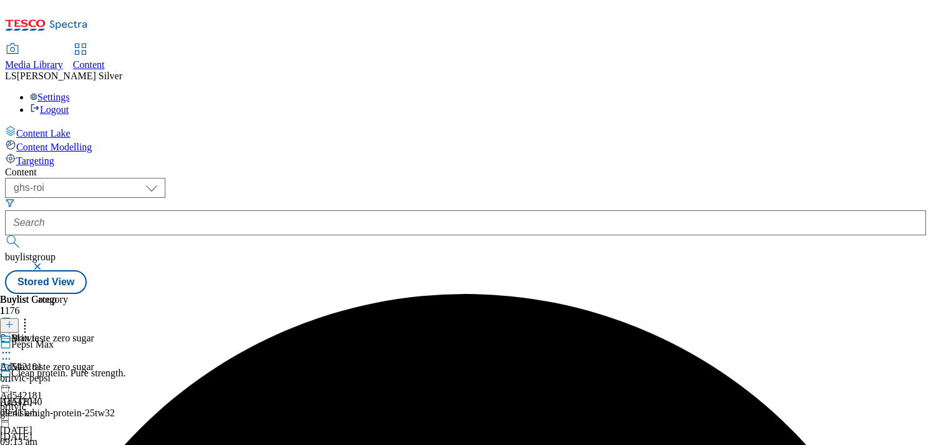
click at [12, 375] on icon at bounding box center [6, 381] width 12 height 12
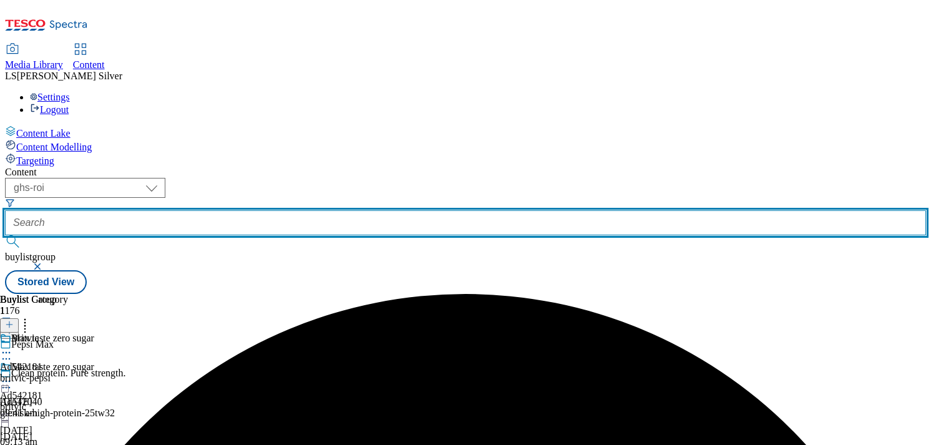
click at [283, 210] on input "text" at bounding box center [465, 222] width 921 height 25
paste input "ad542182"
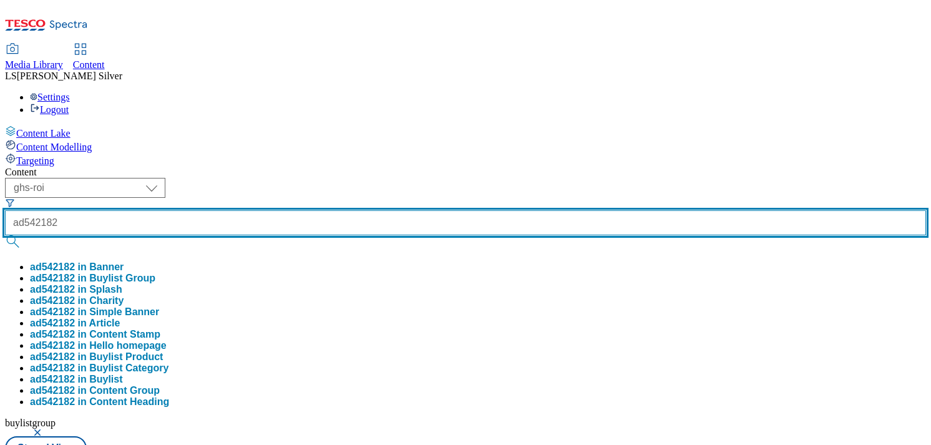
type input "ad542182"
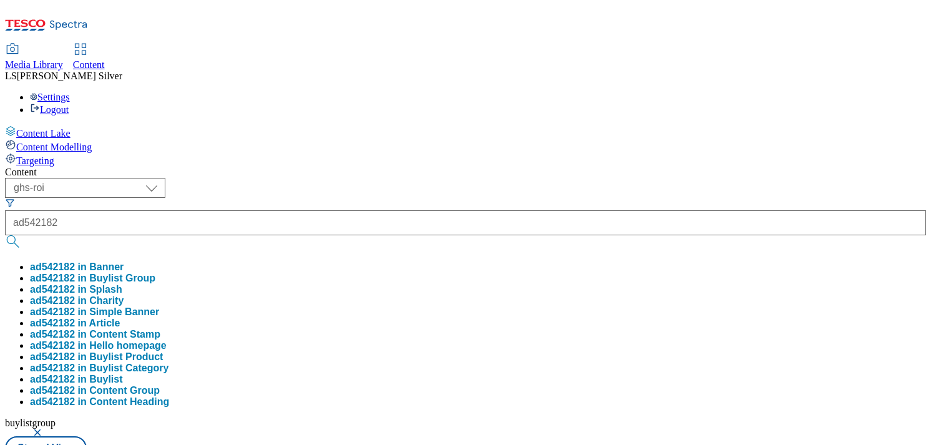
click at [155, 273] on button "ad542182 in Buylist Group" at bounding box center [92, 278] width 125 height 11
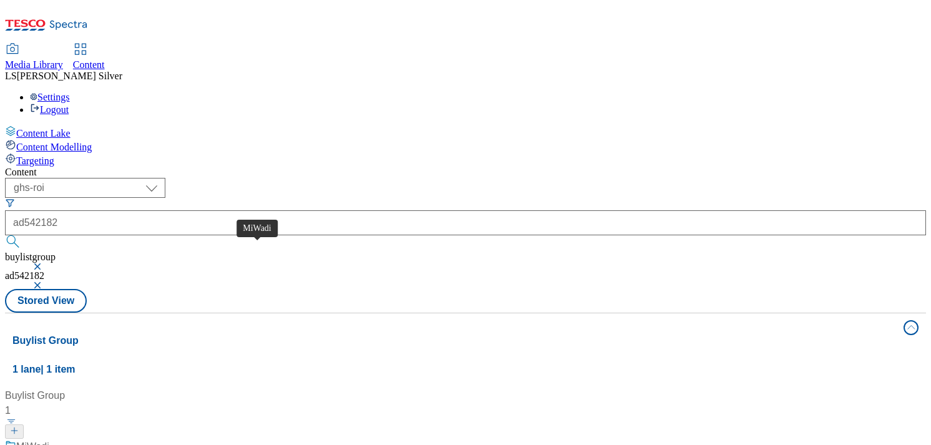
click at [49, 439] on span "MiWadi" at bounding box center [32, 447] width 33 height 16
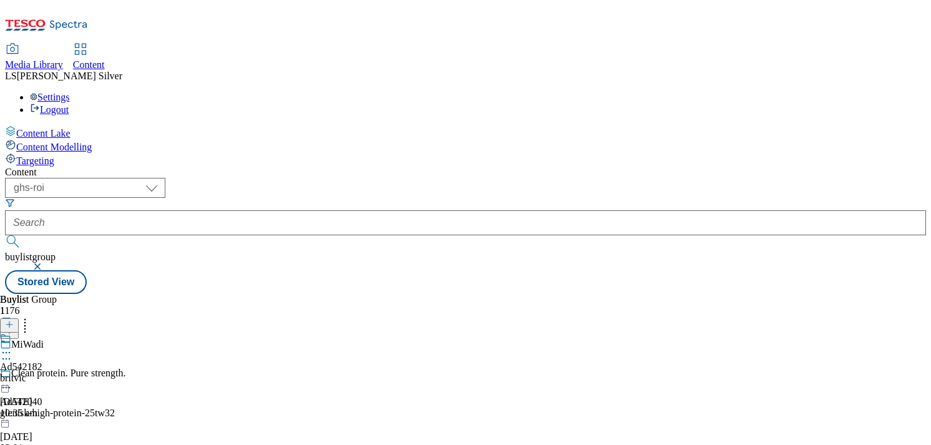
click at [12, 346] on icon at bounding box center [6, 352] width 12 height 12
click at [53, 374] on span "Edit" at bounding box center [46, 378] width 14 height 9
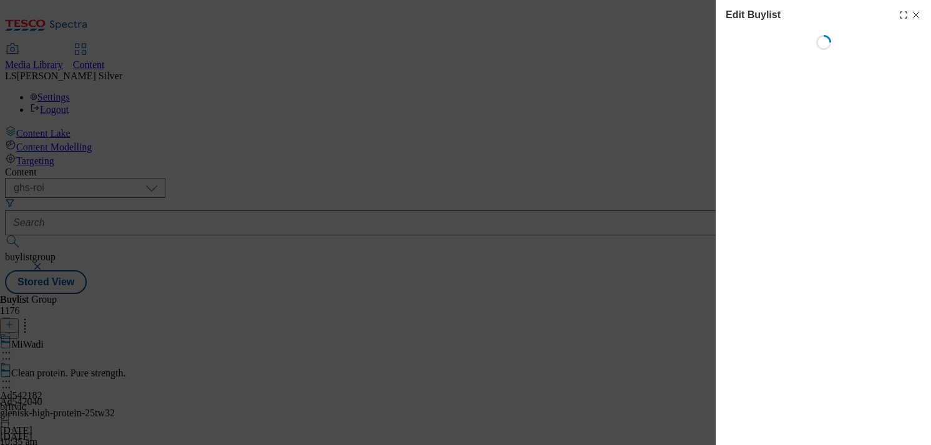
select select "tactical"
select select "supplier funded short term 1-3 weeks"
select select "dunnhumby"
select select "Banner"
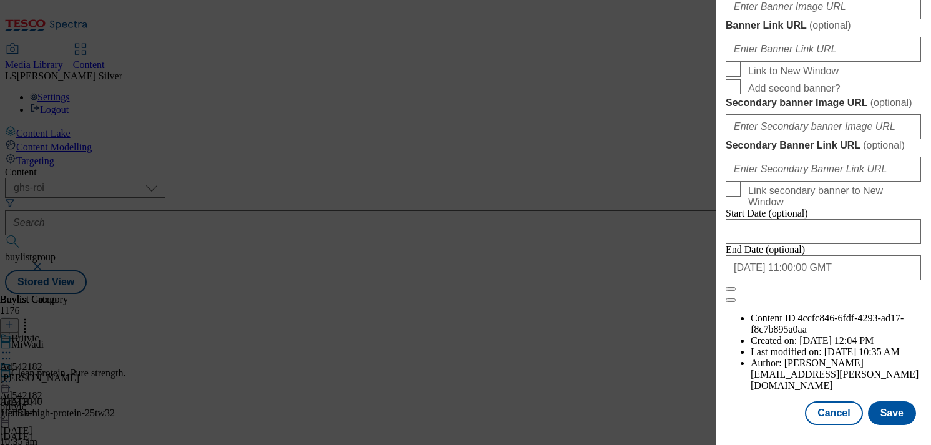
scroll to position [967, 0]
click at [816, 19] on input "Banner Image URL ( optional )" at bounding box center [823, 6] width 195 height 25
paste input "[URL][DOMAIN_NAME]"
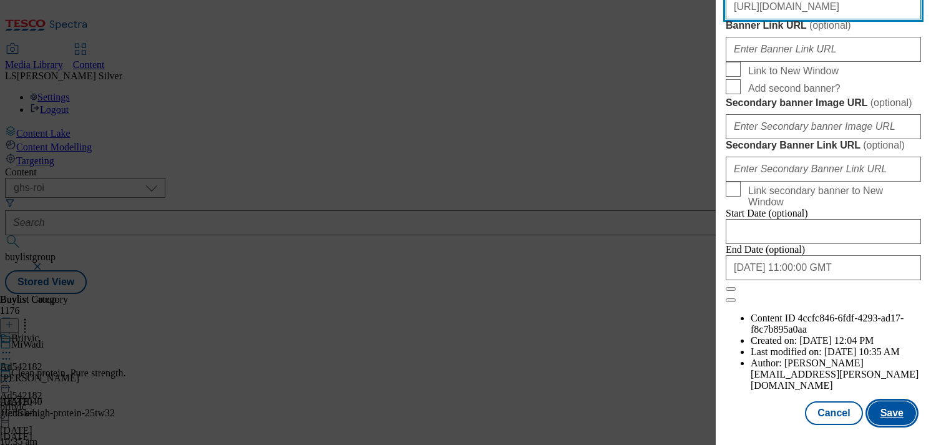
type input "[URL][DOMAIN_NAME]"
click at [891, 416] on button "Save" at bounding box center [892, 413] width 48 height 24
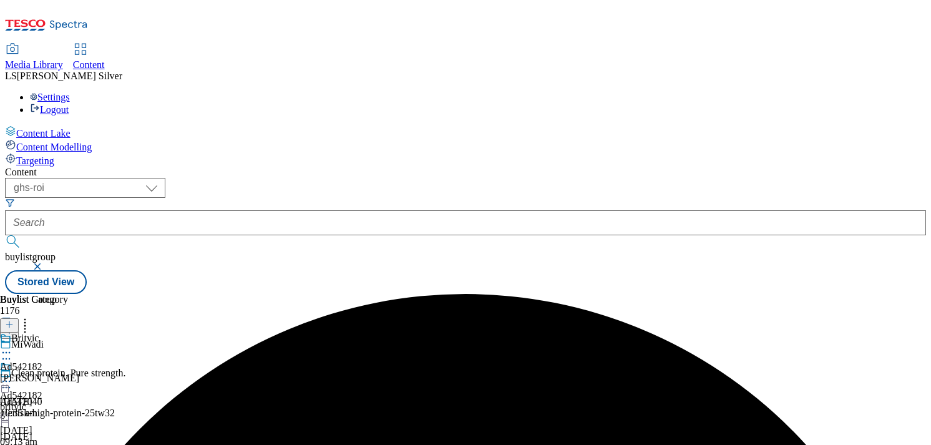
click at [12, 375] on icon at bounding box center [6, 381] width 12 height 12
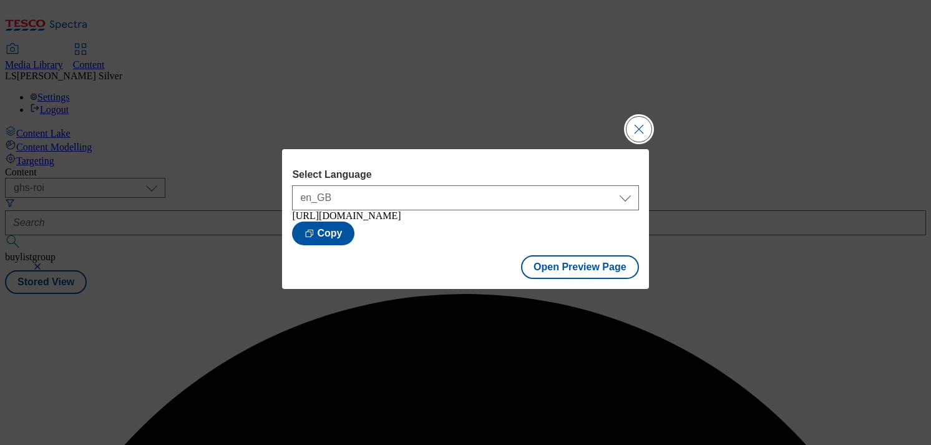
click at [640, 129] on button "Close Modal" at bounding box center [639, 129] width 25 height 25
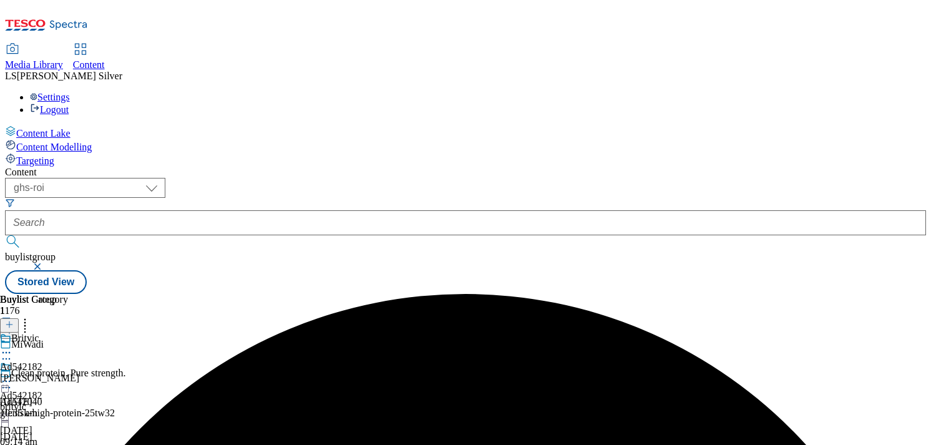
click at [12, 375] on icon at bounding box center [6, 381] width 12 height 12
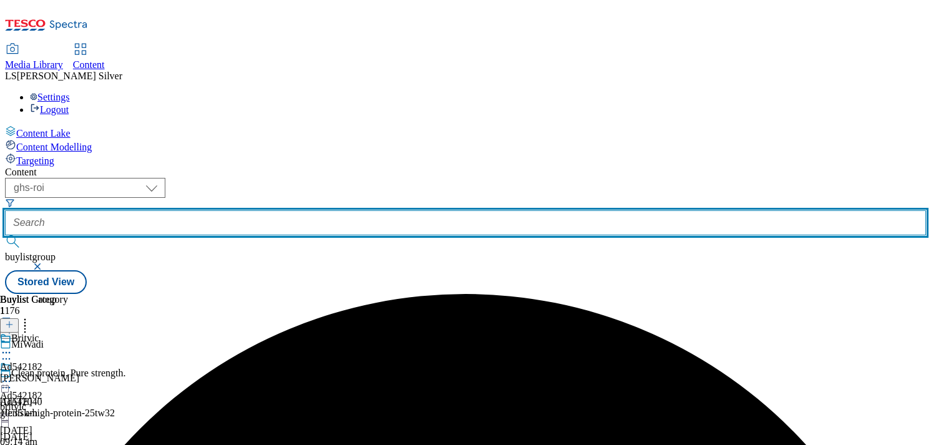
click at [301, 210] on input "text" at bounding box center [465, 222] width 921 height 25
paste input "ad542189"
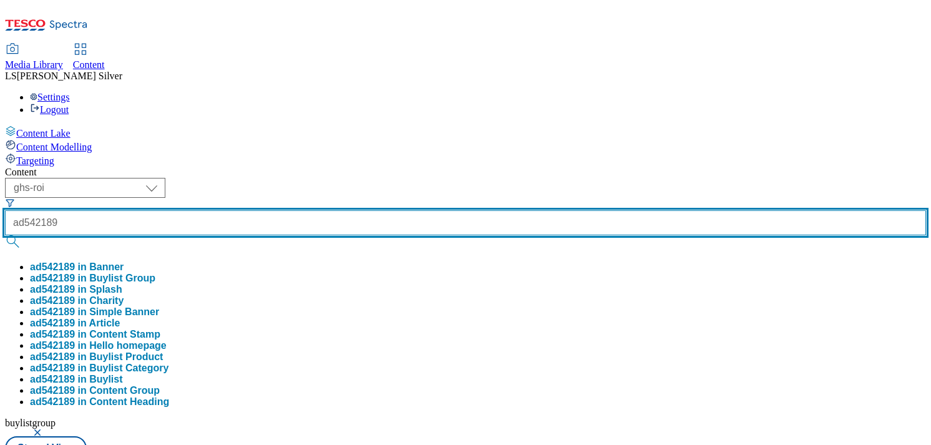
type input "ad542189"
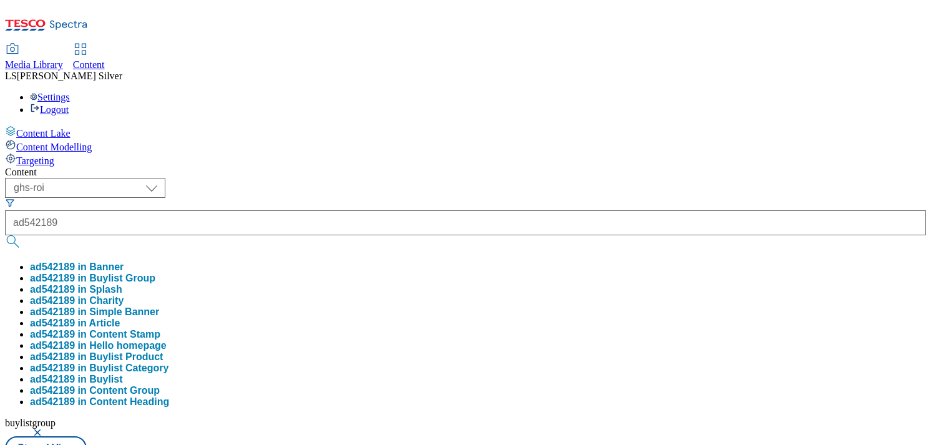
click at [155, 273] on button "ad542189 in Buylist Group" at bounding box center [92, 278] width 125 height 11
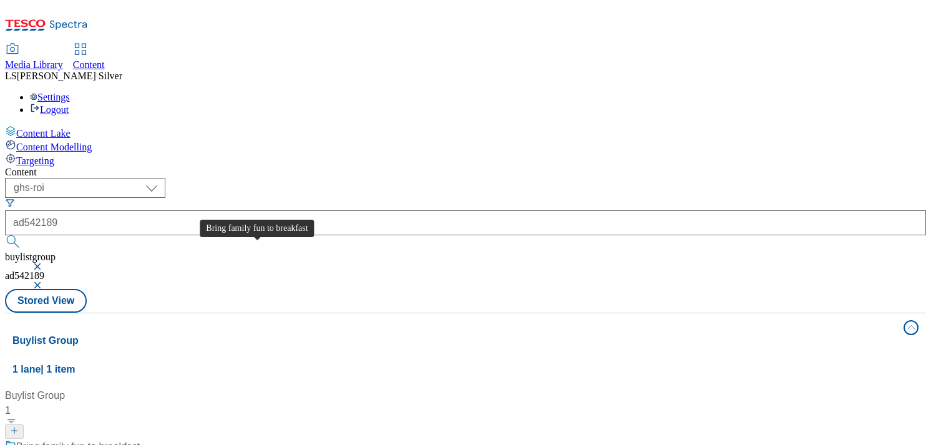
click at [140, 439] on div "Bring family fun to breakfast" at bounding box center [78, 446] width 124 height 15
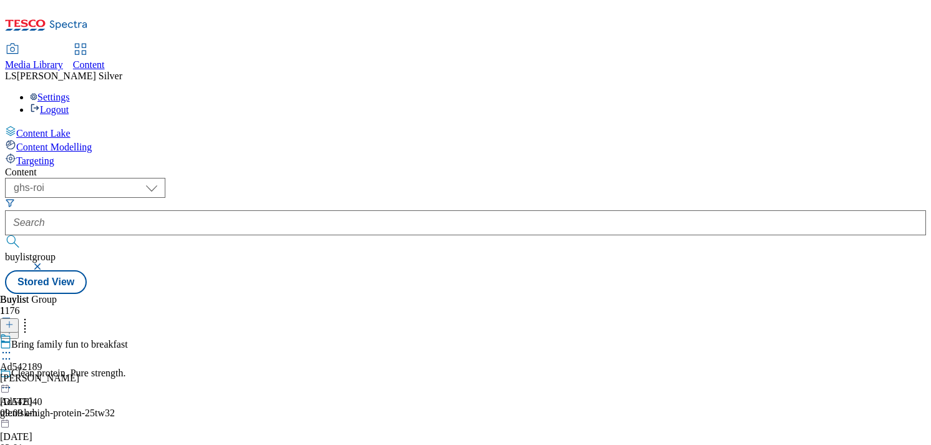
click at [12, 346] on icon at bounding box center [6, 352] width 12 height 12
click at [58, 371] on button "Edit" at bounding box center [41, 378] width 33 height 14
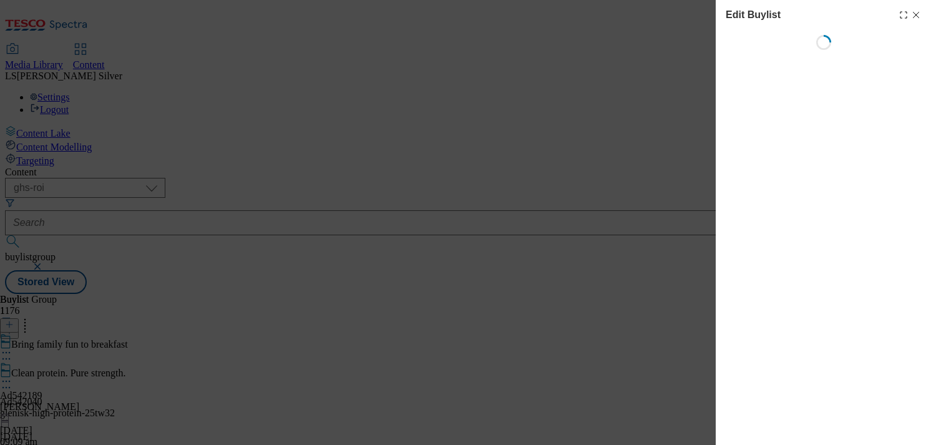
select select "tactical"
select select "supplier funded short term 1-3 weeks"
select select "dunnhumby"
select select "Banner"
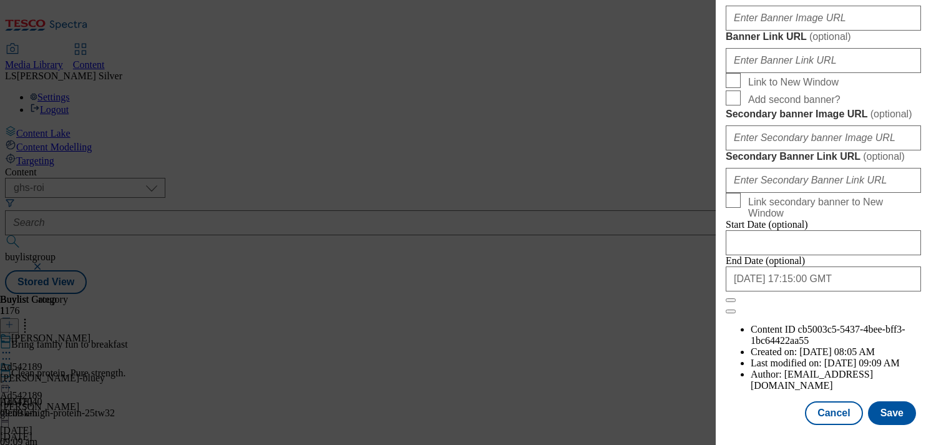
scroll to position [1216, 0]
click at [818, 31] on input "Banner Image URL ( optional )" at bounding box center [823, 18] width 195 height 25
paste input "[URL][DOMAIN_NAME]"
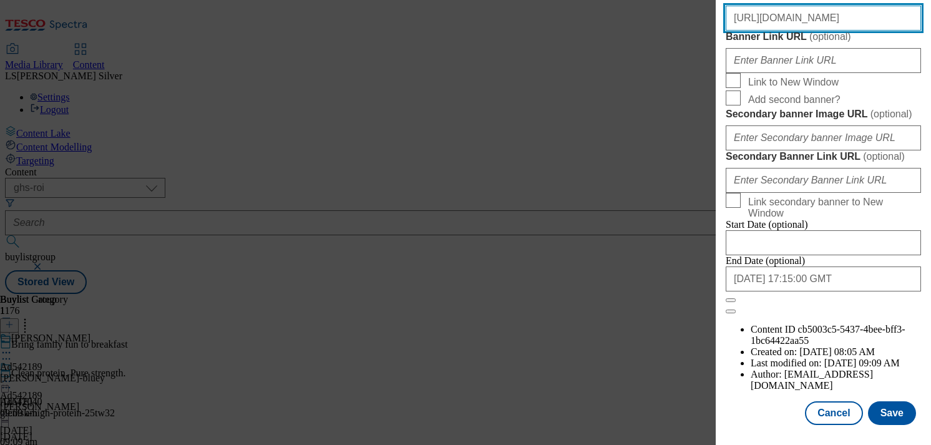
scroll to position [1362, 0]
type input "[URL][DOMAIN_NAME]"
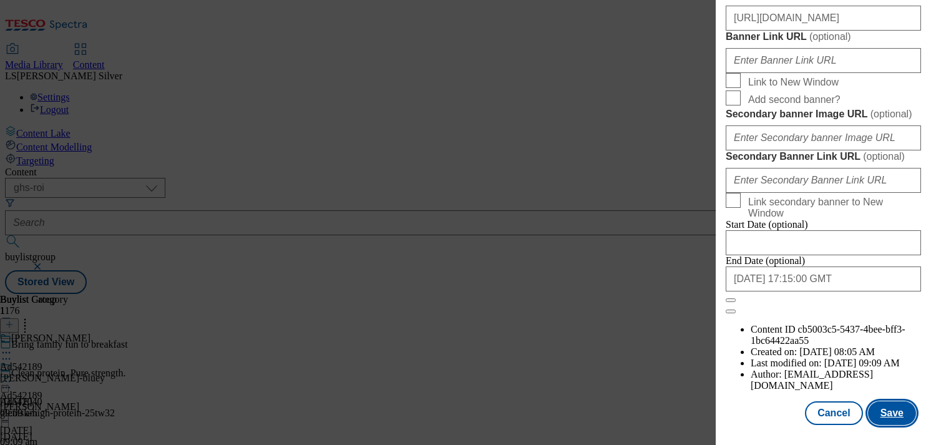
scroll to position [0, 0]
click at [886, 405] on button "Save" at bounding box center [892, 413] width 48 height 24
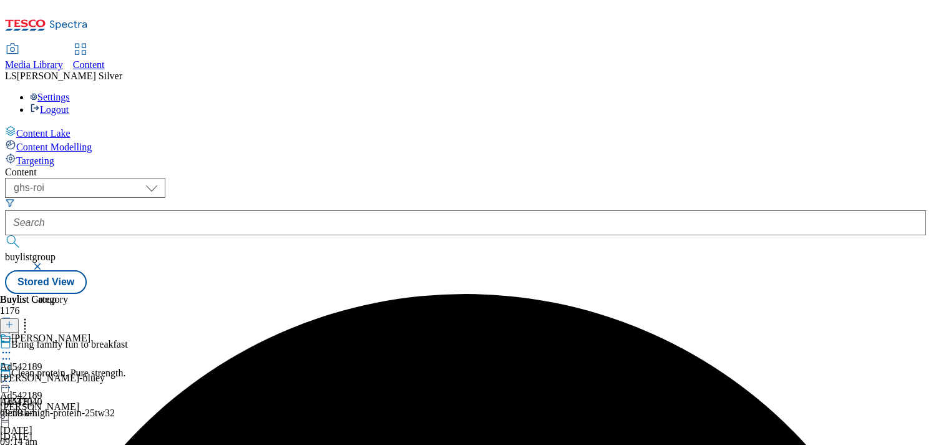
click at [12, 375] on icon at bounding box center [6, 381] width 12 height 12
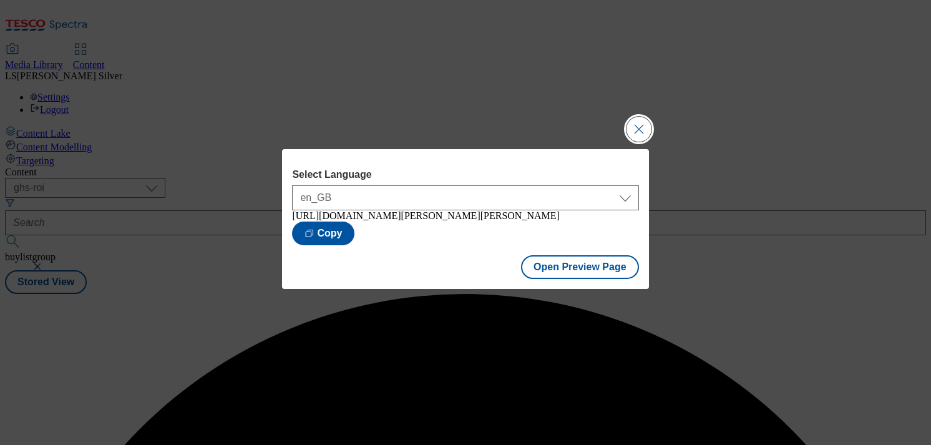
click at [632, 134] on button "Close Modal" at bounding box center [639, 129] width 25 height 25
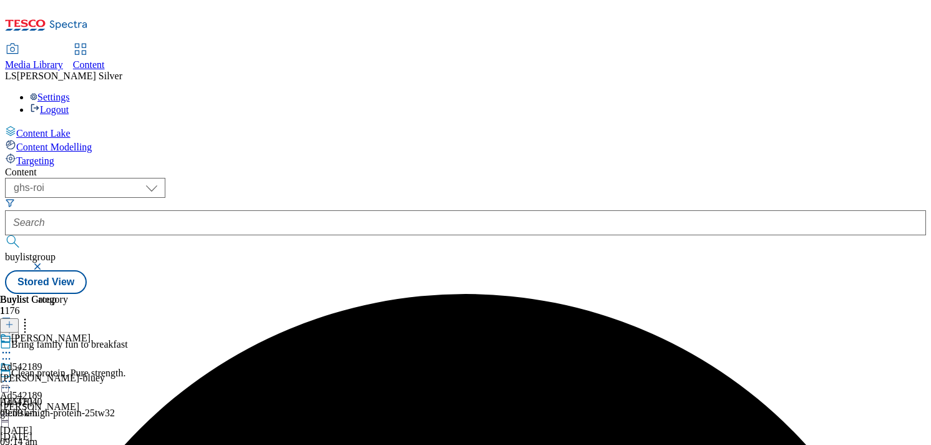
click at [12, 375] on icon at bounding box center [6, 381] width 12 height 12
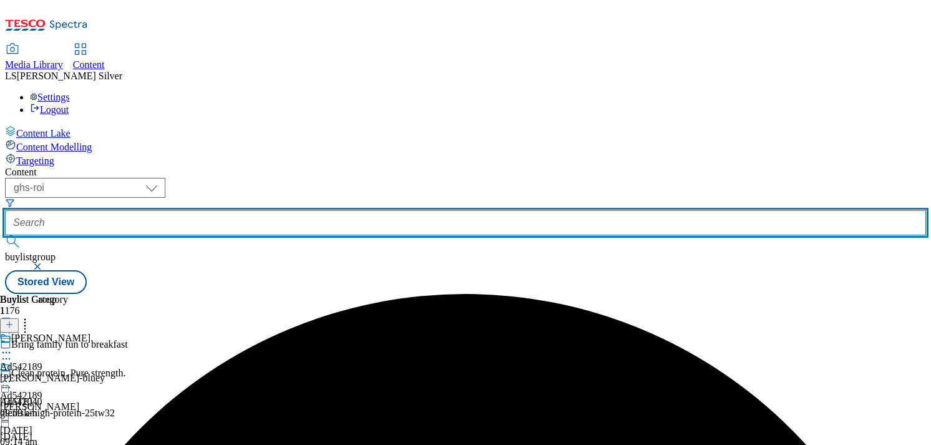
click at [311, 210] on input "text" at bounding box center [465, 222] width 921 height 25
paste input "ad542190"
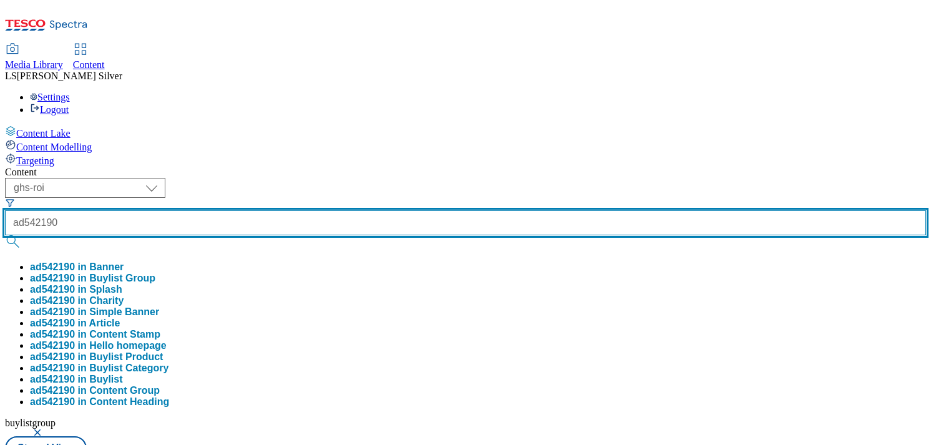
type input "ad542190"
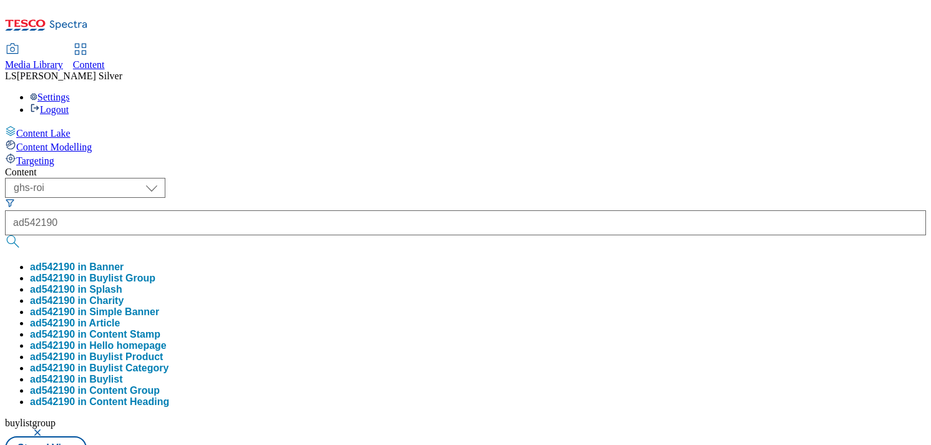
click at [155, 273] on button "ad542190 in Buylist Group" at bounding box center [92, 278] width 125 height 11
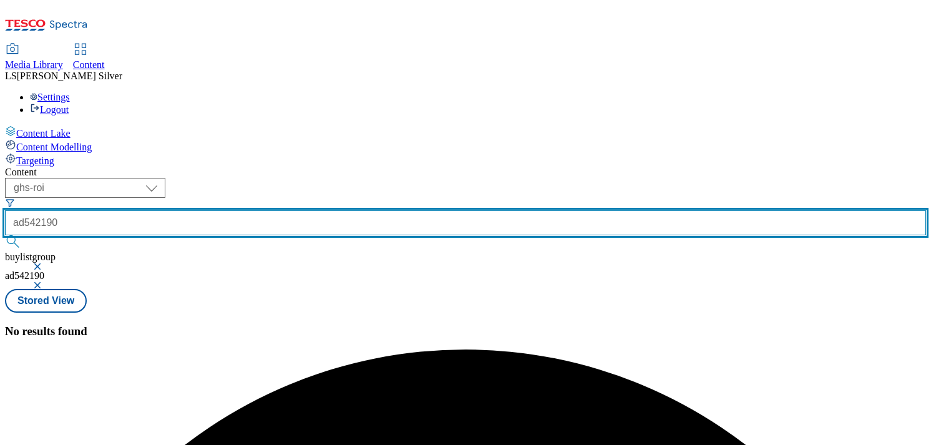
click at [316, 210] on input "ad542190" at bounding box center [465, 222] width 921 height 25
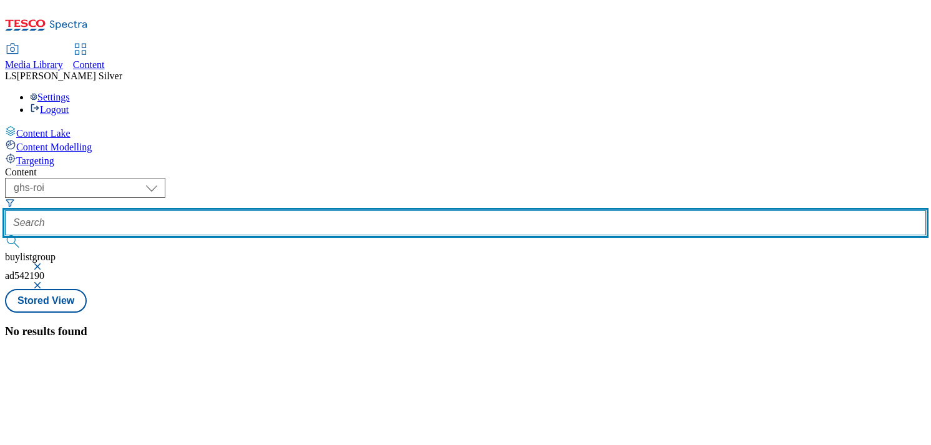
click at [293, 210] on input "text" at bounding box center [465, 222] width 921 height 25
paste input "ad542261"
type input "ad542261"
click at [5, 235] on button "submit" at bounding box center [13, 241] width 17 height 12
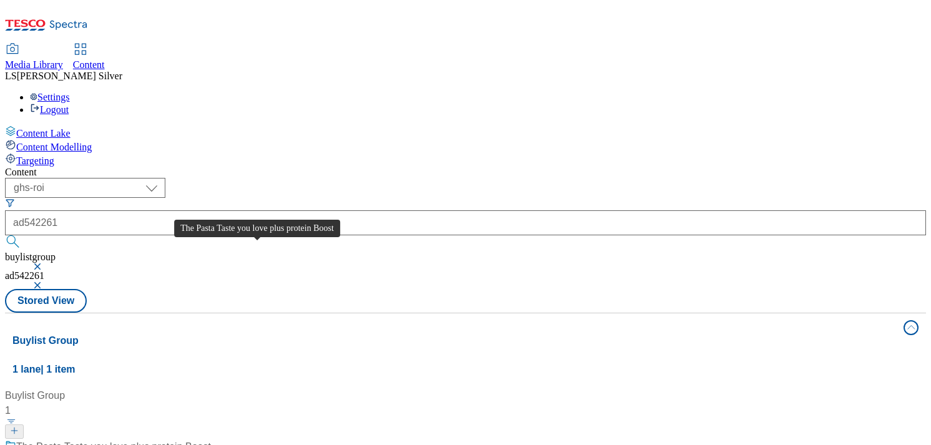
click at [211, 439] on div "The Pasta Taste you love plus protein Boost" at bounding box center [113, 446] width 195 height 15
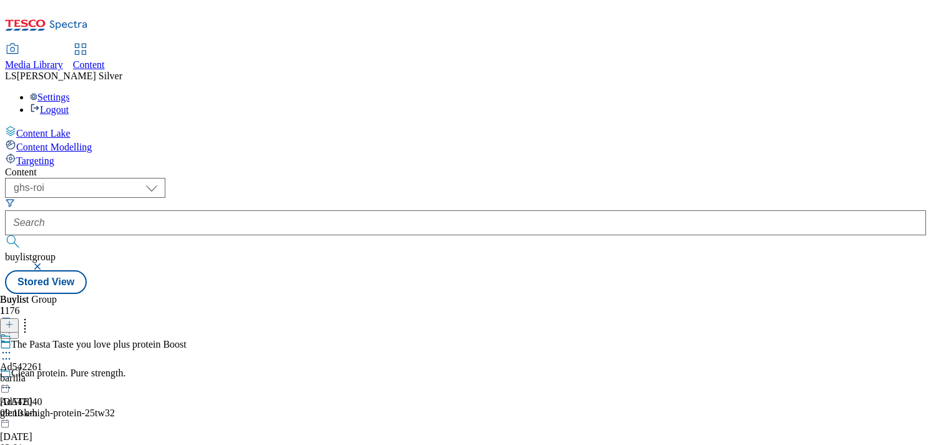
click at [12, 346] on icon at bounding box center [6, 352] width 12 height 12
click at [58, 371] on button "Edit" at bounding box center [41, 378] width 33 height 14
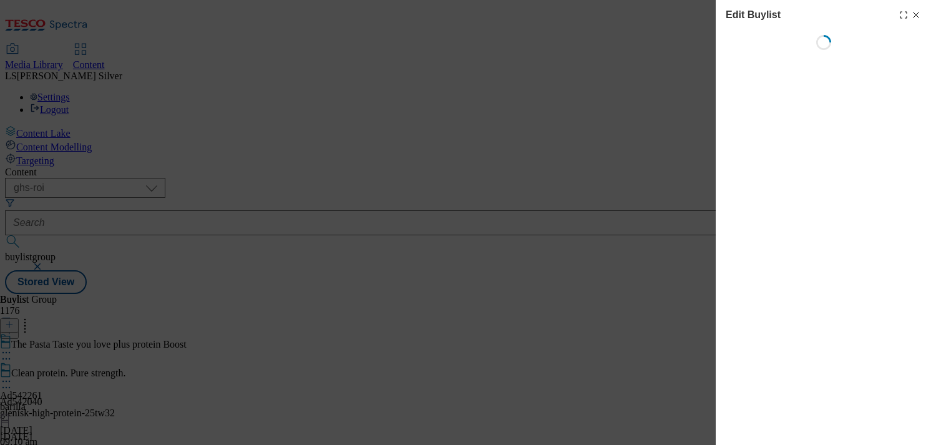
select select "tactical"
select select "supplier funded short term 1-3 weeks"
select select "dunnhumby"
select select "Banner"
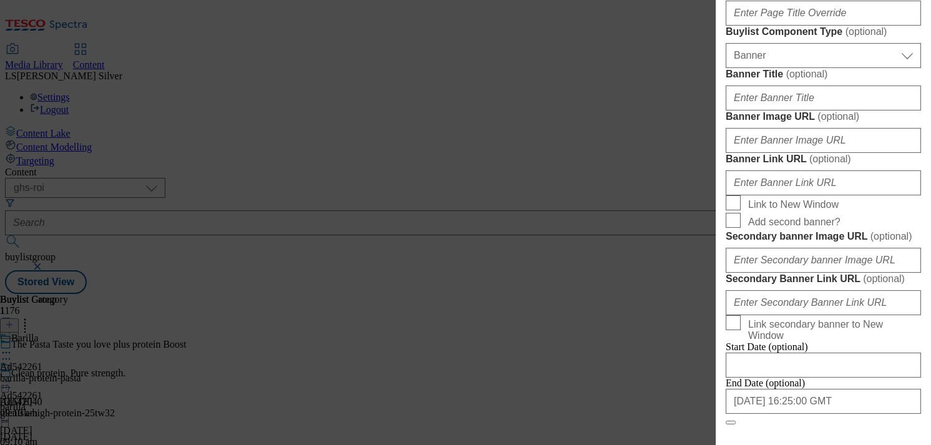
scroll to position [1245, 0]
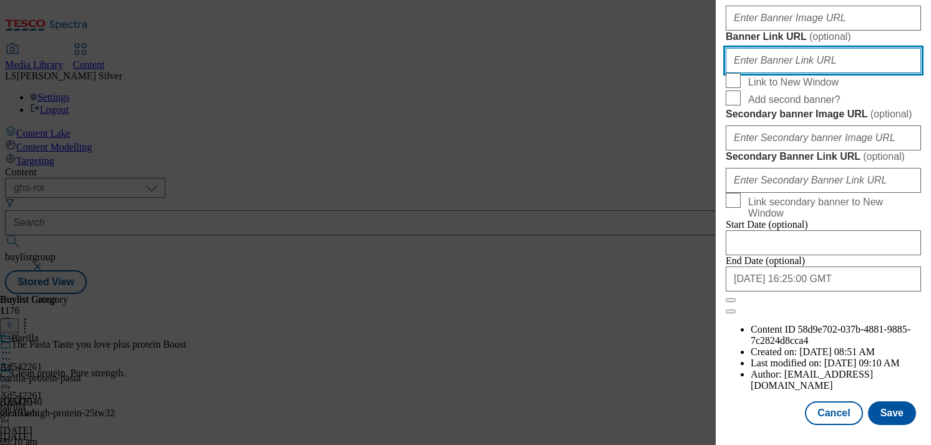
click at [824, 73] on input "Banner Link URL ( optional )" at bounding box center [823, 60] width 195 height 25
paste input "[URL][DOMAIN_NAME]"
type input "[URL][DOMAIN_NAME]"
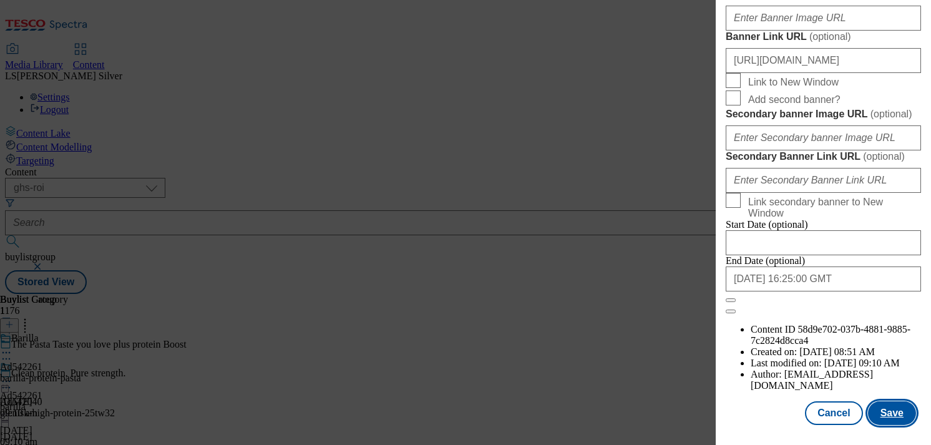
scroll to position [0, 0]
click at [901, 401] on button "Save" at bounding box center [892, 413] width 48 height 24
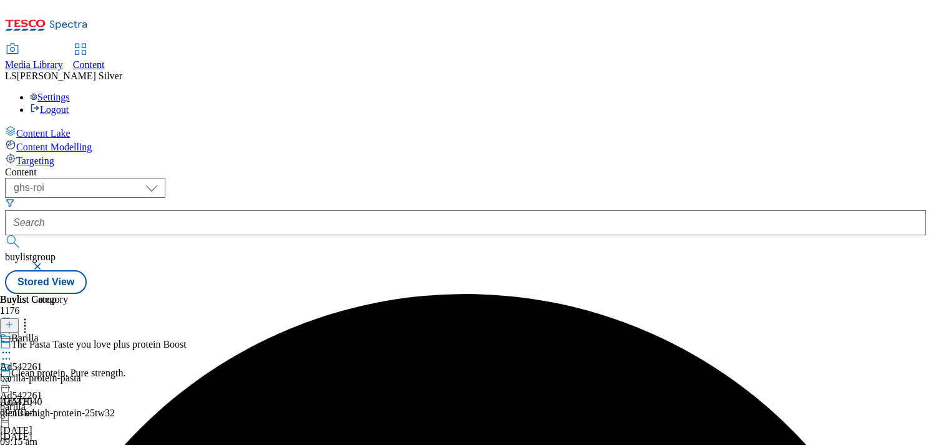
click at [12, 375] on icon at bounding box center [6, 381] width 12 height 12
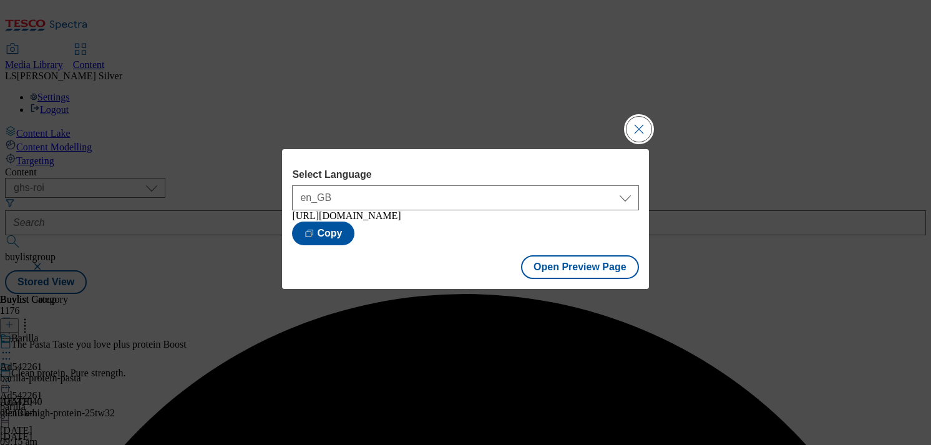
click at [640, 130] on button "Close Modal" at bounding box center [639, 129] width 25 height 25
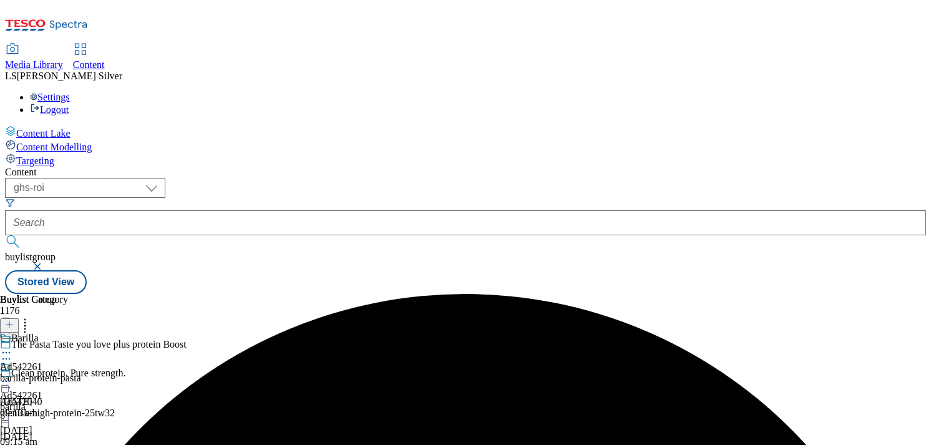
click at [12, 375] on icon at bounding box center [6, 381] width 12 height 12
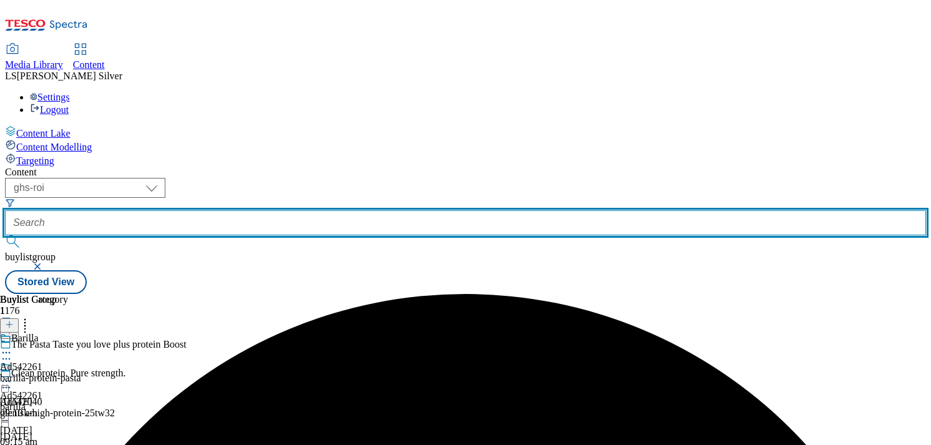
click at [293, 210] on input "text" at bounding box center [465, 222] width 921 height 25
paste input "ad542234"
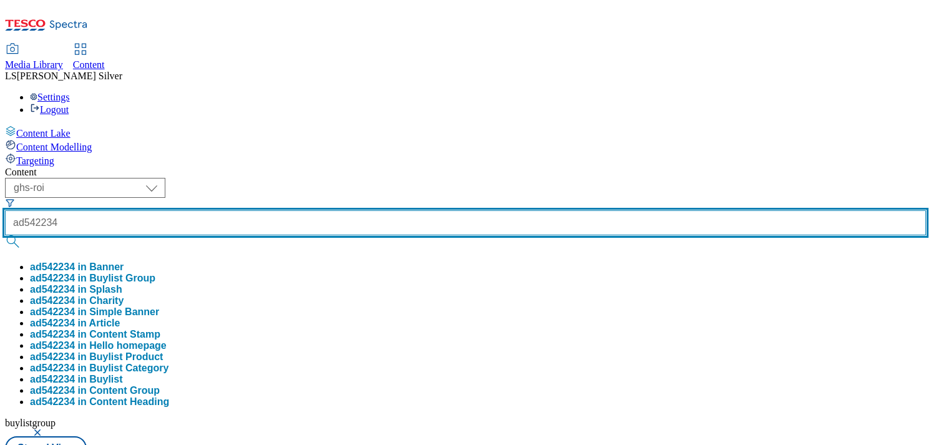
type input "ad542234"
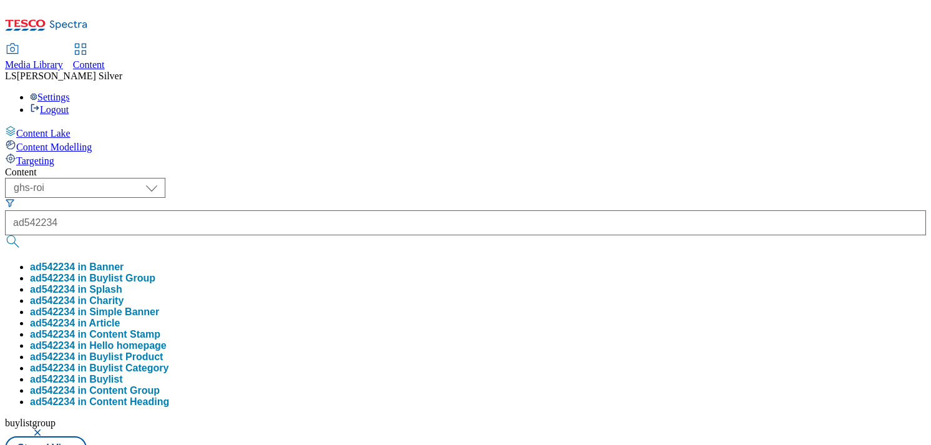
click at [155, 273] on button "ad542234 in Buylist Group" at bounding box center [92, 278] width 125 height 11
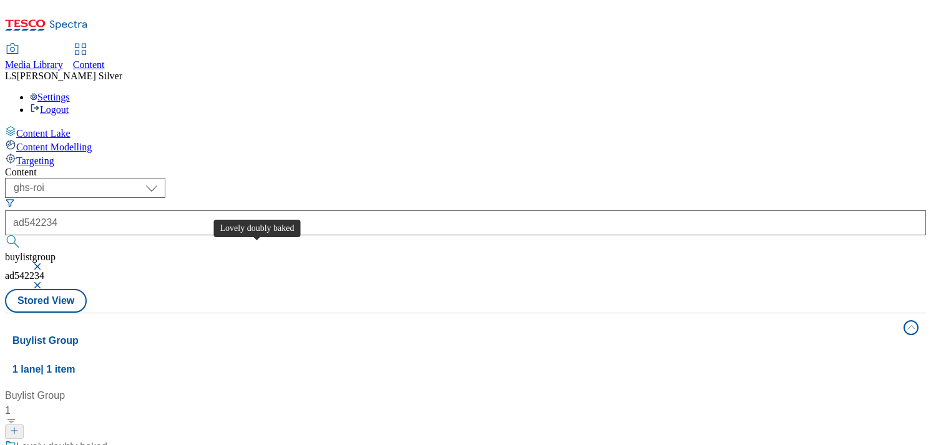
click at [107, 439] on div "Lovely doubly baked" at bounding box center [61, 446] width 91 height 15
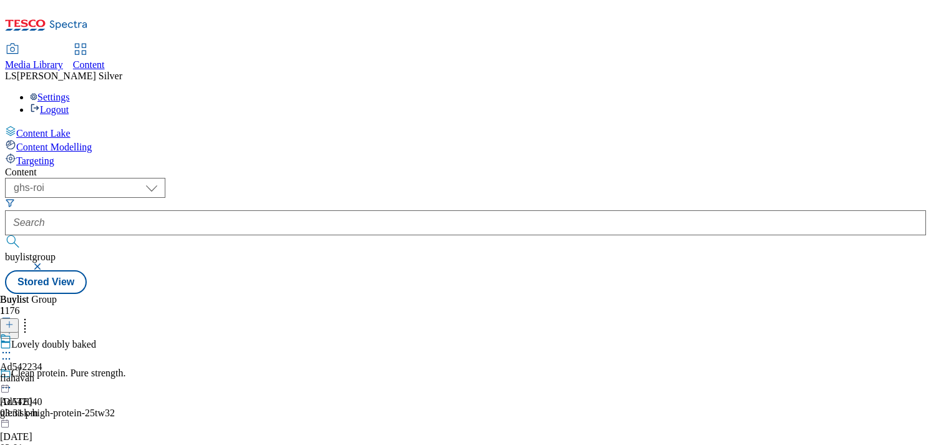
click at [12, 346] on icon at bounding box center [6, 352] width 12 height 12
click at [109, 371] on li "Edit" at bounding box center [67, 378] width 84 height 14
click at [42, 333] on div "Ad542234 flahavan [DATE] 03:31 pm" at bounding box center [21, 376] width 42 height 86
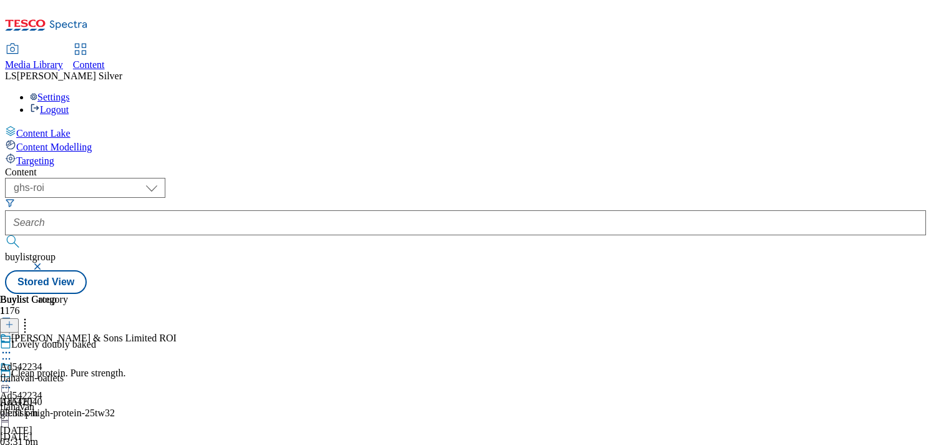
click at [12, 375] on icon at bounding box center [6, 381] width 12 height 12
click at [53, 403] on span "Edit" at bounding box center [46, 407] width 14 height 9
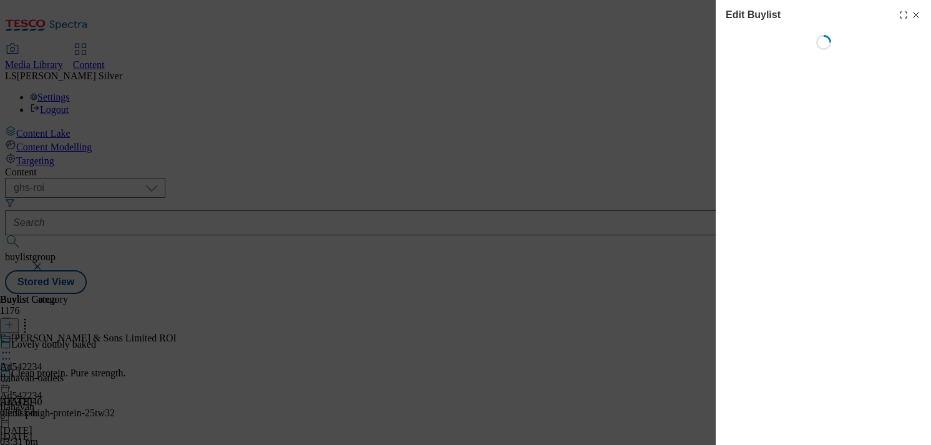
select select "tactical"
select select "supplier funded short term 1-3 weeks"
select select "dunnhumby"
select select "Banner"
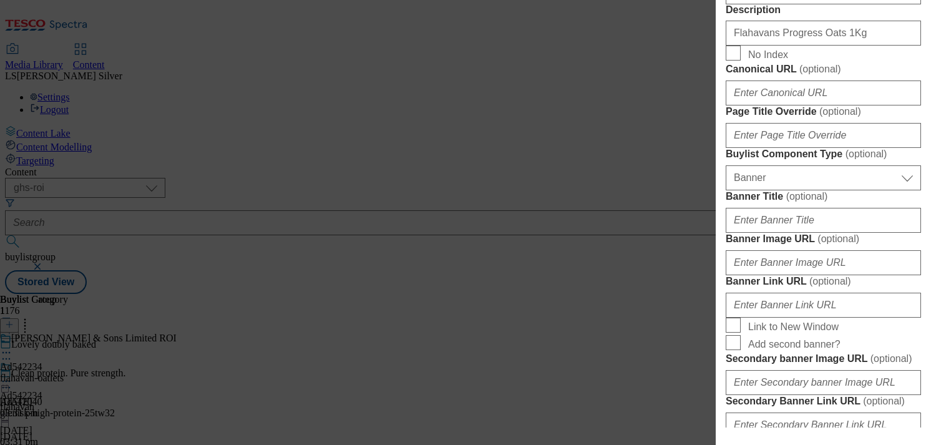
scroll to position [1108, 0]
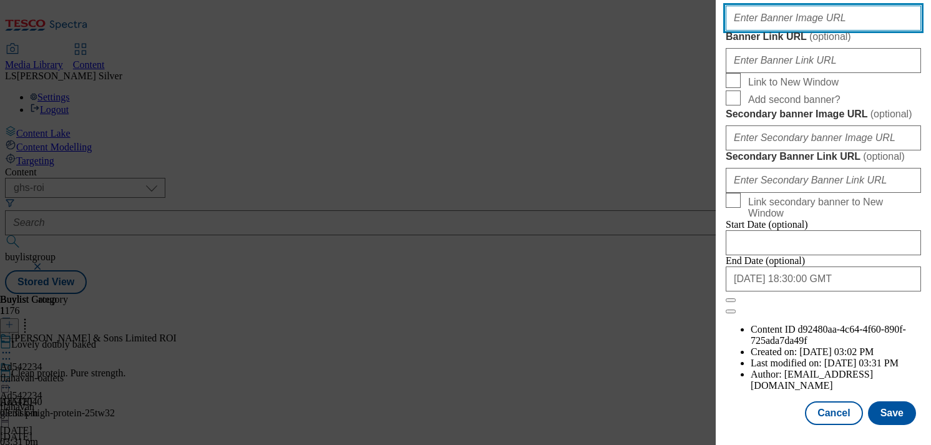
click at [788, 31] on input "Banner Image URL ( optional )" at bounding box center [823, 18] width 195 height 25
paste input "[URL][DOMAIN_NAME]"
type input "[URL][DOMAIN_NAME]"
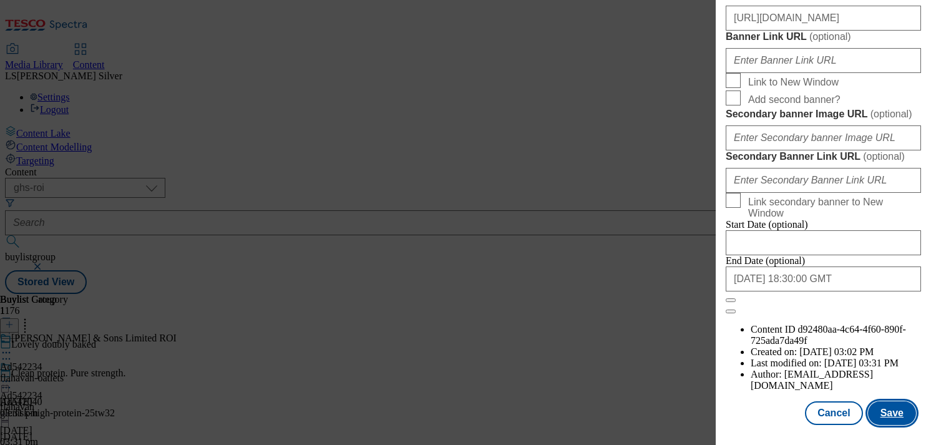
click at [889, 415] on button "Save" at bounding box center [892, 413] width 48 height 24
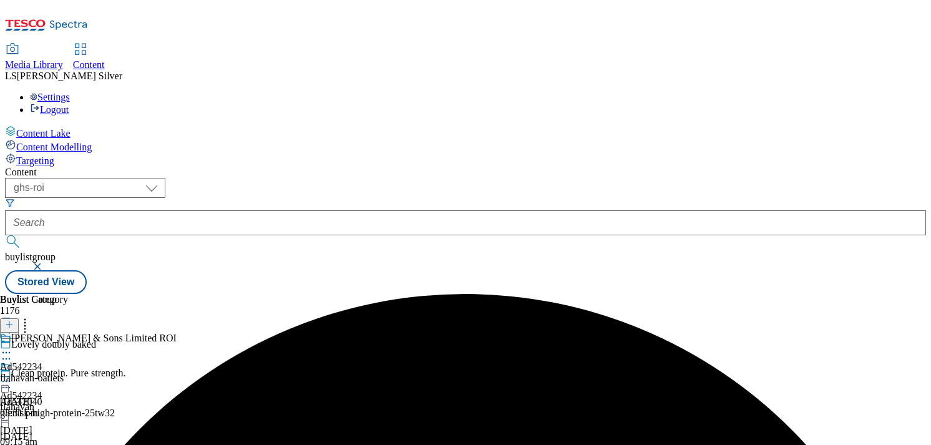
click at [12, 375] on icon at bounding box center [6, 381] width 12 height 12
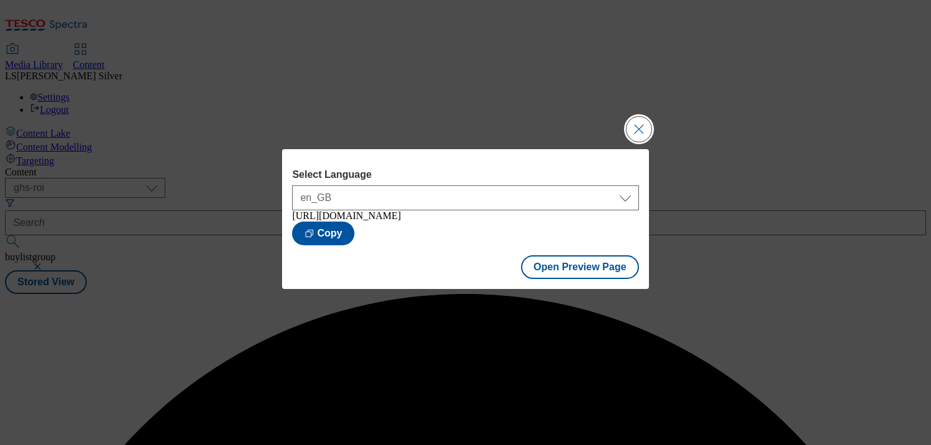
click at [630, 125] on button "Close Modal" at bounding box center [639, 129] width 25 height 25
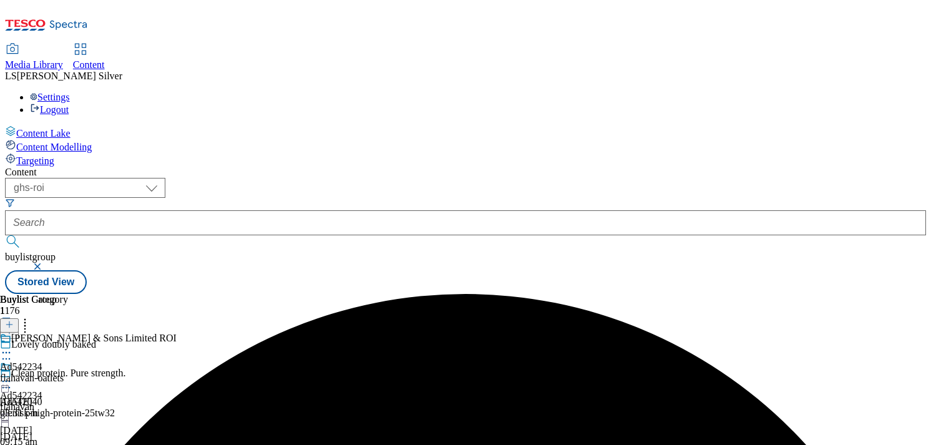
click at [12, 375] on icon at bounding box center [6, 381] width 12 height 12
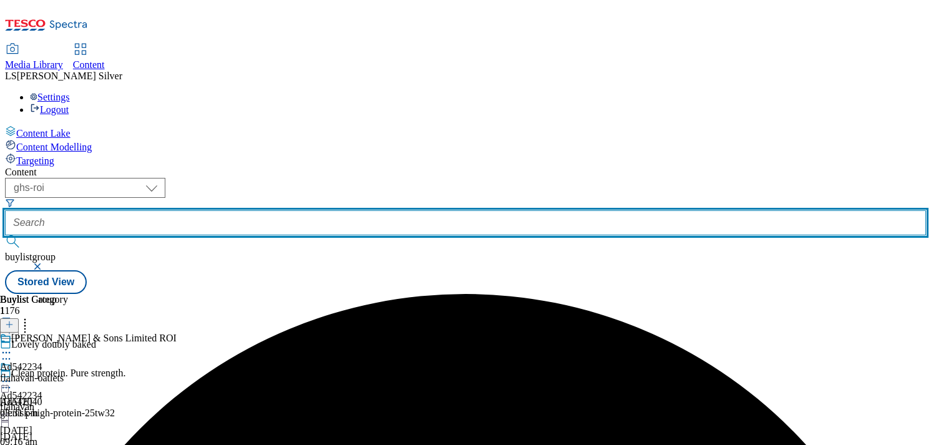
click at [285, 210] on input "text" at bounding box center [465, 222] width 921 height 25
paste input "ad542231"
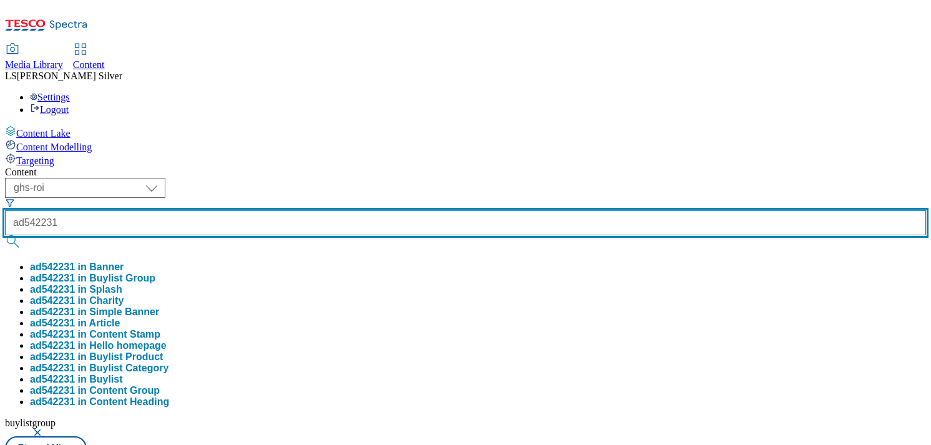
type input "ad542231"
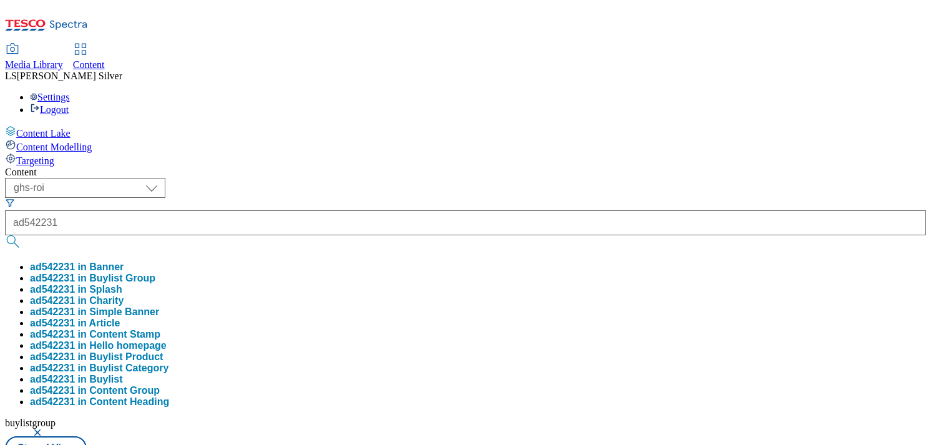
click at [155, 273] on button "ad542231 in Buylist Group" at bounding box center [92, 278] width 125 height 11
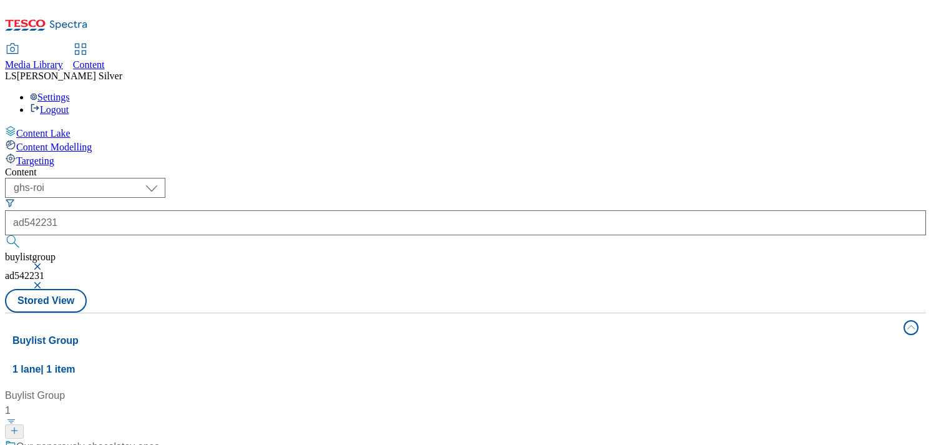
click at [159, 439] on div "Our generously chocolatey ones" at bounding box center [87, 446] width 143 height 15
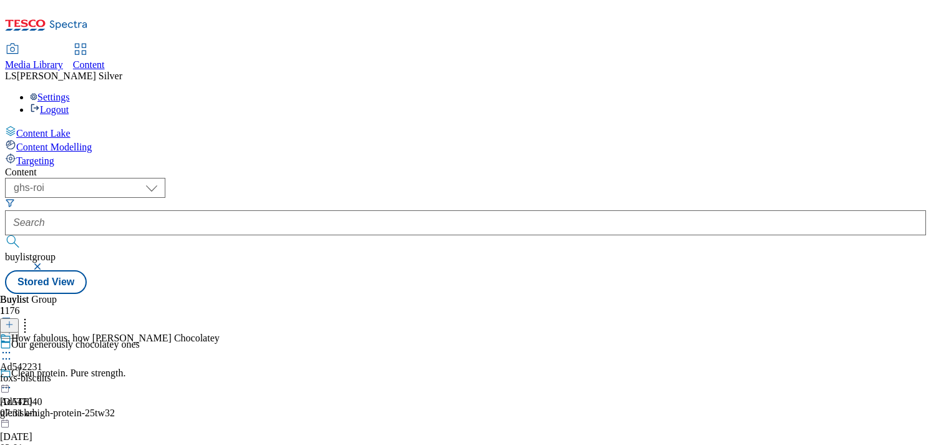
click at [12, 346] on icon at bounding box center [6, 352] width 12 height 12
click at [53, 374] on span "Edit" at bounding box center [46, 378] width 14 height 9
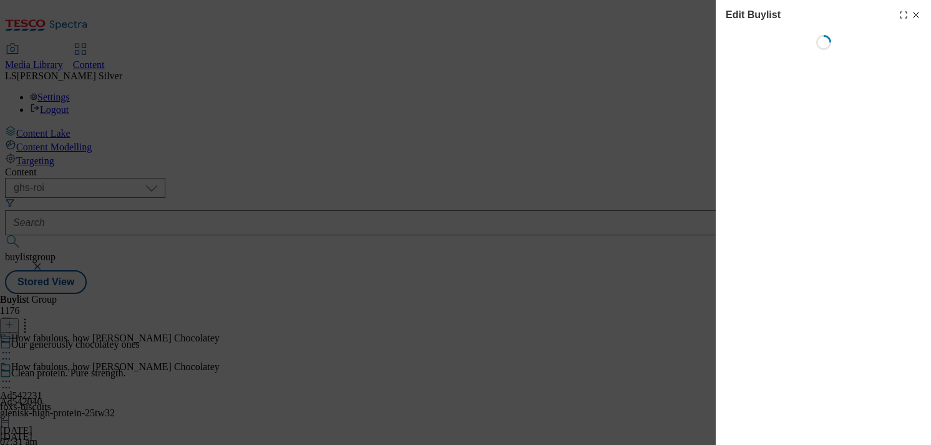
select select "tactical"
select select "supplier funded short term 1-3 weeks"
select select "dunnhumby"
select select "Banner"
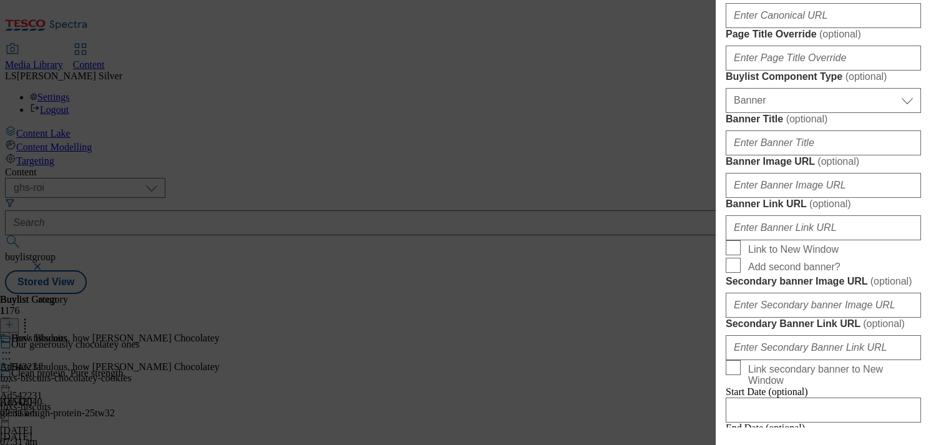
scroll to position [1031, 0]
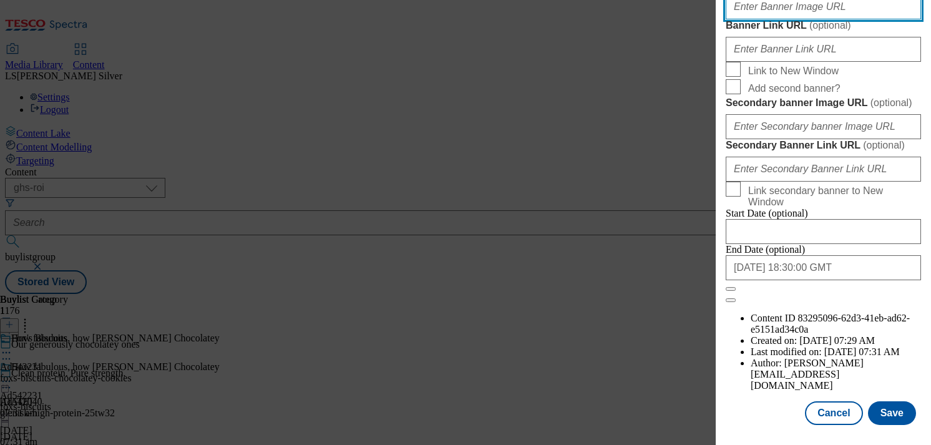
click at [838, 19] on input "Banner Image URL ( optional )" at bounding box center [823, 6] width 195 height 25
paste input "[URL][DOMAIN_NAME]"
type input "[URL][DOMAIN_NAME]"
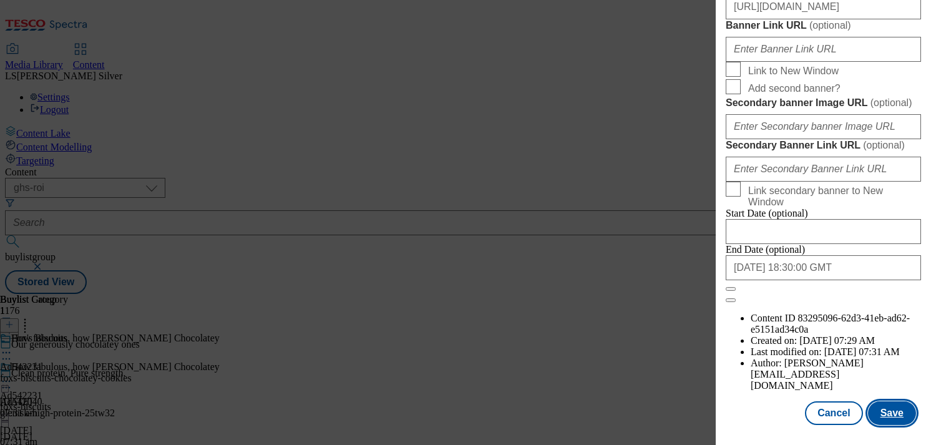
scroll to position [0, 0]
click at [900, 418] on button "Save" at bounding box center [892, 413] width 48 height 24
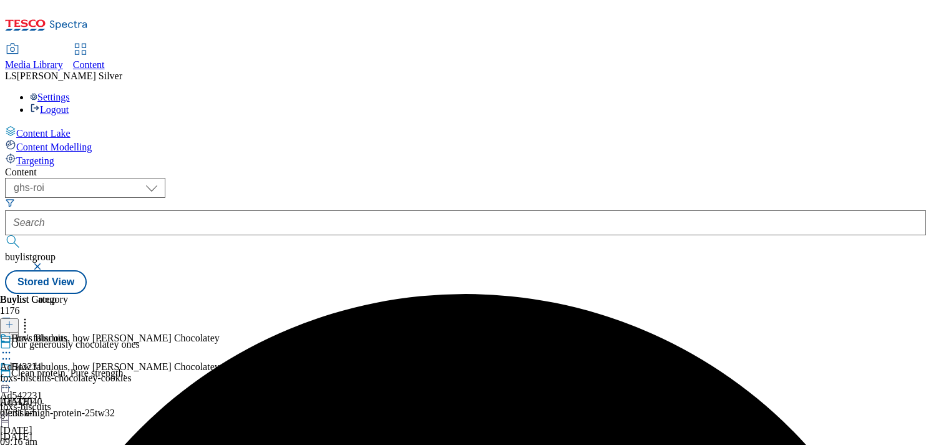
click at [11, 381] on circle at bounding box center [10, 382] width 2 height 2
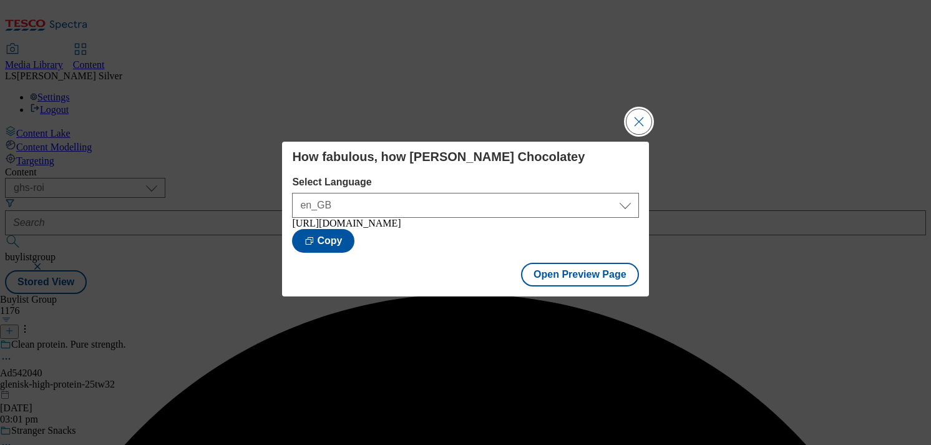
click at [638, 127] on button "Close Modal" at bounding box center [639, 121] width 25 height 25
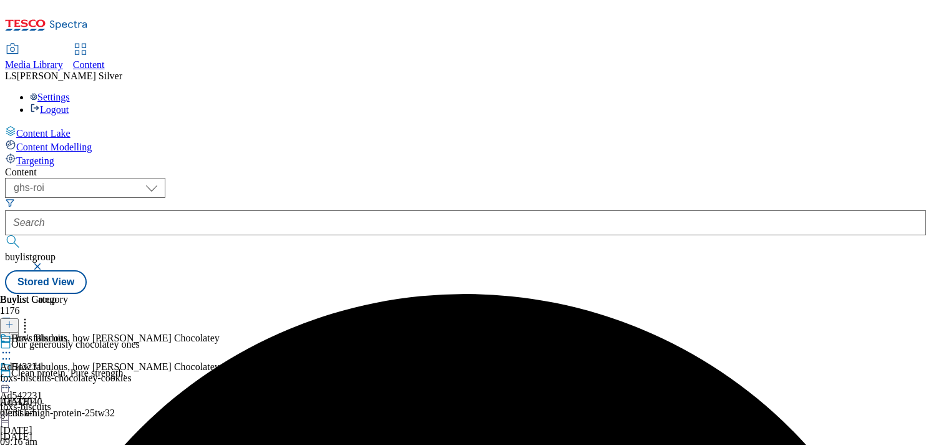
click at [12, 375] on icon at bounding box center [6, 381] width 12 height 12
click at [322, 294] on div "Buylist Group 1176 Our generously chocolatey ones Clean protein. Pure strength.…" at bounding box center [465, 294] width 921 height 0
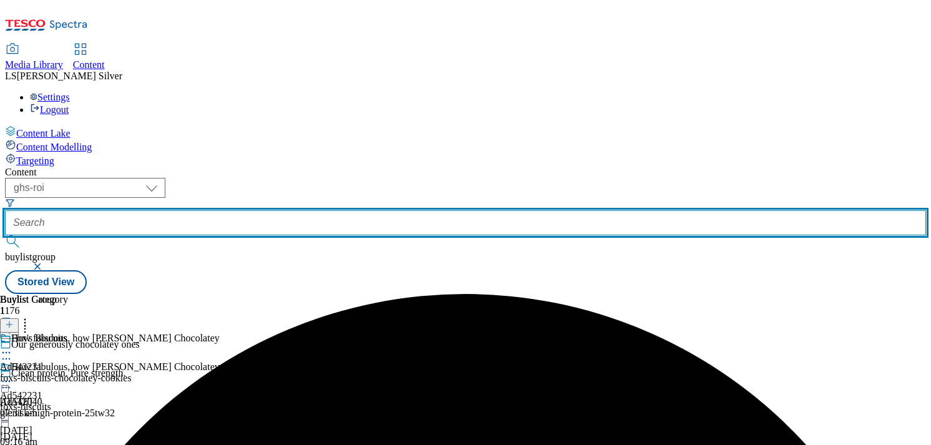
click at [322, 210] on input "text" at bounding box center [465, 222] width 921 height 25
paste input "ad542319"
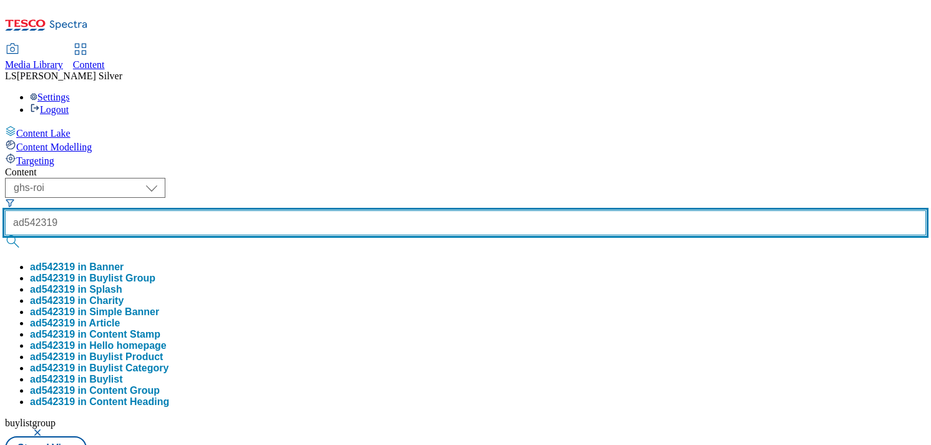
type input "ad542319"
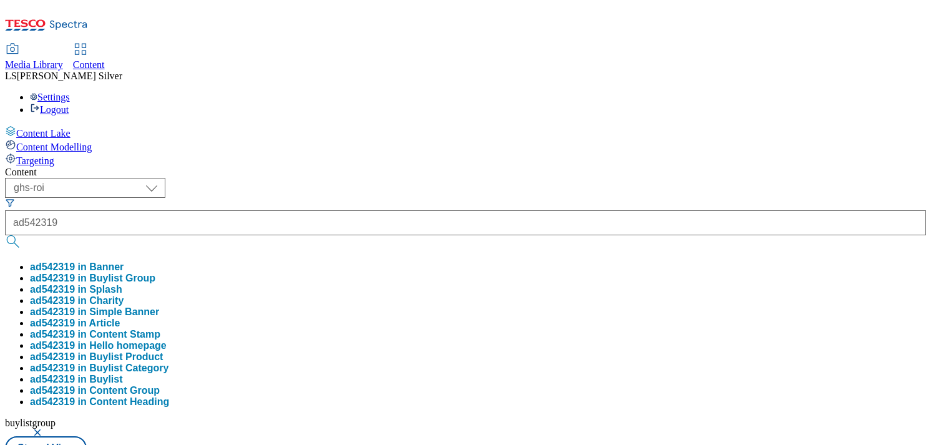
click at [155, 273] on button "ad542319 in Buylist Group" at bounding box center [92, 278] width 125 height 11
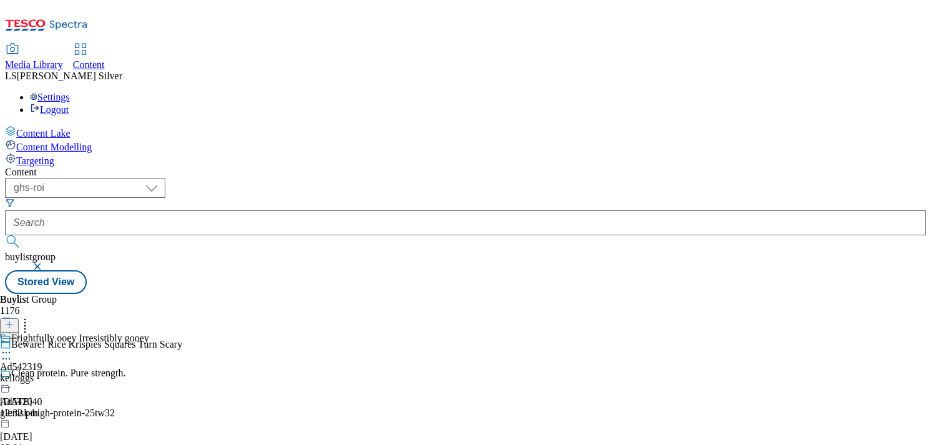
click at [12, 346] on icon at bounding box center [6, 352] width 12 height 12
click at [58, 371] on button "Edit" at bounding box center [41, 378] width 33 height 14
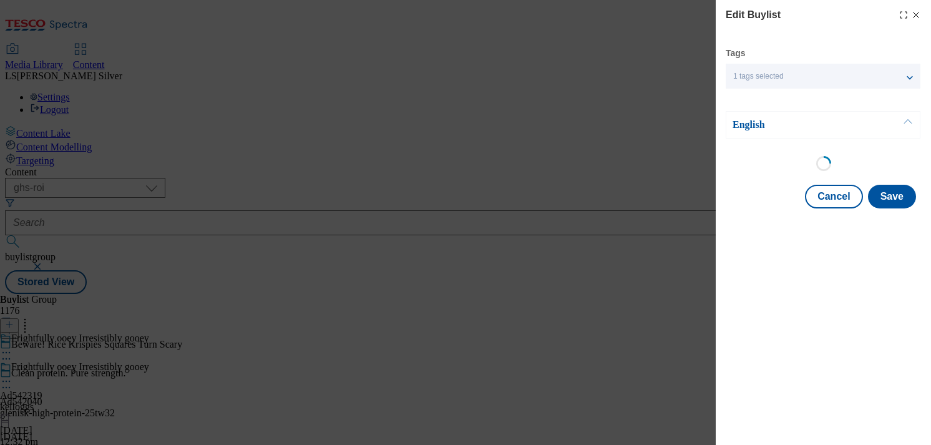
select select "tactical"
select select "supplier funded short term 1-3 weeks"
select select "dunnhumby"
select select "Banner"
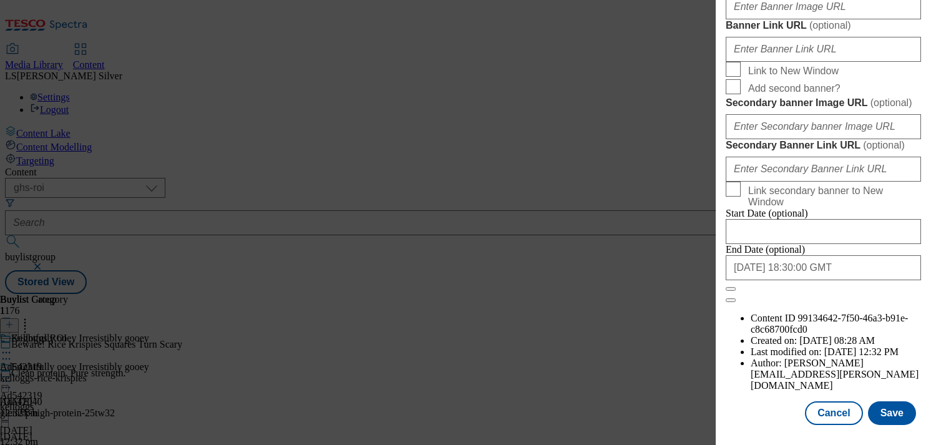
scroll to position [1176, 0]
click at [822, 19] on div "Modal" at bounding box center [823, 4] width 195 height 30
click at [822, 19] on input "Banner Image URL ( optional )" at bounding box center [823, 6] width 195 height 25
paste input "[URL][DOMAIN_NAME]"
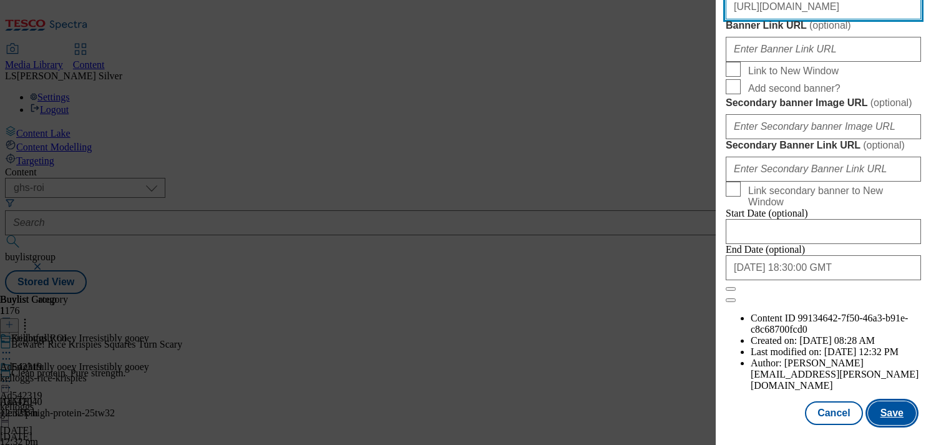
type input "[URL][DOMAIN_NAME]"
click at [894, 410] on button "Save" at bounding box center [892, 413] width 48 height 24
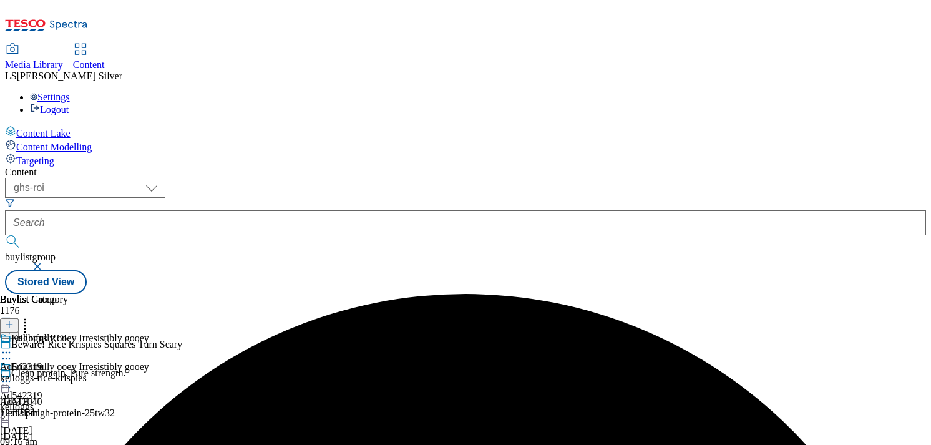
click at [12, 375] on icon at bounding box center [6, 381] width 12 height 12
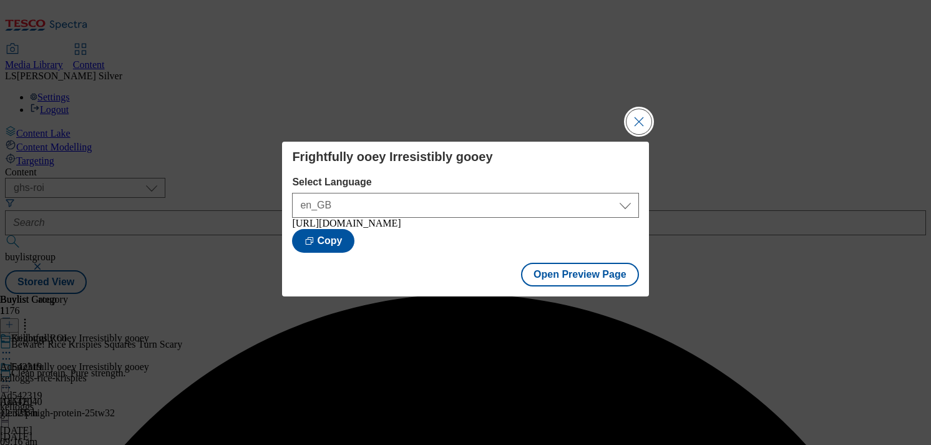
click at [637, 115] on button "Close Modal" at bounding box center [639, 121] width 25 height 25
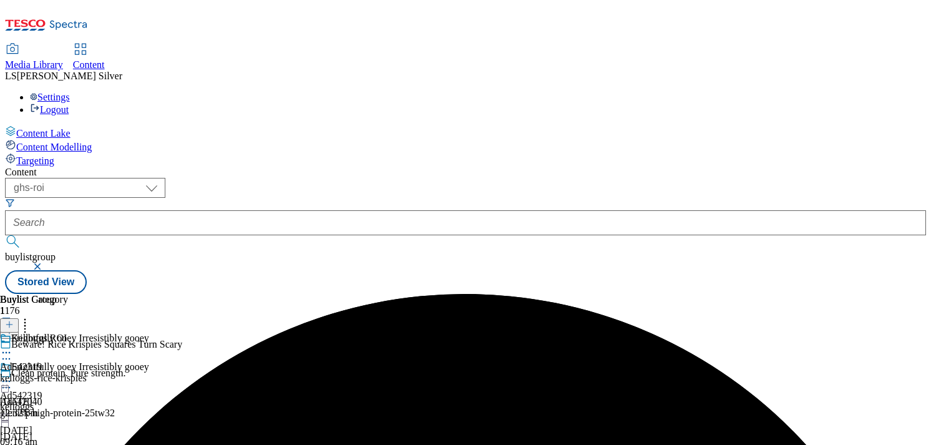
click at [12, 375] on icon at bounding box center [6, 381] width 12 height 12
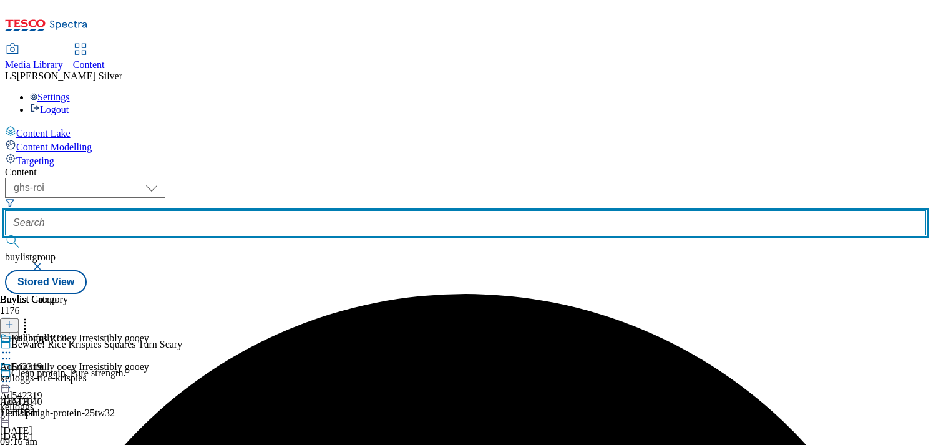
click at [277, 210] on input "text" at bounding box center [465, 222] width 921 height 25
paste input "ad542008"
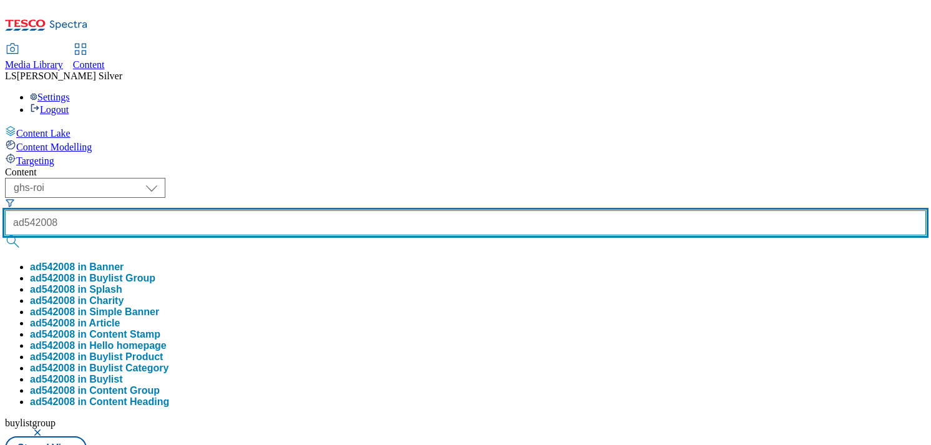
type input "ad542008"
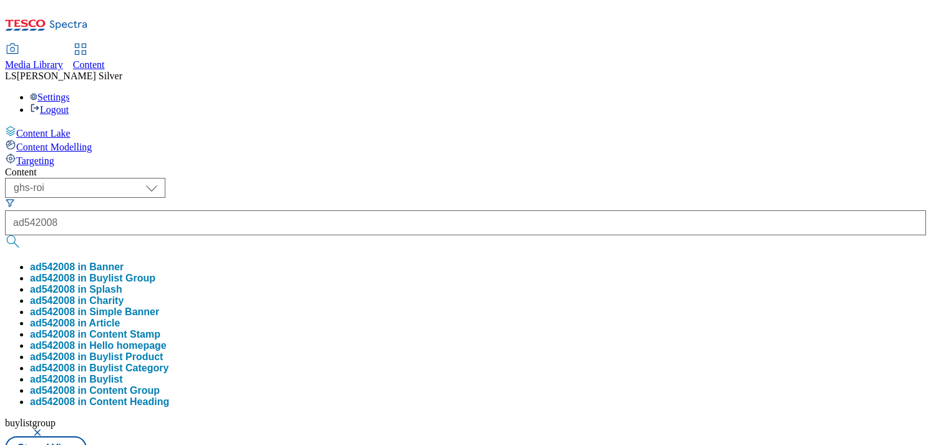
click at [155, 273] on button "ad542008 in Buylist Group" at bounding box center [92, 278] width 125 height 11
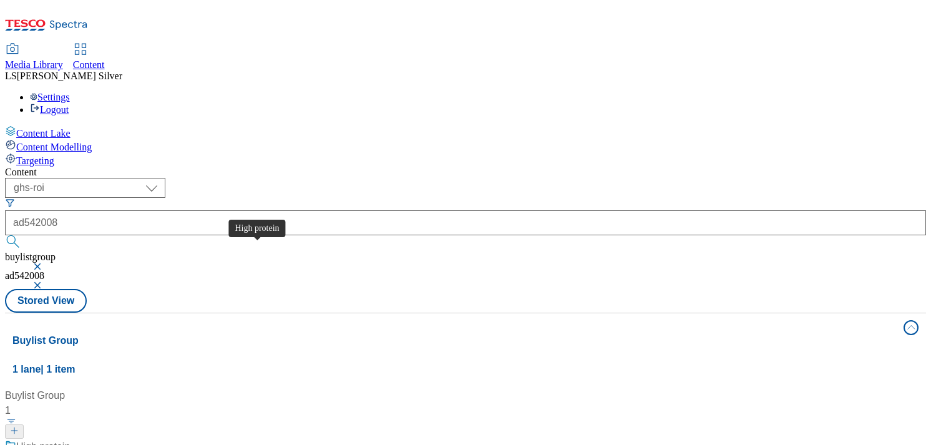
click at [70, 439] on div "High protein" at bounding box center [43, 446] width 54 height 15
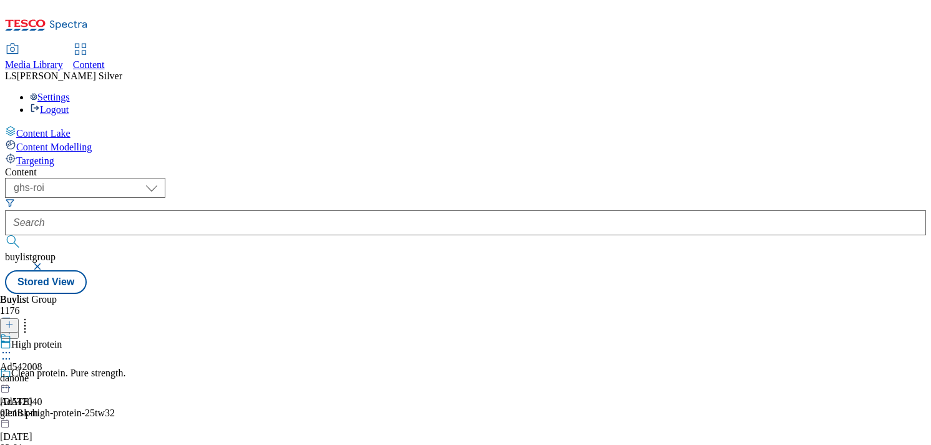
click at [12, 346] on icon at bounding box center [6, 352] width 12 height 12
click at [58, 371] on button "Edit" at bounding box center [41, 378] width 33 height 14
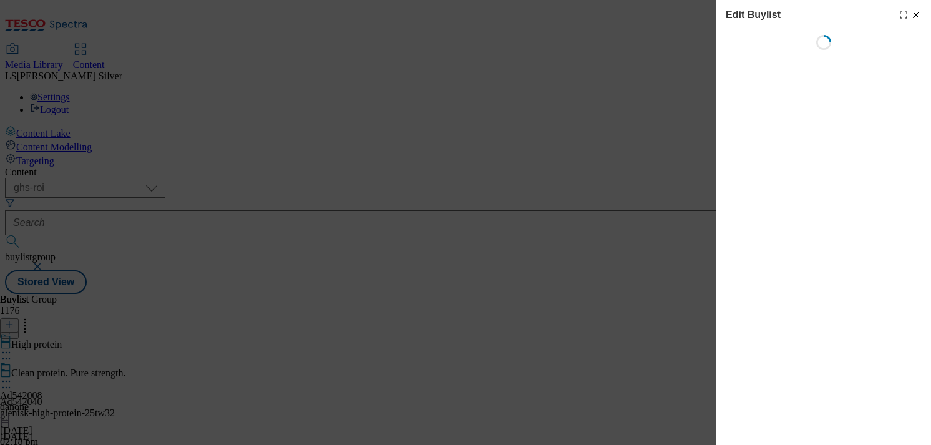
select select "tactical"
select select "supplier funded short term 1-3 weeks"
select select "dunnhumby"
select select "Banner"
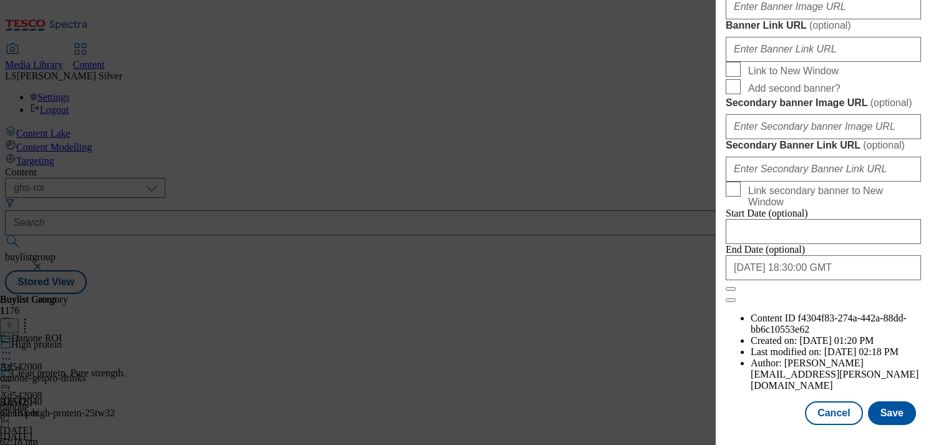
scroll to position [1102, 0]
click at [818, 19] on input "Banner Image URL ( optional )" at bounding box center [823, 6] width 195 height 25
paste input "[URL][DOMAIN_NAME]"
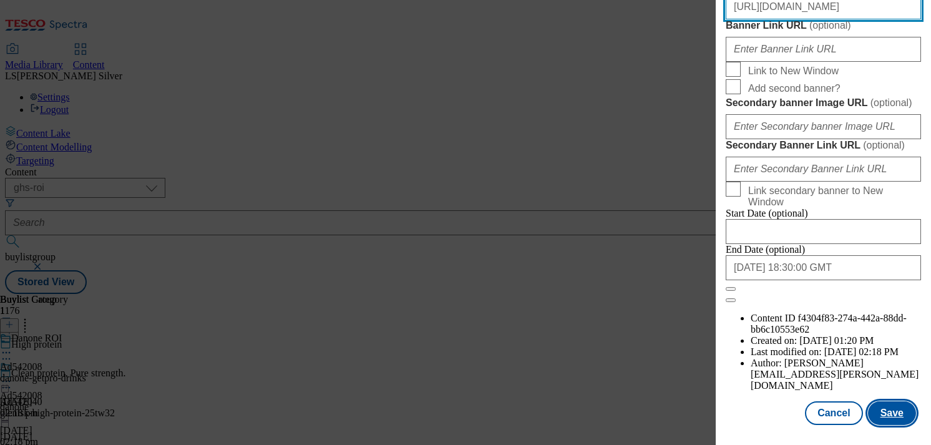
type input "[URL][DOMAIN_NAME]"
click at [884, 407] on button "Save" at bounding box center [892, 413] width 48 height 24
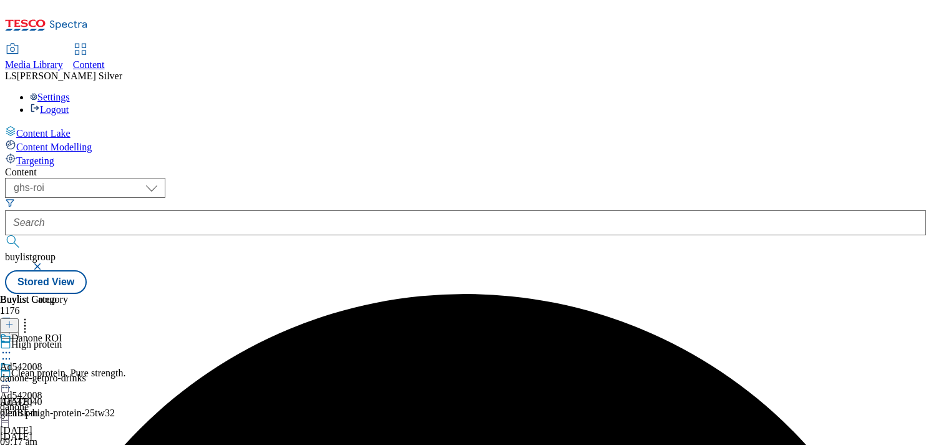
click at [12, 375] on icon at bounding box center [6, 381] width 12 height 12
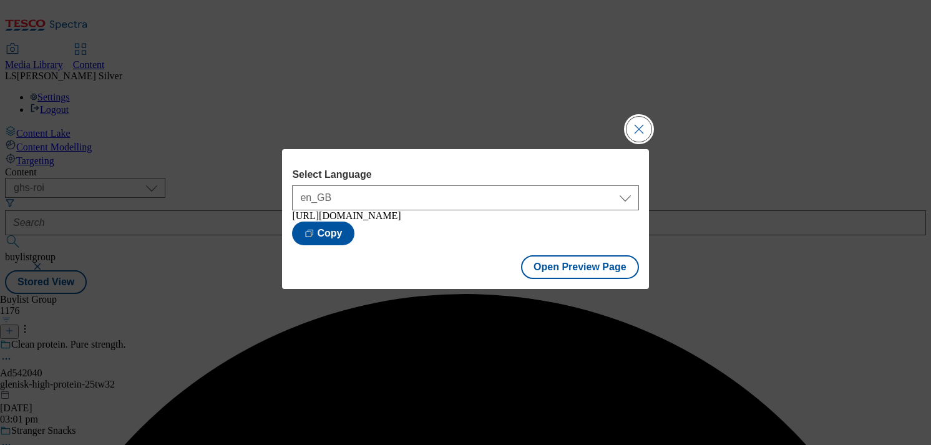
click at [639, 130] on button "Close Modal" at bounding box center [639, 129] width 25 height 25
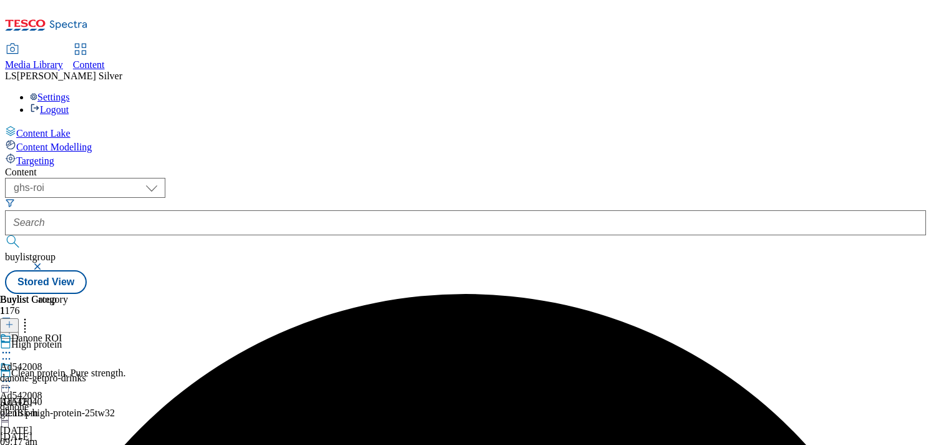
click at [12, 375] on icon at bounding box center [6, 381] width 12 height 12
drag, startPoint x: 270, startPoint y: 120, endPoint x: 281, endPoint y: 105, distance: 18.7
click at [271, 294] on div "Buylist Group 1176 High protein Clean protein. Pure strength. Ad542040 glenisk-…" at bounding box center [465, 294] width 921 height 0
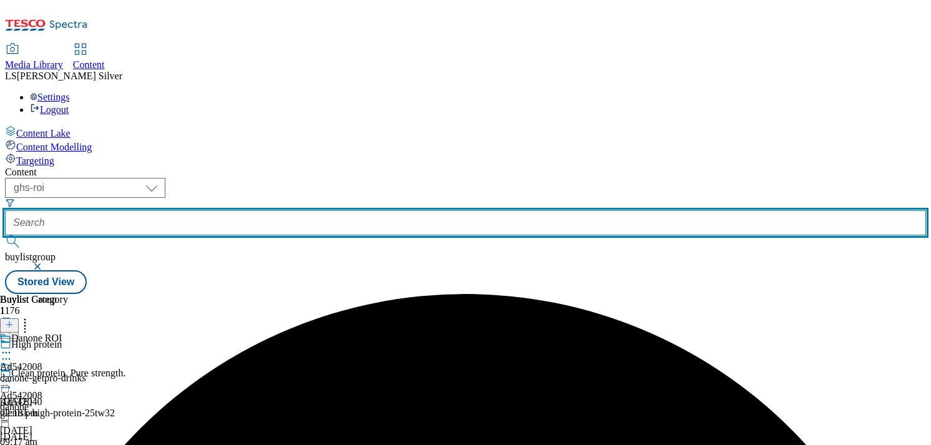
click at [281, 210] on input "text" at bounding box center [465, 222] width 921 height 25
paste input "ad542387"
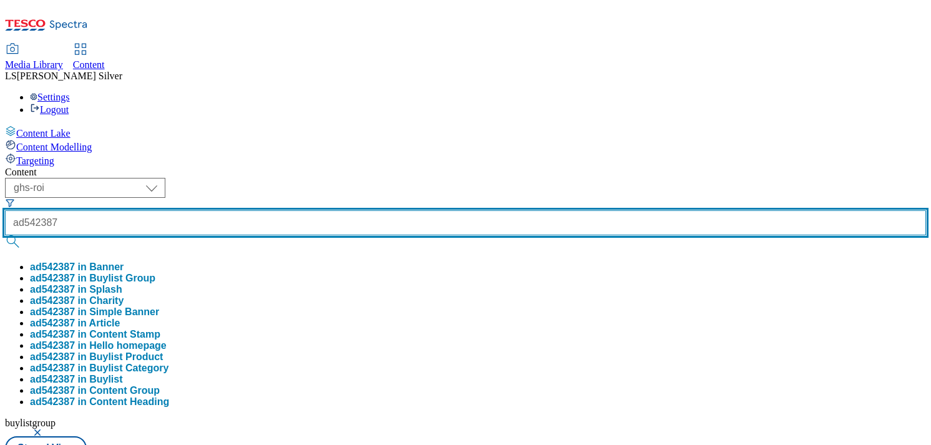
type input "ad542387"
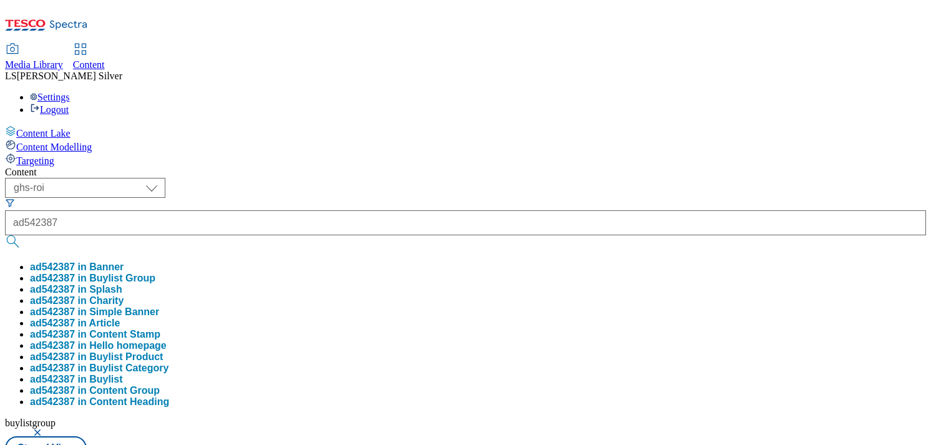
click at [155, 273] on button "ad542387 in Buylist Group" at bounding box center [92, 278] width 125 height 11
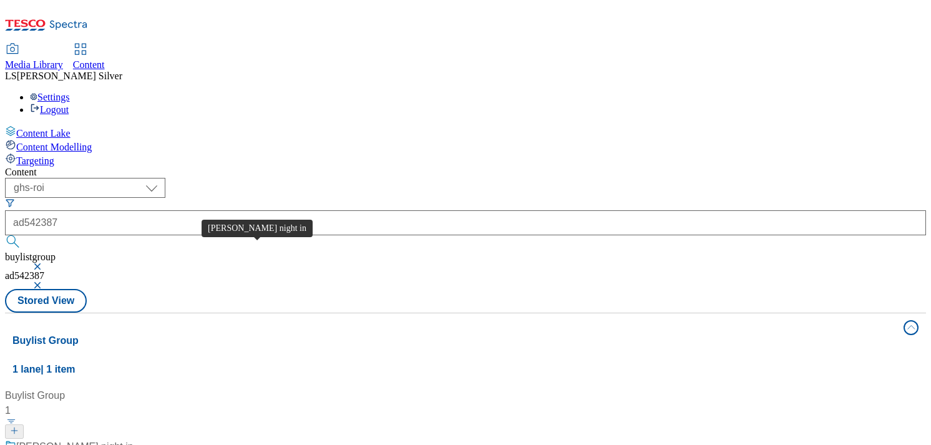
click at [134, 439] on div "[PERSON_NAME] night in" at bounding box center [74, 446] width 117 height 15
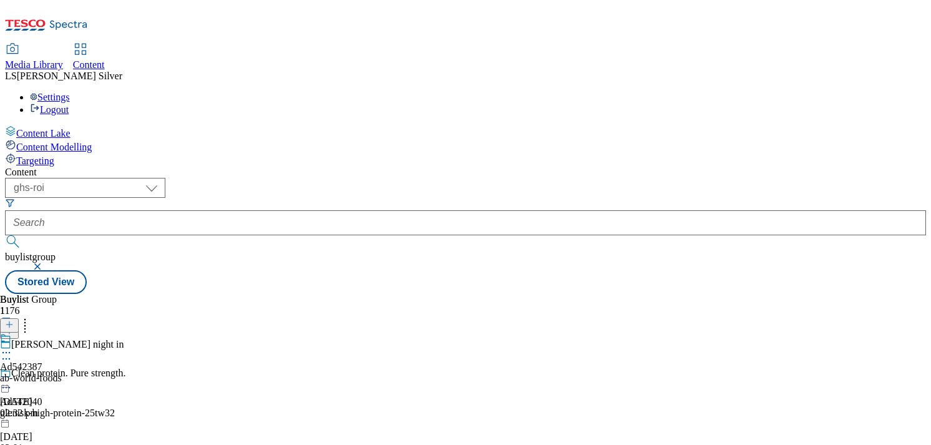
click at [12, 346] on icon at bounding box center [6, 352] width 12 height 12
click at [53, 374] on span "Edit" at bounding box center [46, 378] width 14 height 9
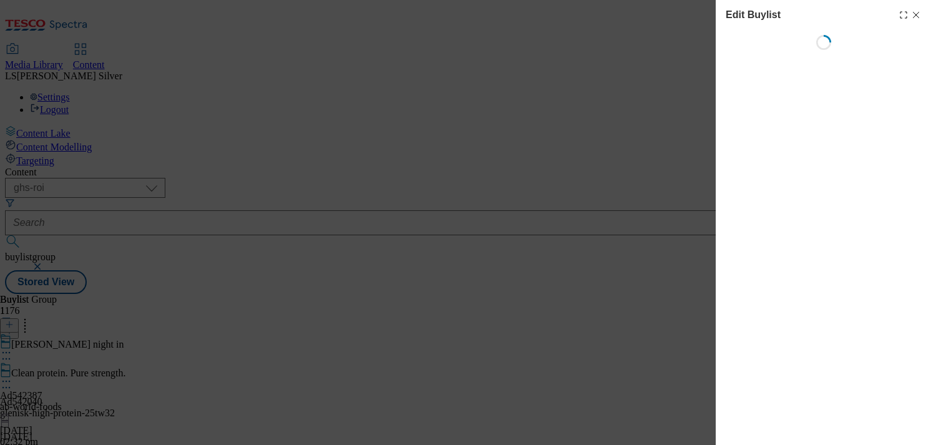
select select "tactical"
select select "supplier funded short term 1-3 weeks"
select select "dunnhumby"
select select "Banner"
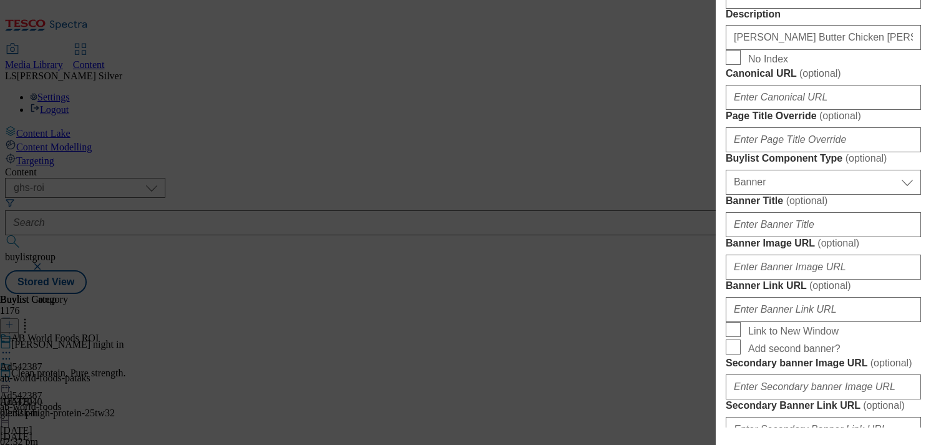
scroll to position [1017, 0]
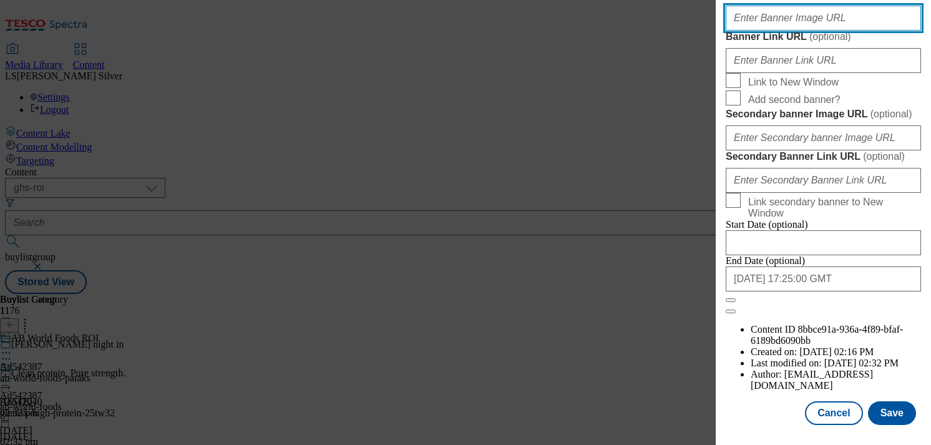
click at [820, 31] on input "Banner Image URL ( optional )" at bounding box center [823, 18] width 195 height 25
paste input "[URL][DOMAIN_NAME]"
type input "[URL][DOMAIN_NAME]"
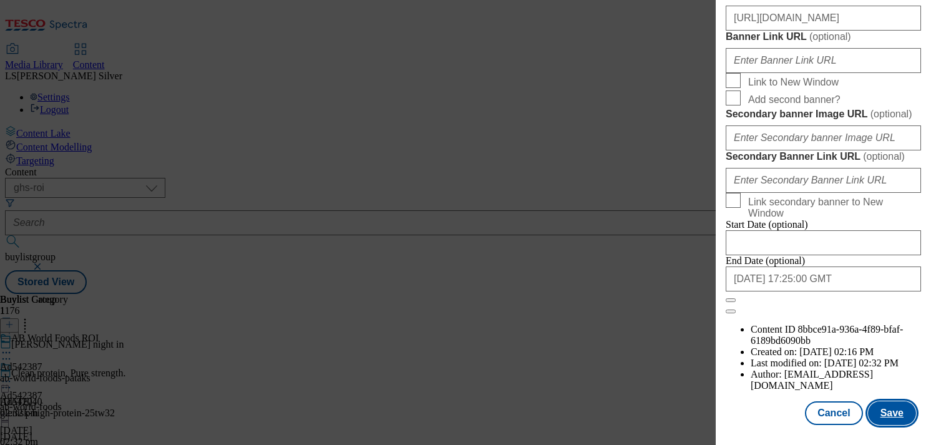
click at [899, 415] on button "Save" at bounding box center [892, 413] width 48 height 24
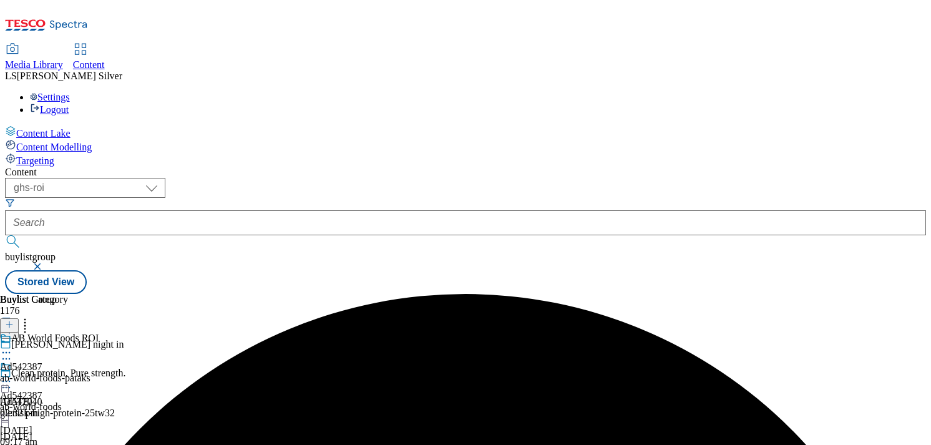
click at [11, 381] on circle at bounding box center [10, 382] width 2 height 2
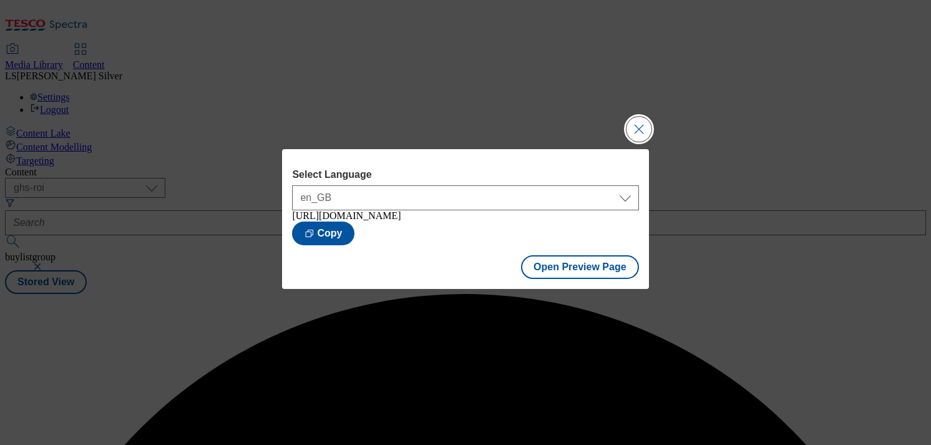
click at [631, 126] on button "Close Modal" at bounding box center [639, 129] width 25 height 25
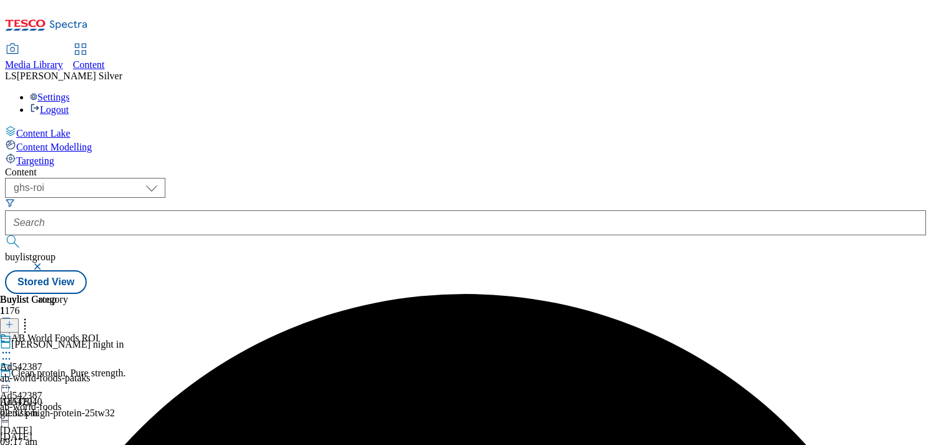
click at [12, 375] on icon at bounding box center [6, 381] width 12 height 12
click at [315, 167] on div "Content ( optional ) ghs-roi ghs-uk ghs-roi buylistgroup Stored View Buylist Gr…" at bounding box center [465, 230] width 921 height 127
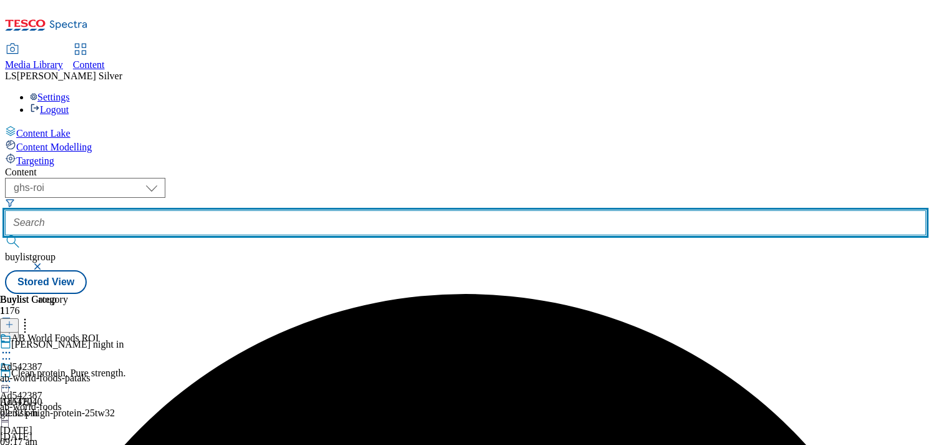
click at [305, 210] on input "text" at bounding box center [465, 222] width 921 height 25
paste input "ad542262"
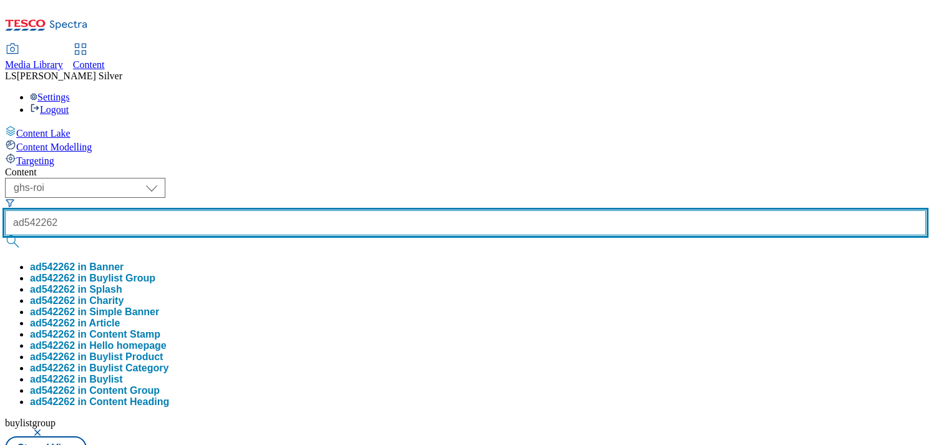
type input "ad542262"
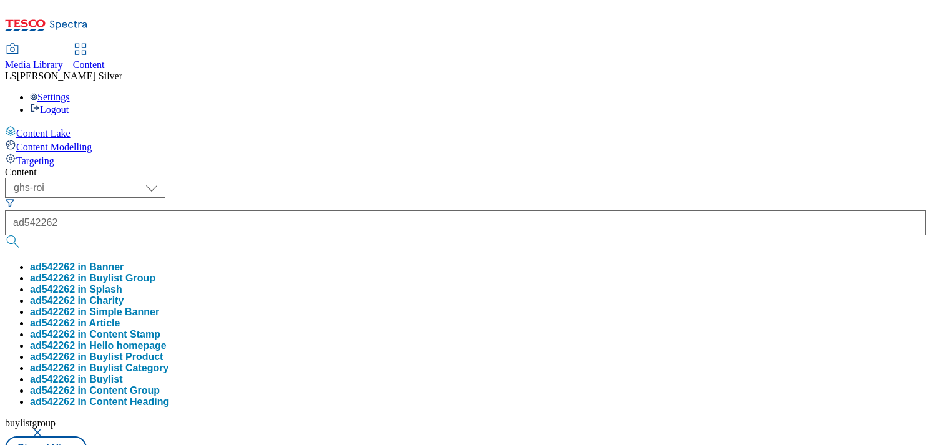
click at [155, 273] on button "ad542262 in Buylist Group" at bounding box center [92, 278] width 125 height 11
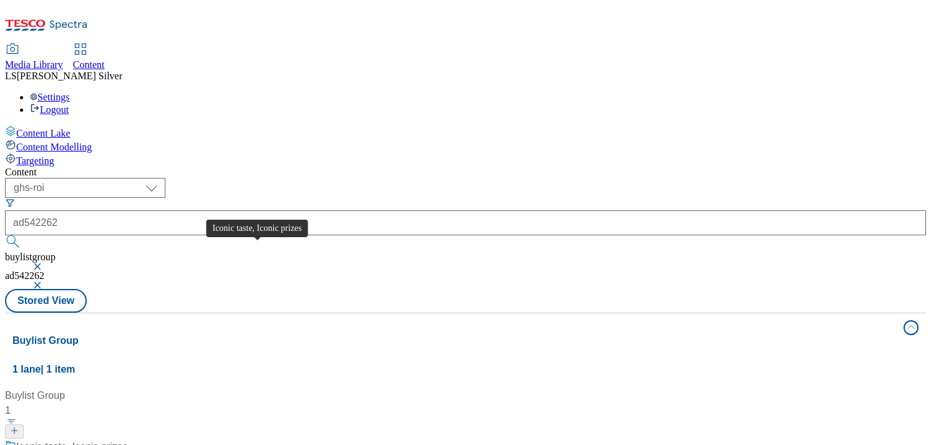
click at [128, 439] on div "Iconic taste, Iconic prizes" at bounding box center [72, 446] width 112 height 15
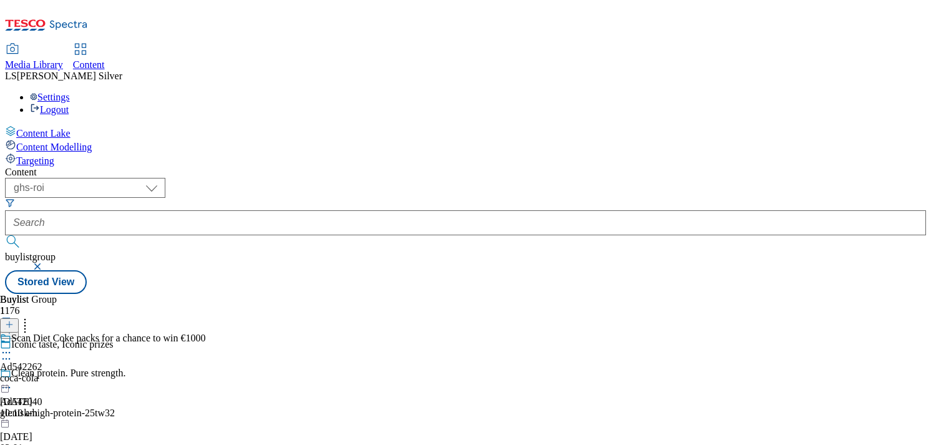
click at [12, 346] on icon at bounding box center [6, 352] width 12 height 12
click at [58, 371] on button "Edit" at bounding box center [41, 378] width 33 height 14
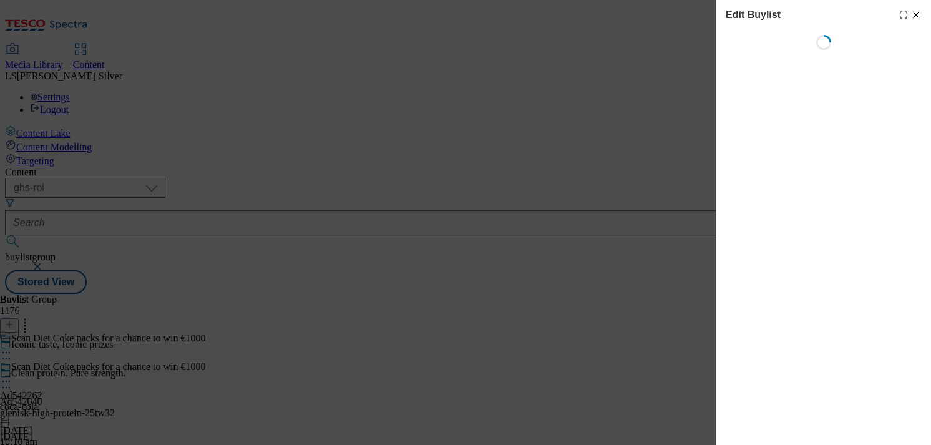
select select "tactical"
select select "supplier funded short term 1-3 weeks"
select select "dunnhumby"
select select "Banner"
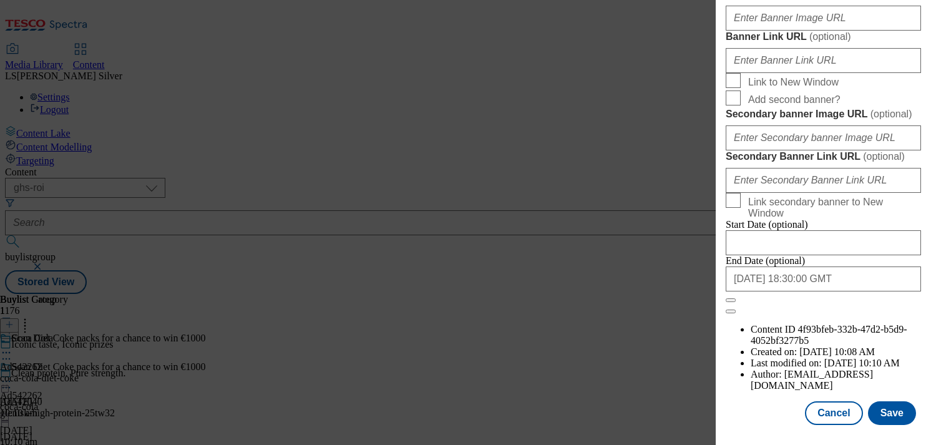
scroll to position [1083, 0]
click at [819, 31] on input "Banner Image URL ( optional )" at bounding box center [823, 18] width 195 height 25
paste input "[URL][DOMAIN_NAME]"
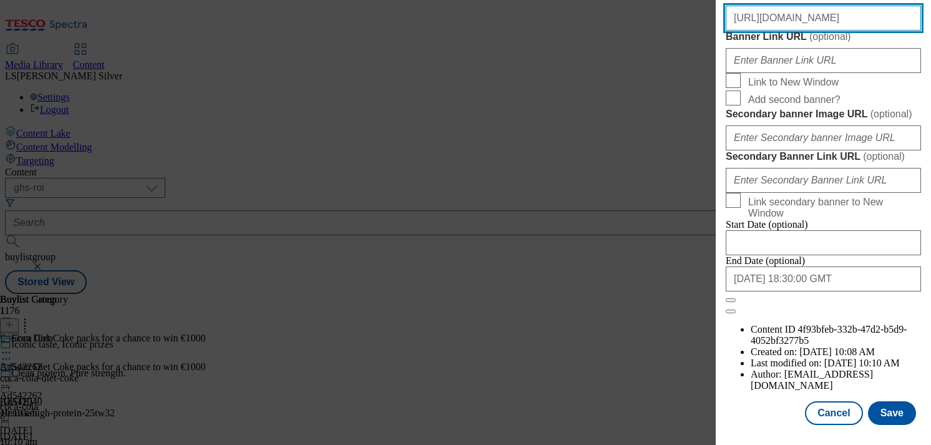
scroll to position [1362, 0]
type input "[URL][DOMAIN_NAME]"
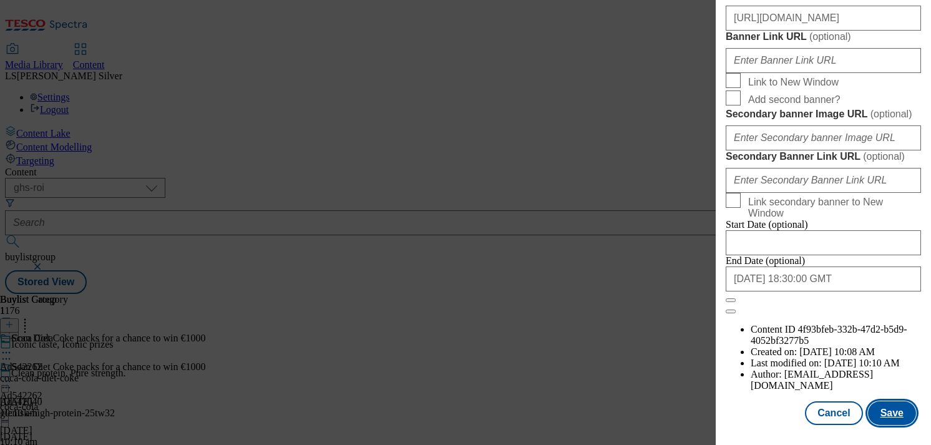
click at [892, 417] on button "Save" at bounding box center [892, 413] width 48 height 24
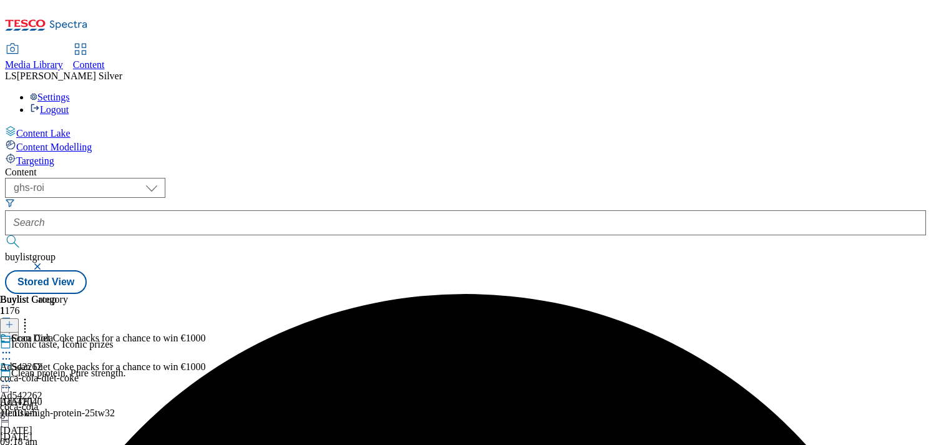
click at [12, 375] on icon at bounding box center [6, 381] width 12 height 12
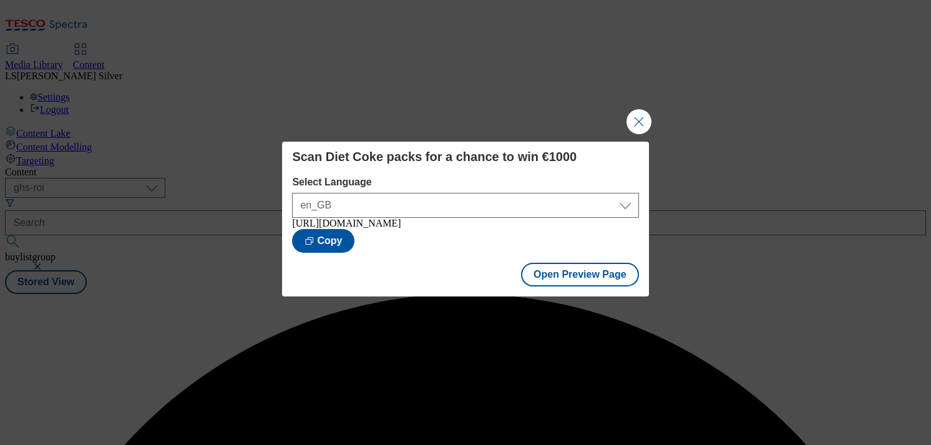
click at [640, 134] on div "Scan Diet Coke packs for a chance to win €1000 Select Language en_GB en_GB [URL…" at bounding box center [465, 222] width 931 height 445
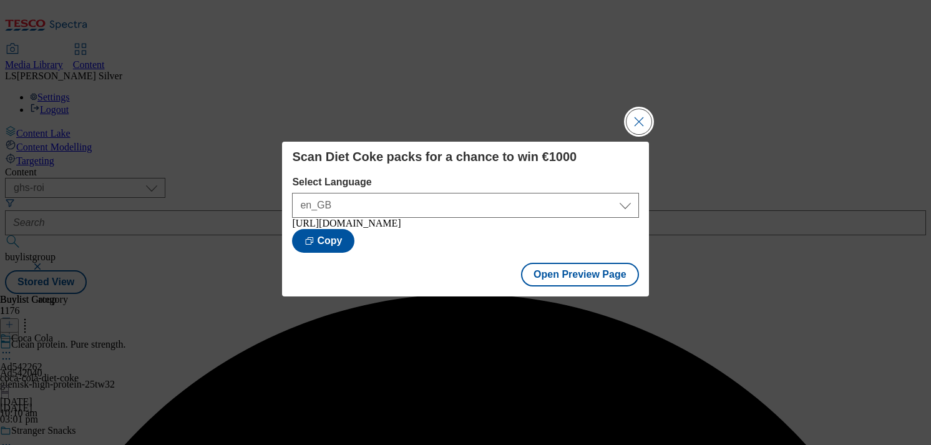
click at [640, 125] on button "Close Modal" at bounding box center [639, 121] width 25 height 25
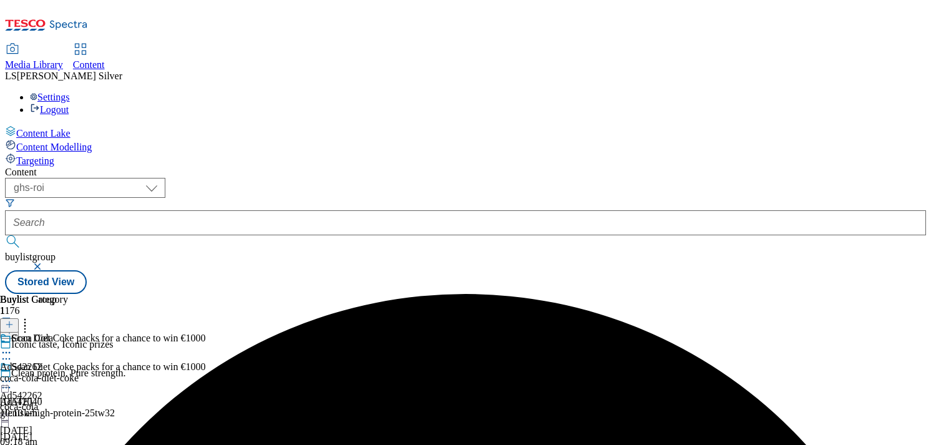
click at [11, 381] on circle at bounding box center [10, 382] width 2 height 2
click at [205, 375] on div at bounding box center [102, 382] width 205 height 15
click at [12, 375] on icon at bounding box center [6, 381] width 12 height 12
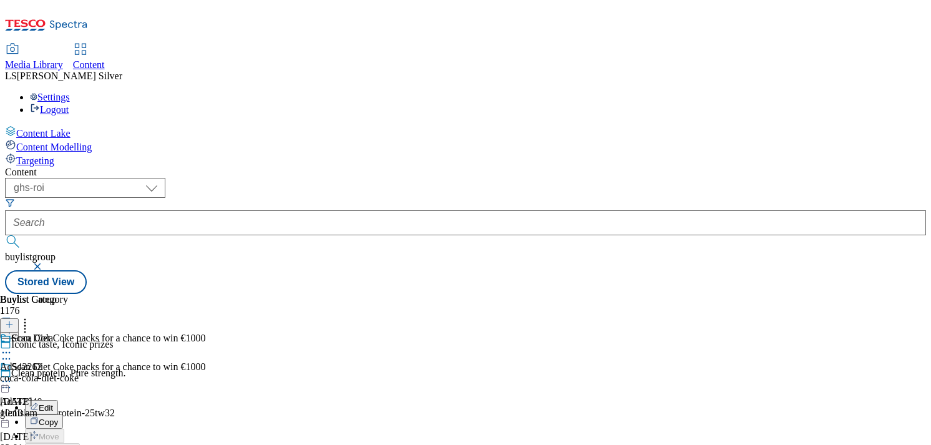
click at [595, 178] on div "( optional ) ghs-roi ghs-uk ghs-roi buylistgroup Stored View" at bounding box center [465, 236] width 921 height 116
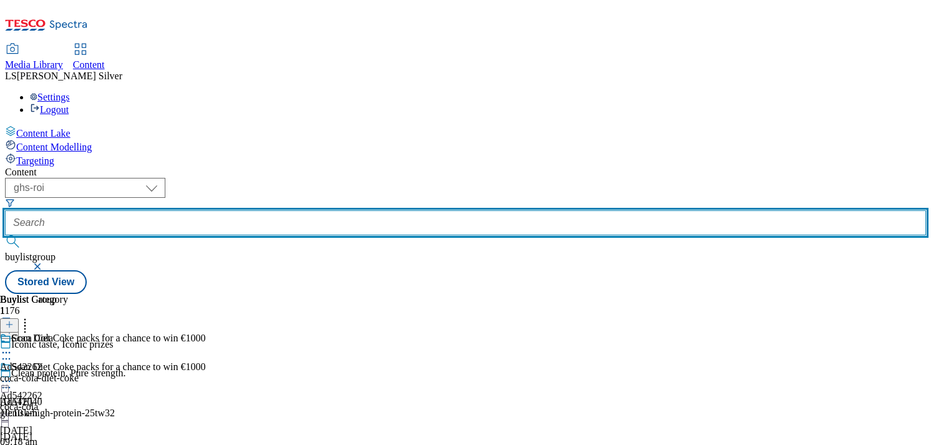
click at [310, 210] on input "text" at bounding box center [465, 222] width 921 height 25
paste input "d542122"
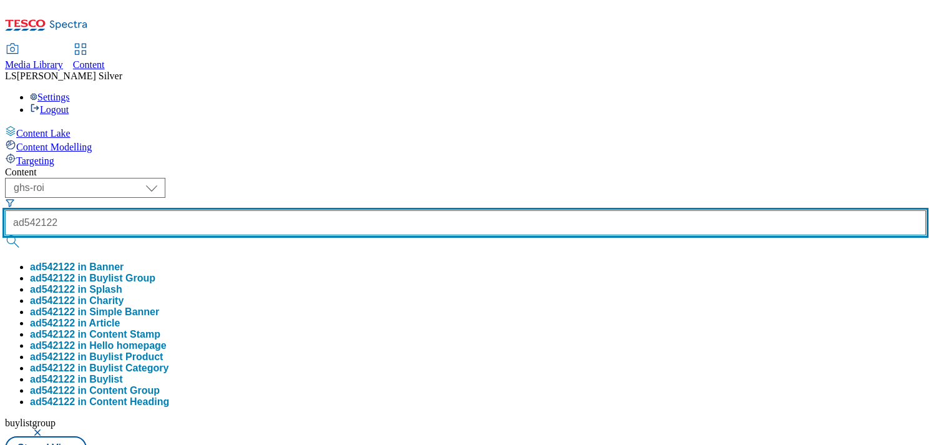
type input "ad542122"
click at [5, 235] on button "submit" at bounding box center [13, 241] width 17 height 12
